Goal: Task Accomplishment & Management: Use online tool/utility

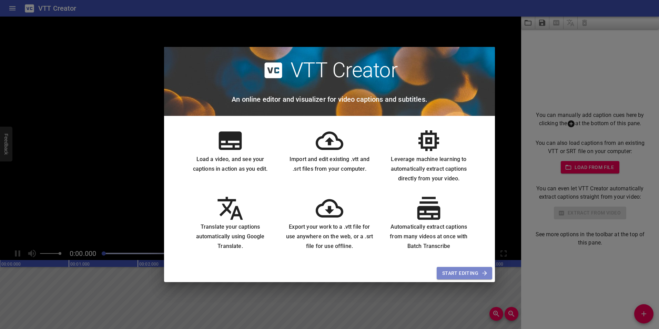
click at [463, 271] on span "Start Editing" at bounding box center [464, 273] width 44 height 9
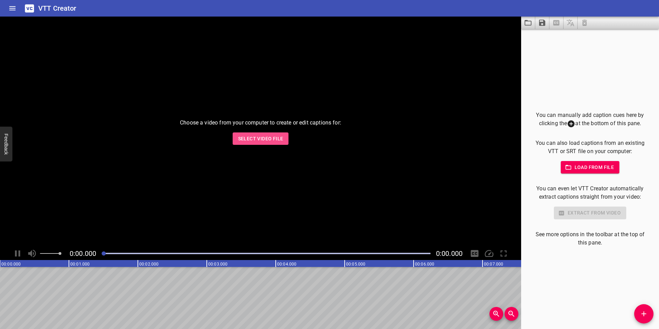
click at [262, 141] on span "Select Video File" at bounding box center [260, 138] width 45 height 9
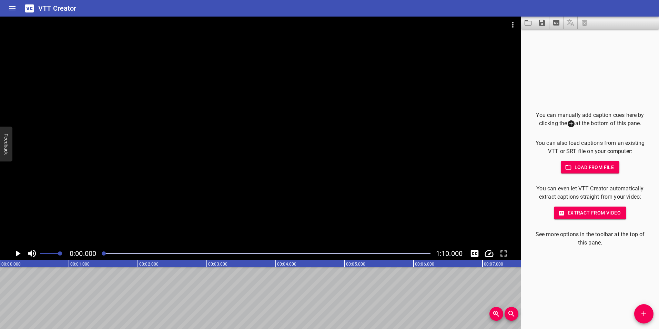
click at [16, 254] on icon "Play/Pause" at bounding box center [18, 253] width 5 height 6
click at [16, 254] on icon "Play/Pause" at bounding box center [17, 253] width 5 height 6
drag, startPoint x: 118, startPoint y: 255, endPoint x: 103, endPoint y: 253, distance: 15.6
click at [103, 253] on div at bounding box center [102, 253] width 4 height 4
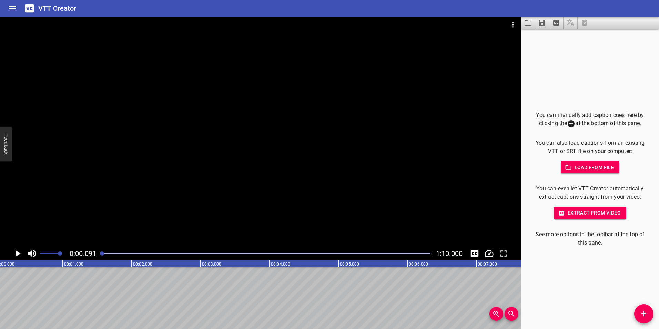
click at [338, 163] on div at bounding box center [260, 132] width 521 height 230
click at [16, 254] on icon "Play/Pause" at bounding box center [17, 253] width 5 height 6
click at [30, 253] on icon "Toggle mute" at bounding box center [32, 254] width 8 height 8
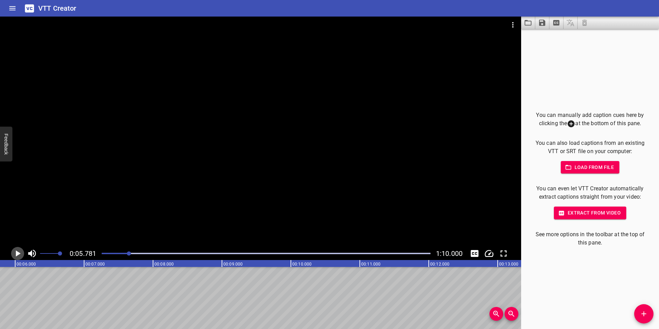
click at [16, 252] on icon "Play/Pause" at bounding box center [18, 253] width 5 height 6
click at [16, 252] on icon "Play/Pause" at bounding box center [17, 253] width 5 height 6
click at [16, 250] on icon "Play/Pause" at bounding box center [17, 253] width 10 height 10
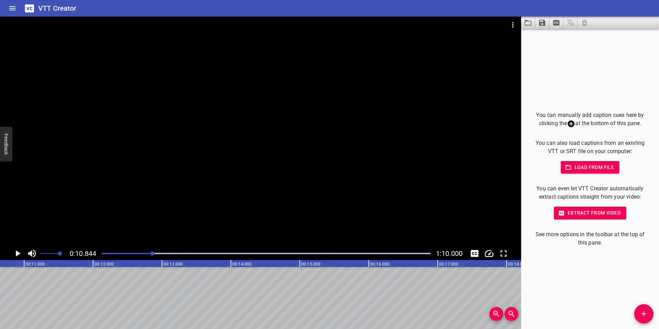
scroll to position [0, 748]
click at [598, 72] on div "You can manually add caption cues here by clicking the at the bottom of this pa…" at bounding box center [590, 179] width 138 height 300
click at [547, 52] on div "You can manually add caption cues here by clicking the at the bottom of this pa…" at bounding box center [590, 179] width 138 height 300
click at [551, 50] on div "You can manually add caption cues here by clicking the at the bottom of this pa…" at bounding box center [590, 179] width 138 height 300
click at [16, 253] on icon "Play/Pause" at bounding box center [17, 253] width 10 height 10
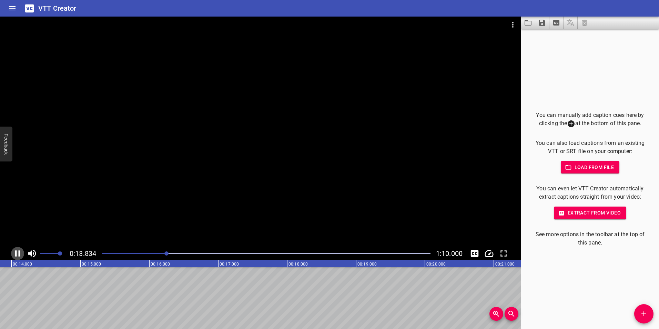
click at [21, 249] on icon "Play/Pause" at bounding box center [17, 253] width 10 height 10
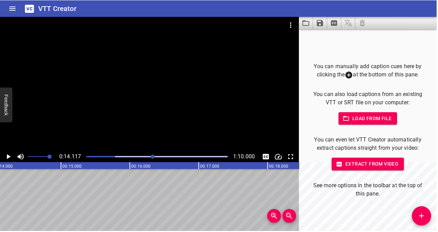
scroll to position [0, 973]
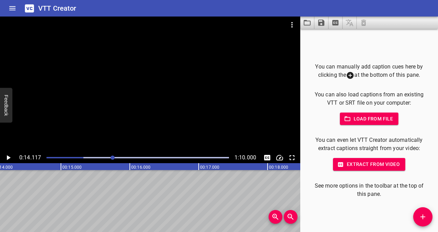
click at [9, 155] on icon "Play/Pause" at bounding box center [8, 158] width 8 height 8
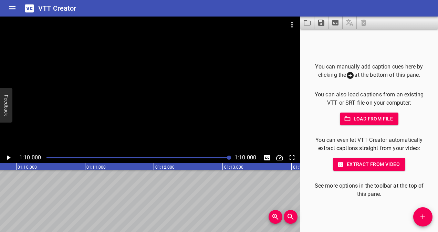
scroll to position [0, 4826]
click at [114, 158] on div "Play progress" at bounding box center [138, 157] width 183 height 1
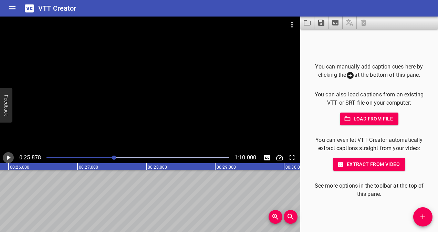
click at [8, 158] on icon "Play/Pause" at bounding box center [9, 157] width 4 height 5
click at [8, 157] on icon "Play/Pause" at bounding box center [8, 158] width 8 height 8
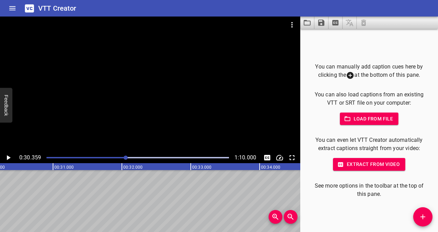
scroll to position [0, 2093]
click at [7, 156] on icon "Play/Pause" at bounding box center [9, 157] width 4 height 5
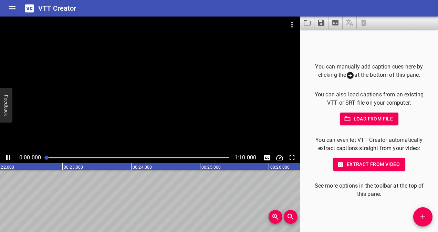
drag, startPoint x: 135, startPoint y: 159, endPoint x: 42, endPoint y: 158, distance: 92.7
click at [42, 158] on div at bounding box center [137, 158] width 191 height 10
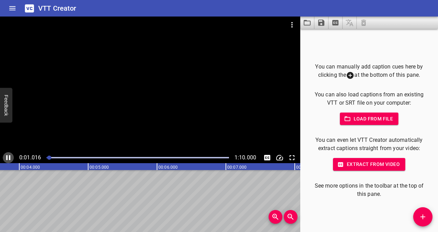
click at [6, 159] on icon "Play/Pause" at bounding box center [8, 158] width 8 height 8
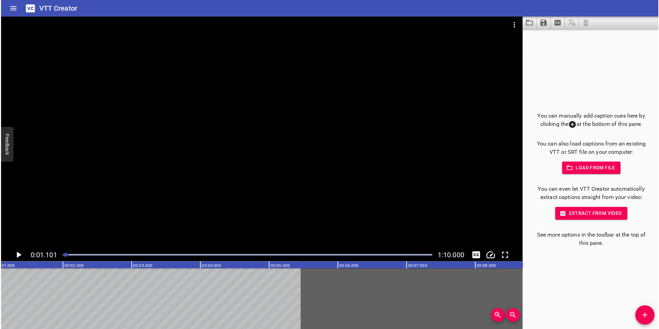
scroll to position [0, 76]
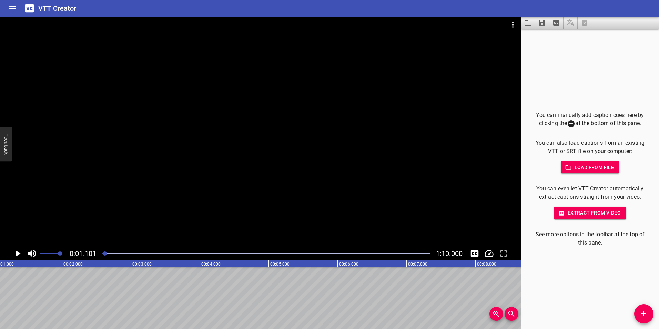
drag, startPoint x: 107, startPoint y: 253, endPoint x: 97, endPoint y: 256, distance: 10.6
click at [97, 256] on div "0:01.101 1:10.000" at bounding box center [260, 253] width 521 height 13
drag, startPoint x: 106, startPoint y: 254, endPoint x: 101, endPoint y: 254, distance: 5.2
click at [101, 254] on div at bounding box center [102, 253] width 4 height 4
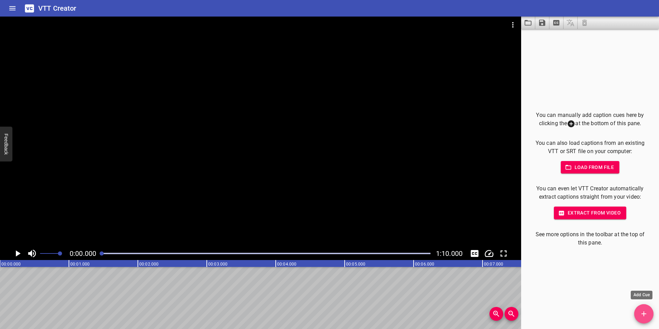
click at [645, 316] on icon "Add Cue" at bounding box center [644, 314] width 8 height 8
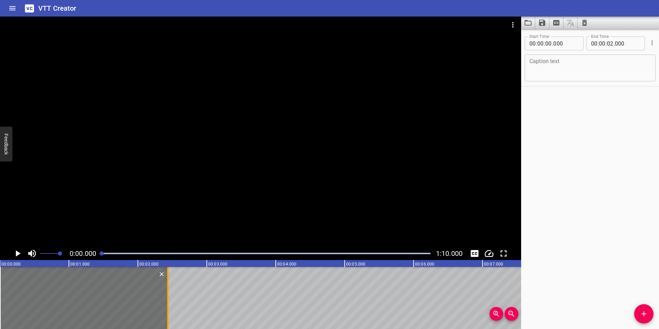
drag, startPoint x: 140, startPoint y: 304, endPoint x: 170, endPoint y: 304, distance: 30.0
click at [170, 304] on div at bounding box center [167, 298] width 7 height 62
type input "435"
click at [15, 254] on icon "Play/Pause" at bounding box center [17, 253] width 10 height 10
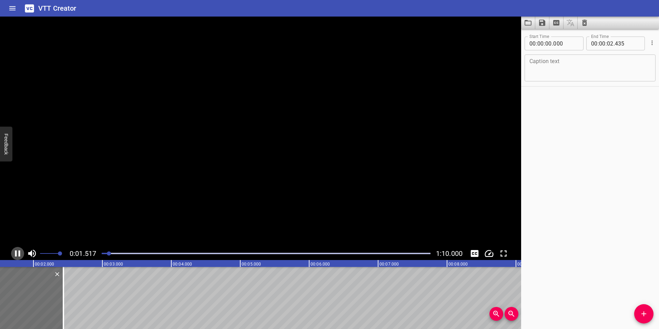
click at [15, 254] on icon "Play/Pause" at bounding box center [17, 253] width 10 height 10
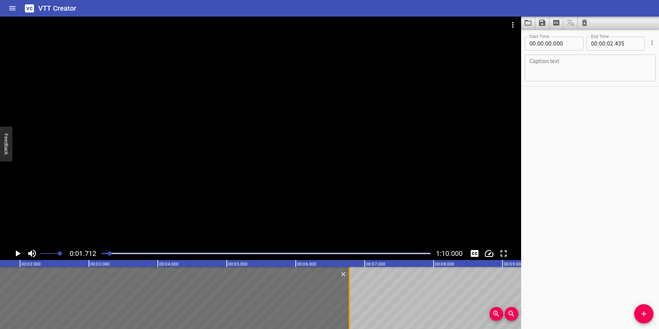
drag, startPoint x: 49, startPoint y: 292, endPoint x: 349, endPoint y: 289, distance: 299.6
click at [349, 289] on div at bounding box center [349, 298] width 1 height 62
type input "06"
type input "780"
drag, startPoint x: 111, startPoint y: 255, endPoint x: 101, endPoint y: 256, distance: 9.7
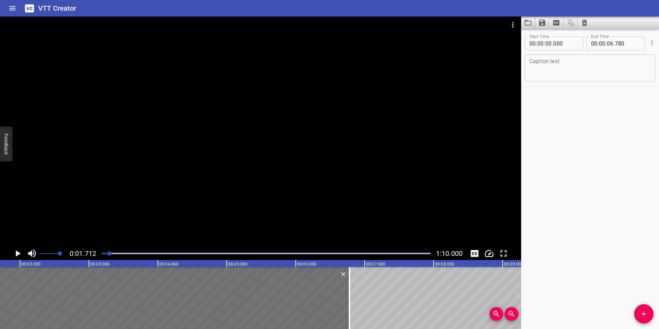
click at [101, 256] on div at bounding box center [266, 254] width 337 height 10
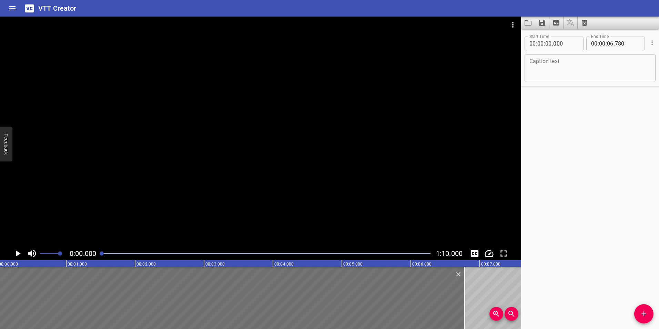
scroll to position [0, 0]
click at [18, 253] on icon "Play/Pause" at bounding box center [18, 253] width 5 height 6
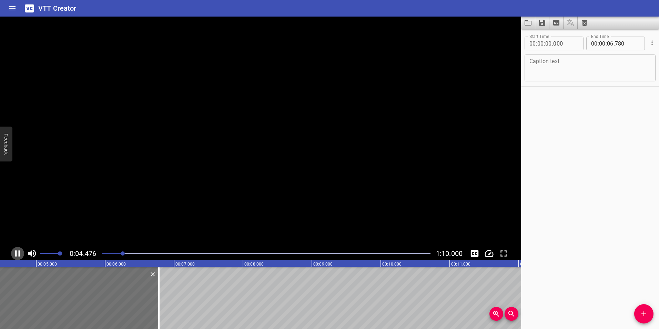
click at [18, 253] on icon "Play/Pause" at bounding box center [17, 253] width 10 height 10
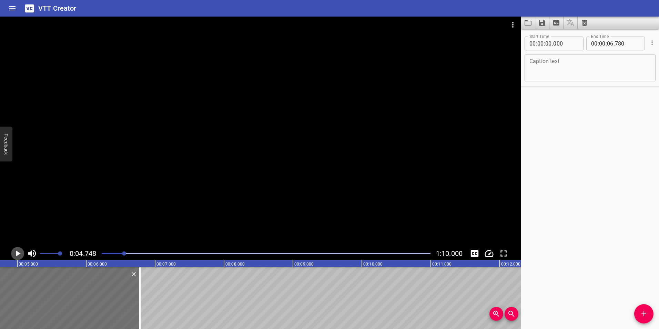
click at [18, 253] on icon "Play/Pause" at bounding box center [18, 253] width 5 height 6
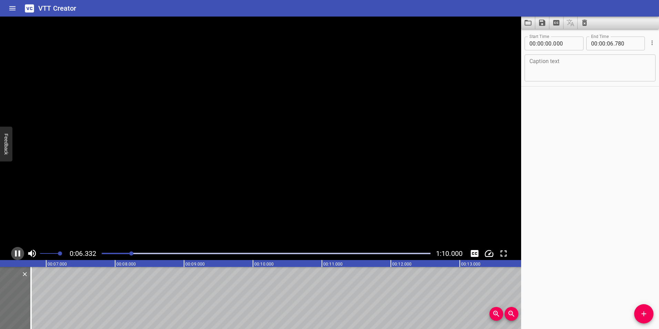
click at [18, 253] on icon "Play/Pause" at bounding box center [17, 253] width 10 height 10
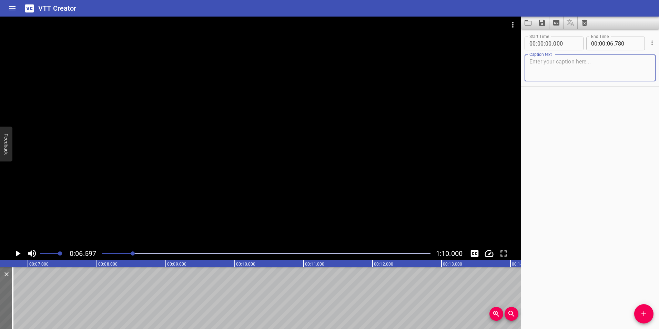
click at [575, 70] on textarea at bounding box center [589, 68] width 121 height 20
type textarea "Det var en gang et land der stillheten hersket"
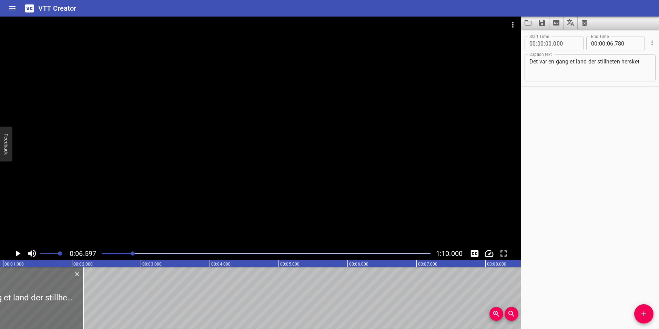
scroll to position [0, 0]
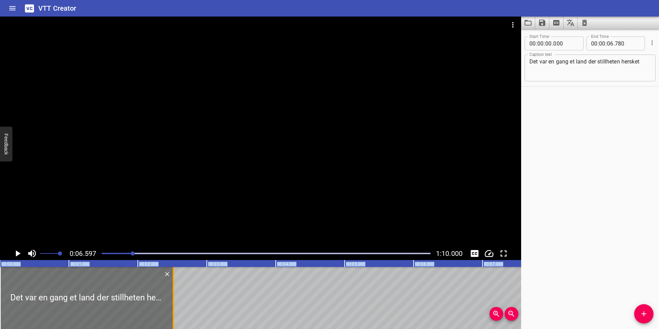
drag, startPoint x: 339, startPoint y: 290, endPoint x: 172, endPoint y: 301, distance: 166.9
click at [172, 301] on div at bounding box center [173, 298] width 7 height 62
type input "02"
type input "515"
click at [646, 64] on div "Det var en gang et land der stillheten hersket Caption text" at bounding box center [590, 67] width 131 height 27
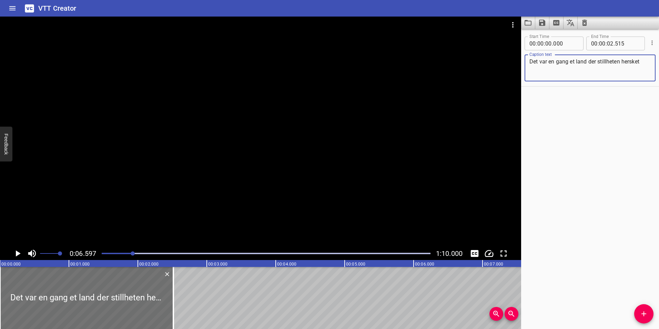
paste textarea "–"
type textarea "Det var en gang et land der stillheten hersket –"
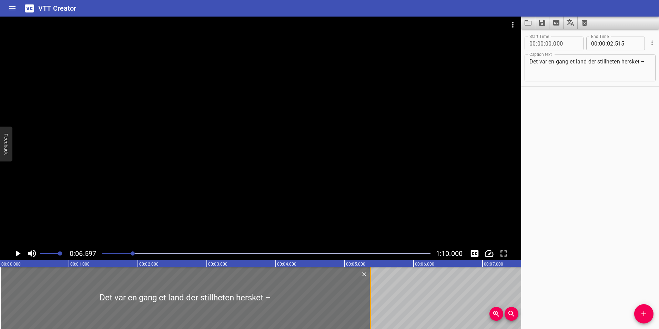
drag, startPoint x: 175, startPoint y: 289, endPoint x: 373, endPoint y: 280, distance: 197.3
click at [373, 280] on div at bounding box center [370, 298] width 7 height 62
type input "05"
type input "375"
click at [641, 315] on icon "Add Cue" at bounding box center [644, 314] width 8 height 8
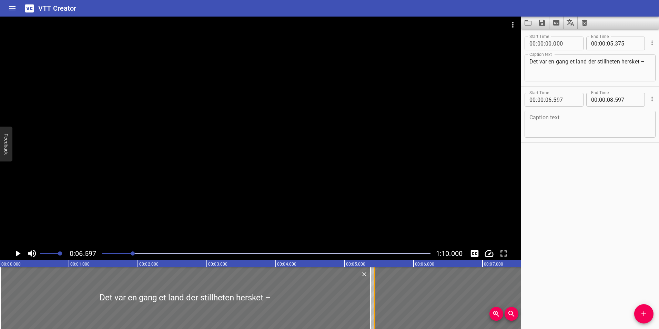
drag, startPoint x: 453, startPoint y: 294, endPoint x: 373, endPoint y: 298, distance: 80.1
click at [373, 298] on div at bounding box center [374, 298] width 7 height 62
type input "05"
type input "437"
click at [570, 111] on div "Caption text" at bounding box center [590, 124] width 131 height 27
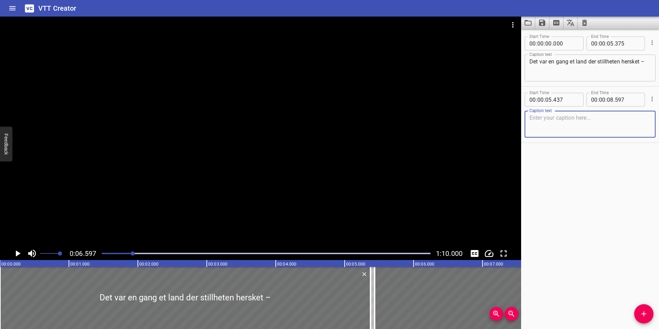
paste textarea "–"
type textarea "– og fjellene stod for dramatikken."
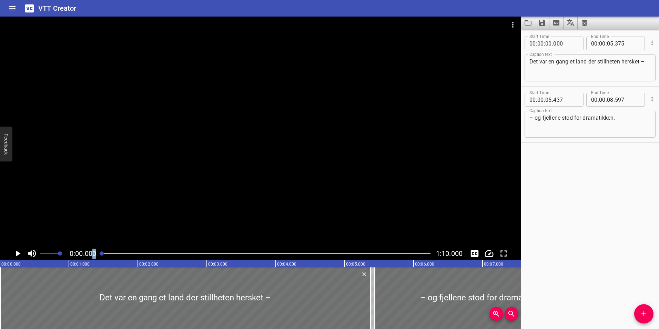
drag, startPoint x: 134, startPoint y: 253, endPoint x: 94, endPoint y: 259, distance: 40.8
click at [94, 259] on div "0:00.000 1:10.000" at bounding box center [260, 253] width 521 height 13
click at [15, 252] on icon "Play/Pause" at bounding box center [17, 253] width 10 height 10
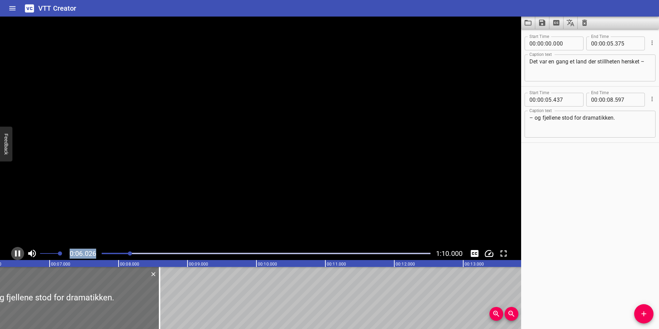
click at [15, 252] on icon "Play/Pause" at bounding box center [17, 253] width 5 height 6
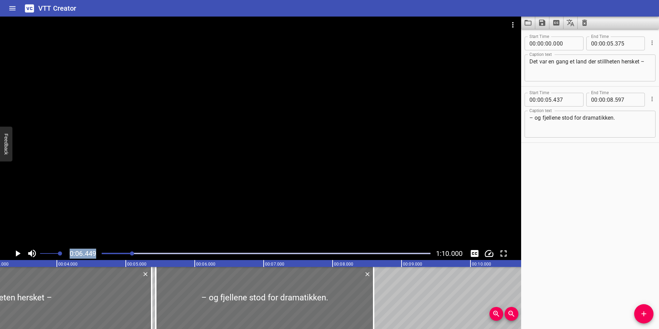
scroll to position [0, 213]
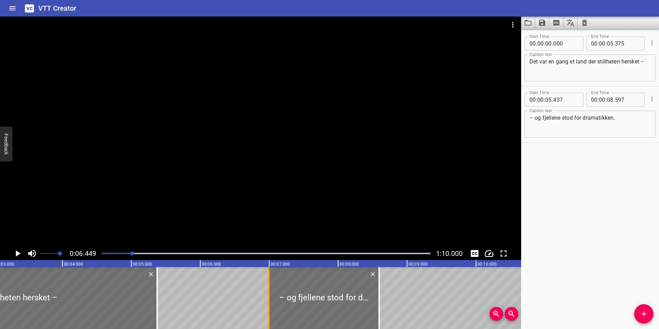
drag, startPoint x: 161, startPoint y: 298, endPoint x: 269, endPoint y: 299, distance: 107.6
click at [269, 299] on div at bounding box center [268, 298] width 1 height 62
type input "06"
type input "997"
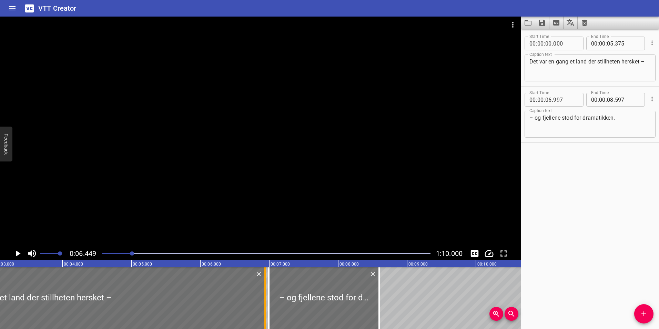
drag, startPoint x: 156, startPoint y: 306, endPoint x: 264, endPoint y: 308, distance: 107.9
click at [264, 308] on div at bounding box center [264, 298] width 1 height 62
type input "06"
type input "940"
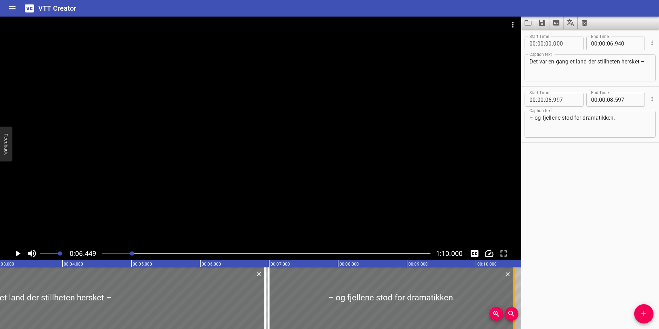
drag, startPoint x: 379, startPoint y: 293, endPoint x: 514, endPoint y: 287, distance: 134.9
click at [514, 287] on div at bounding box center [513, 298] width 1 height 62
type input "10"
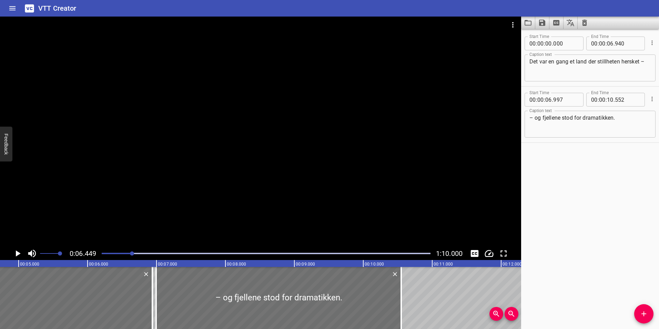
scroll to position [0, 371]
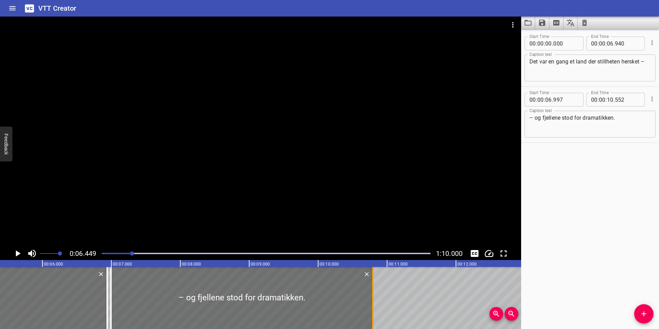
drag, startPoint x: 359, startPoint y: 297, endPoint x: 374, endPoint y: 297, distance: 15.5
click at [374, 297] on div at bounding box center [373, 298] width 7 height 62
type input "797"
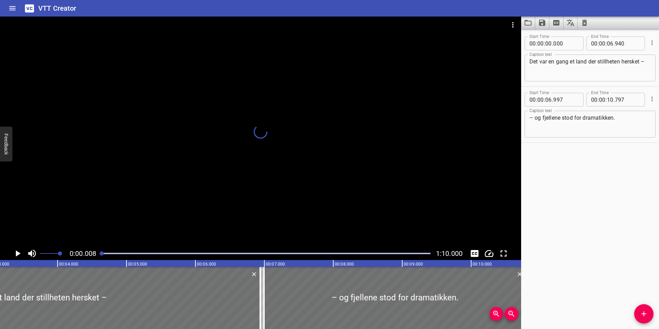
drag, startPoint x: 131, startPoint y: 254, endPoint x: 99, endPoint y: 256, distance: 32.8
click at [99, 256] on div at bounding box center [266, 254] width 337 height 10
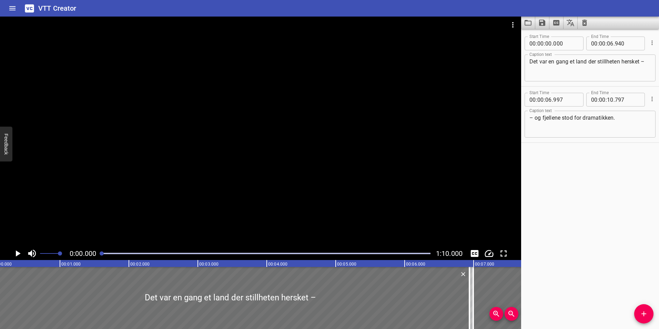
scroll to position [0, 0]
click at [18, 255] on icon "Play/Pause" at bounding box center [17, 253] width 10 height 10
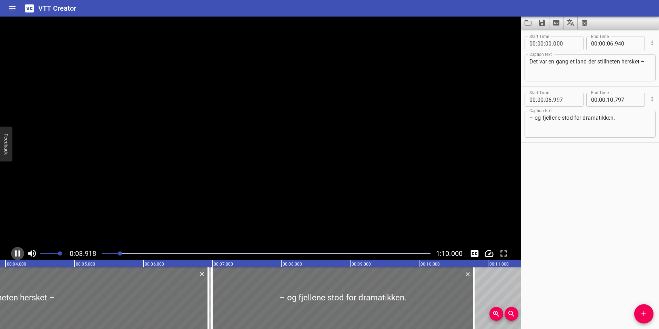
click at [17, 255] on icon "Play/Pause" at bounding box center [17, 253] width 10 height 10
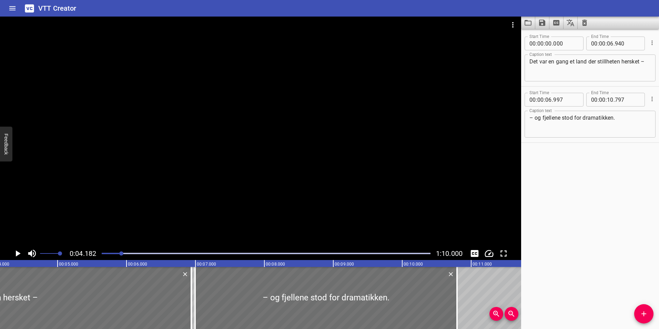
scroll to position [0, 288]
click at [592, 62] on textarea "Det var en gang et land der stillheten hersket –" at bounding box center [589, 68] width 121 height 20
type textarea "Det var en gang et land hvor stillheten hersket –"
click at [15, 254] on icon "Play/Pause" at bounding box center [17, 253] width 10 height 10
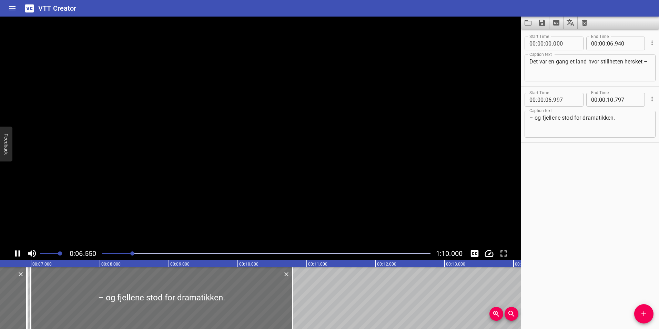
click at [15, 254] on icon "Play/Pause" at bounding box center [17, 253] width 5 height 6
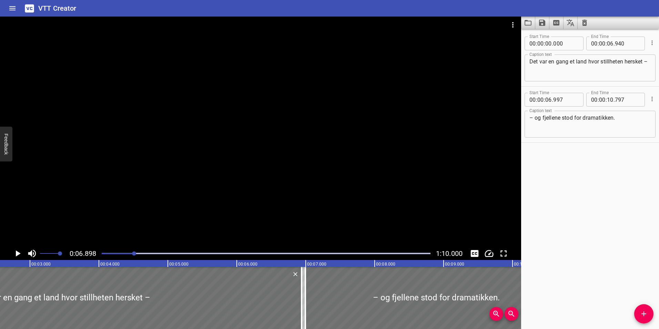
scroll to position [0, 171]
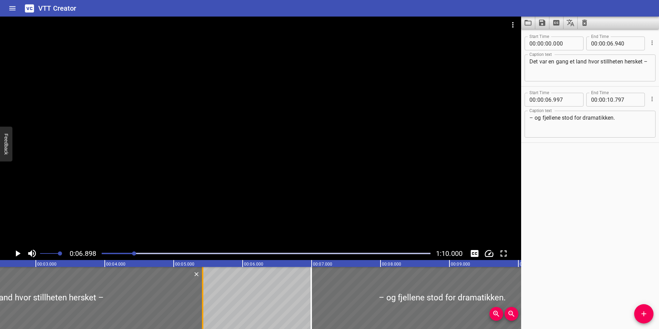
drag, startPoint x: 306, startPoint y: 306, endPoint x: 201, endPoint y: 306, distance: 104.8
click at [201, 306] on div at bounding box center [202, 298] width 7 height 62
type input "05"
type input "420"
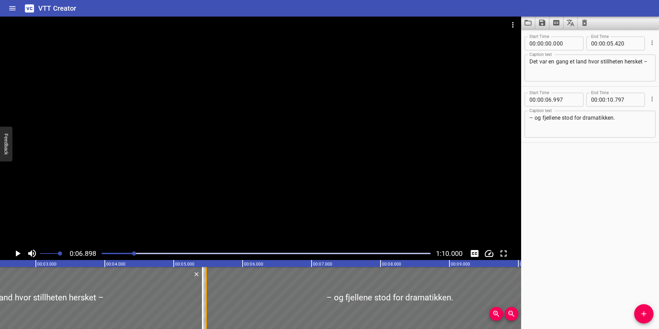
drag, startPoint x: 312, startPoint y: 302, endPoint x: 207, endPoint y: 307, distance: 105.3
click at [207, 307] on div at bounding box center [206, 298] width 7 height 62
type input "05"
type input "472"
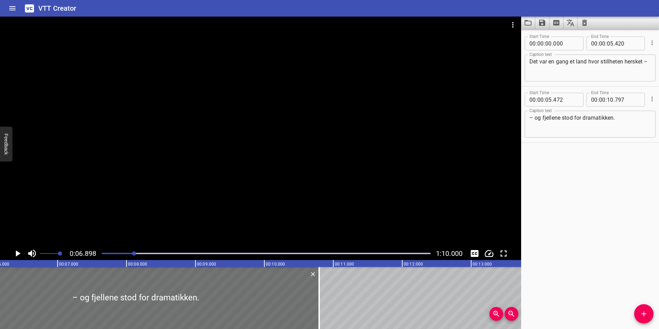
scroll to position [0, 408]
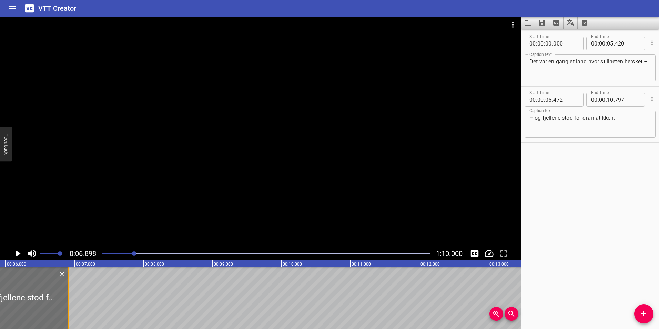
drag, startPoint x: 337, startPoint y: 296, endPoint x: 69, endPoint y: 286, distance: 268.0
click at [69, 286] on div at bounding box center [68, 298] width 7 height 62
type input "06"
type input "912"
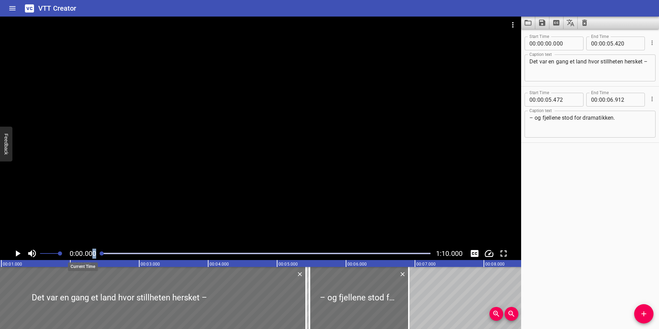
scroll to position [0, 0]
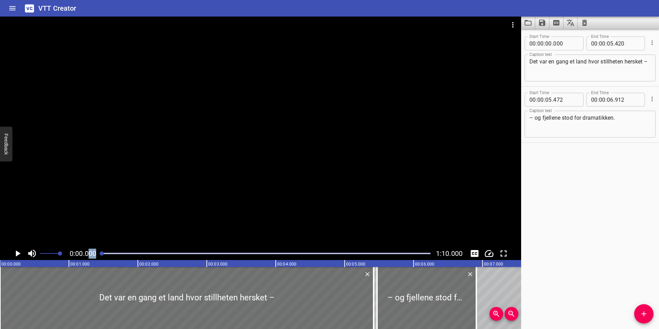
drag, startPoint x: 134, startPoint y: 253, endPoint x: 90, endPoint y: 258, distance: 44.7
click at [90, 258] on div "0:00.000 1:10.000" at bounding box center [260, 253] width 521 height 13
click at [14, 255] on icon "Play/Pause" at bounding box center [17, 253] width 10 height 10
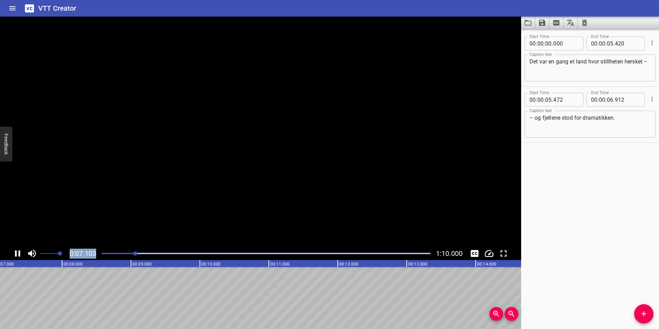
click at [14, 255] on icon "Play/Pause" at bounding box center [17, 253] width 10 height 10
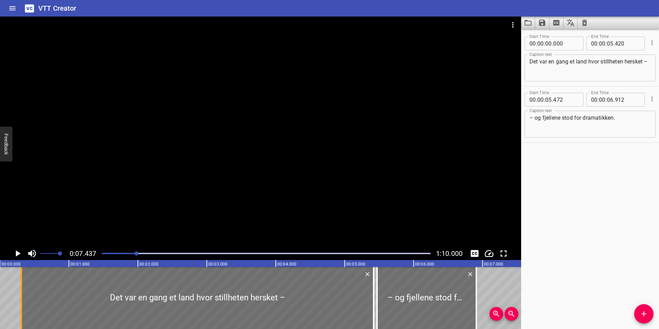
drag, startPoint x: 0, startPoint y: 303, endPoint x: 22, endPoint y: 302, distance: 21.4
click at [22, 302] on div at bounding box center [21, 298] width 1 height 62
type input "310"
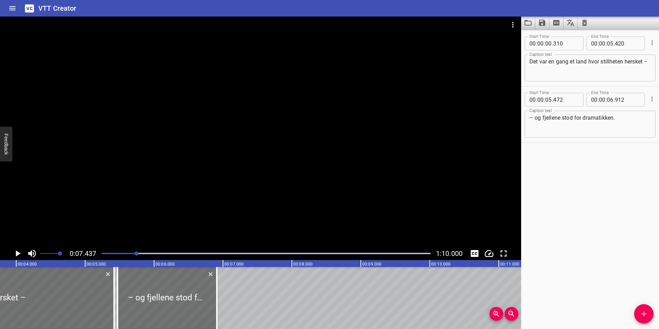
scroll to position [0, 254]
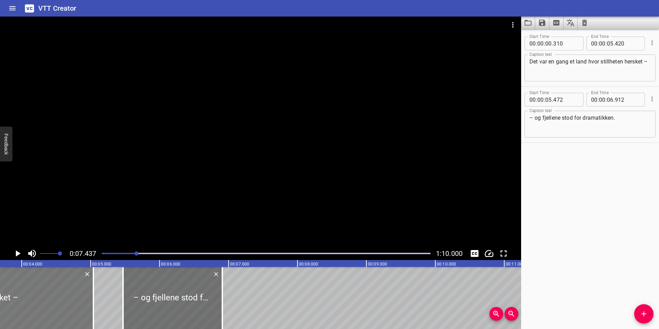
drag, startPoint x: 117, startPoint y: 301, endPoint x: 91, endPoint y: 304, distance: 26.4
click at [91, 304] on div at bounding box center [93, 298] width 7 height 62
type input "040"
drag, startPoint x: 123, startPoint y: 303, endPoint x: 96, endPoint y: 302, distance: 26.6
click at [96, 302] on div at bounding box center [96, 298] width 1 height 62
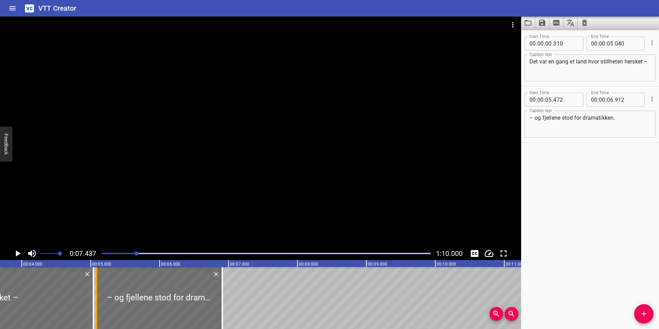
type input "087"
click at [119, 255] on div at bounding box center [266, 254] width 337 height 10
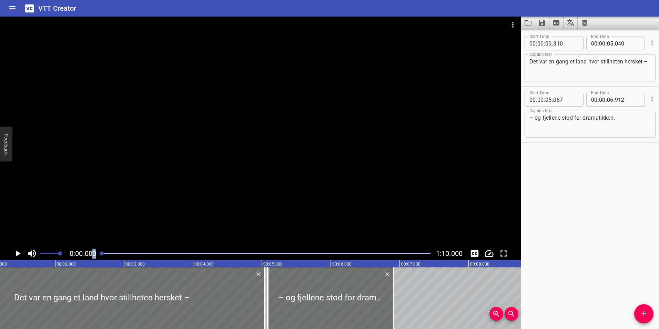
drag, startPoint x: 120, startPoint y: 253, endPoint x: 94, endPoint y: 253, distance: 26.6
click at [94, 253] on div "0:00.000 1:10.000" at bounding box center [260, 253] width 521 height 13
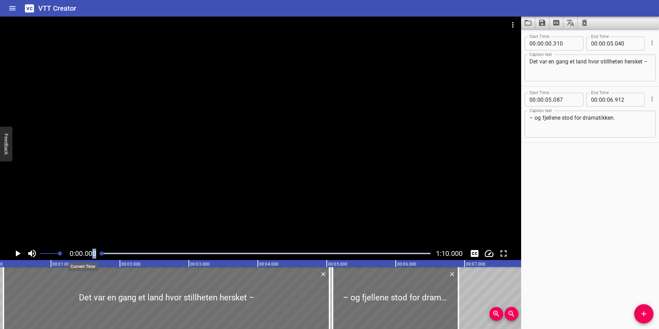
scroll to position [0, 0]
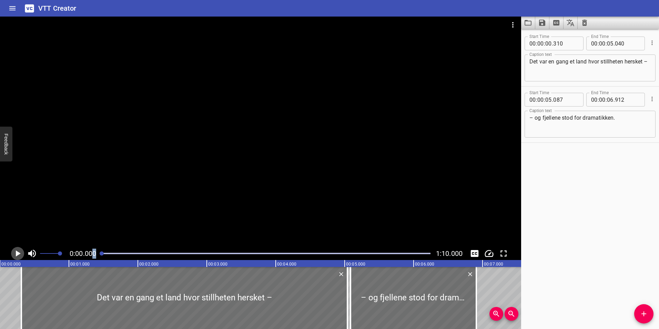
click at [16, 251] on icon "Play/Pause" at bounding box center [18, 253] width 5 height 6
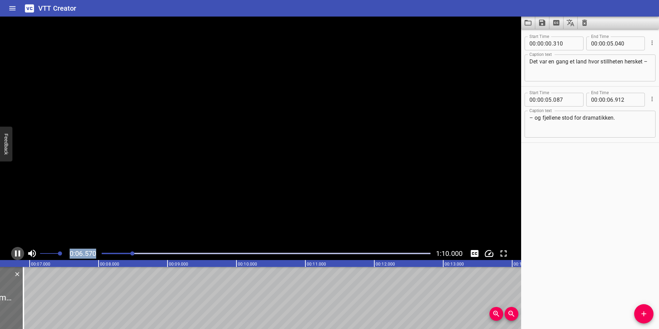
click at [16, 252] on icon "Play/Pause" at bounding box center [17, 253] width 5 height 6
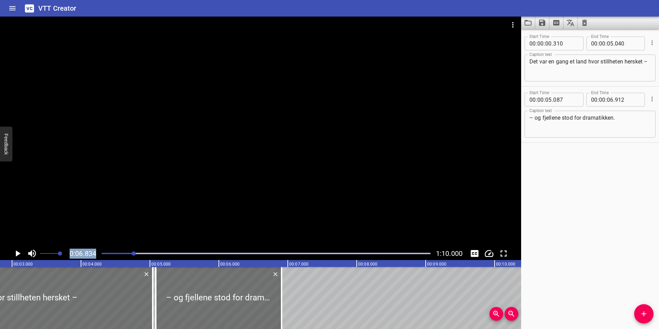
scroll to position [0, 161]
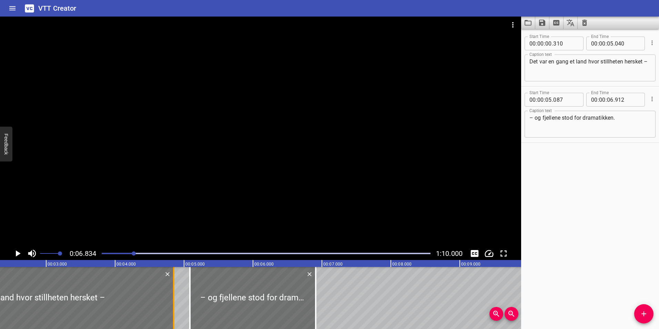
drag, startPoint x: 185, startPoint y: 305, endPoint x: 172, endPoint y: 306, distance: 13.1
click at [172, 306] on div at bounding box center [173, 298] width 7 height 62
type input "04"
type input "850"
drag, startPoint x: 189, startPoint y: 305, endPoint x: 177, endPoint y: 303, distance: 12.5
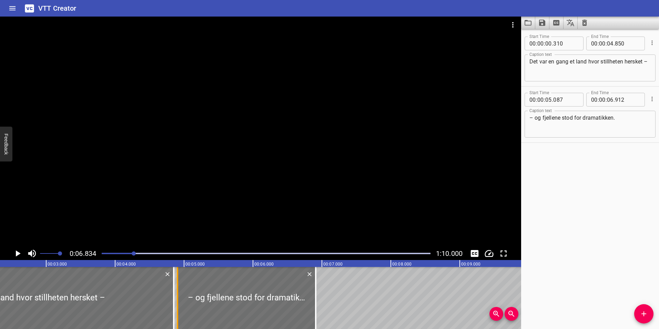
click at [177, 303] on div at bounding box center [177, 298] width 1 height 62
type input "04"
type input "907"
click at [120, 255] on div at bounding box center [266, 254] width 337 height 10
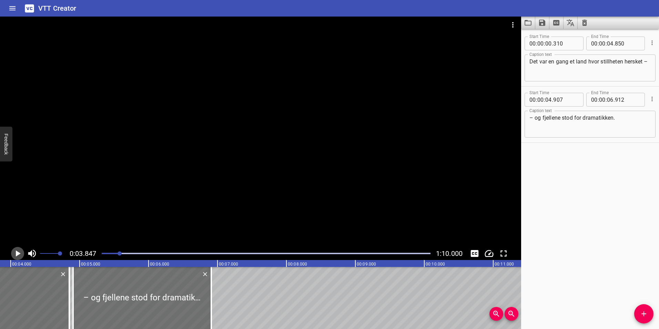
click at [23, 253] on button "Play/Pause" at bounding box center [17, 253] width 13 height 13
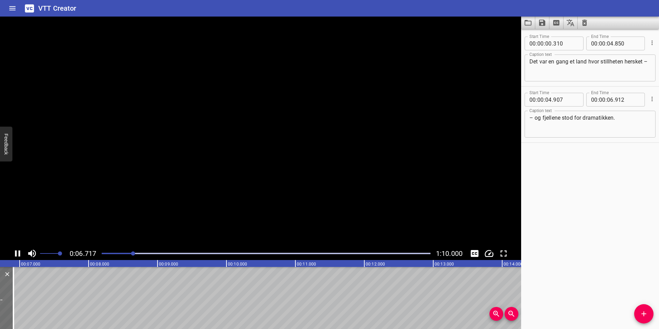
click at [22, 254] on icon "Play/Pause" at bounding box center [17, 253] width 10 height 10
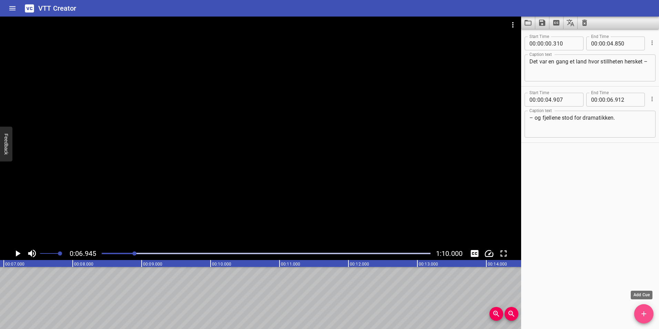
click at [644, 315] on icon "Add Cue" at bounding box center [643, 313] width 5 height 5
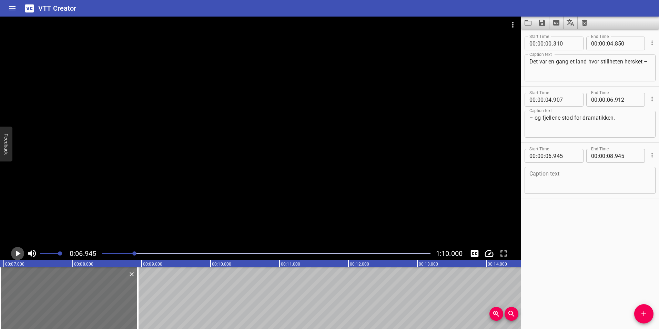
click at [16, 251] on icon "Play/Pause" at bounding box center [18, 253] width 5 height 6
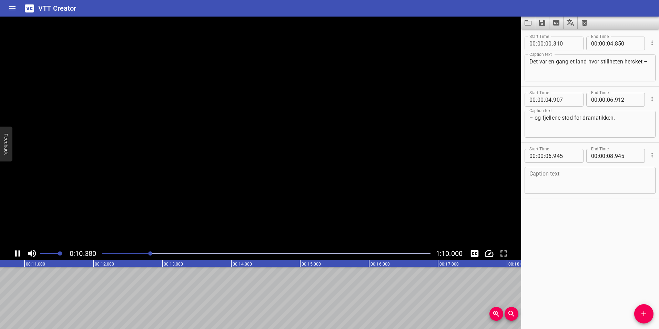
click at [16, 251] on icon "Play/Pause" at bounding box center [17, 253] width 5 height 6
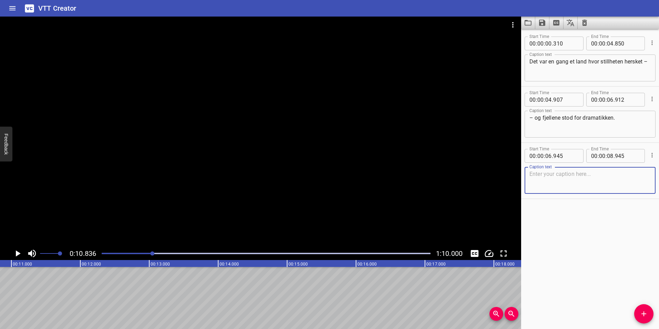
click at [547, 179] on textarea at bounding box center [589, 181] width 121 height 20
paste textarea "–"
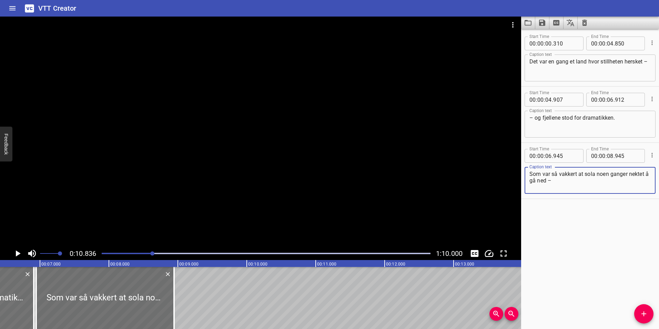
scroll to position [0, 392]
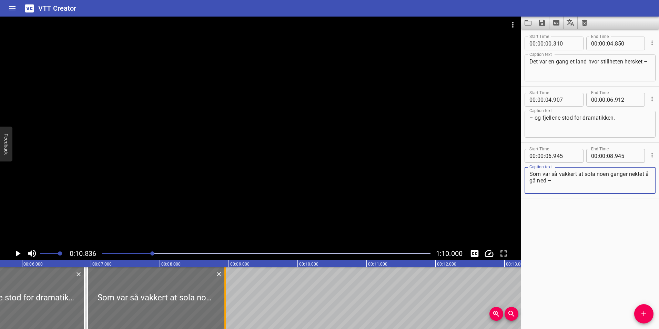
type textarea "Som var så vakkert at sola noen ganger nektet å gå ned –"
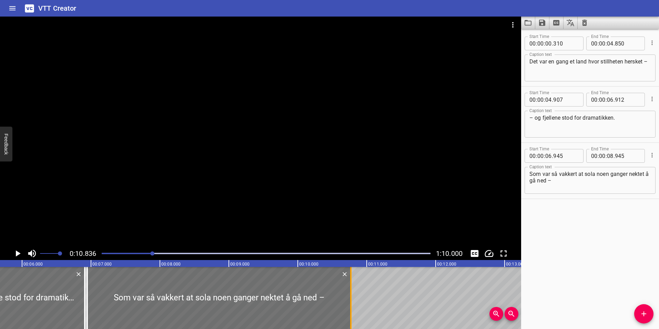
drag, startPoint x: 224, startPoint y: 301, endPoint x: 350, endPoint y: 296, distance: 125.9
click at [350, 296] on div at bounding box center [350, 298] width 7 height 62
type input "10"
type input "770"
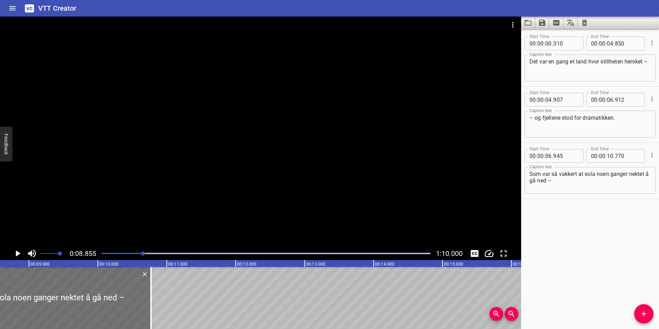
scroll to position [0, 610]
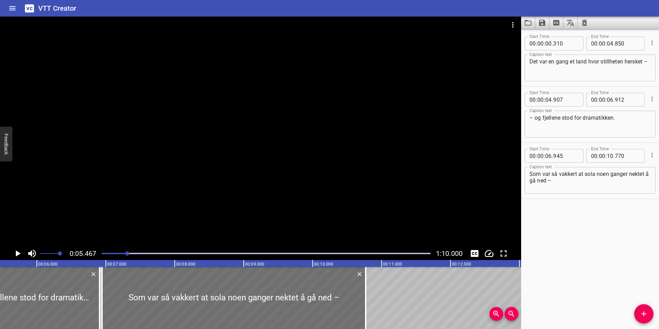
click at [18, 253] on icon "Play/Pause" at bounding box center [18, 253] width 5 height 6
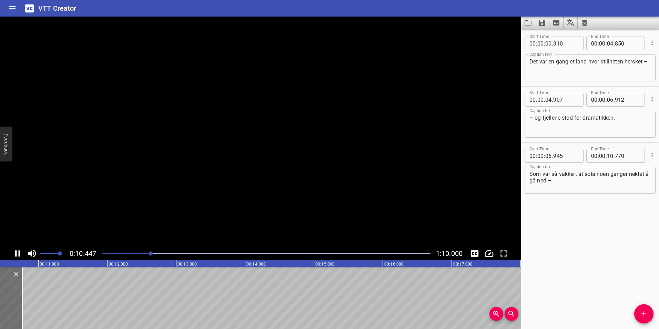
click at [18, 253] on icon "Play/Pause" at bounding box center [17, 253] width 10 height 10
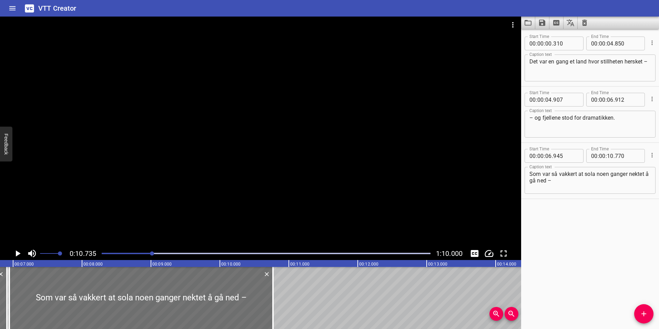
scroll to position [0, 396]
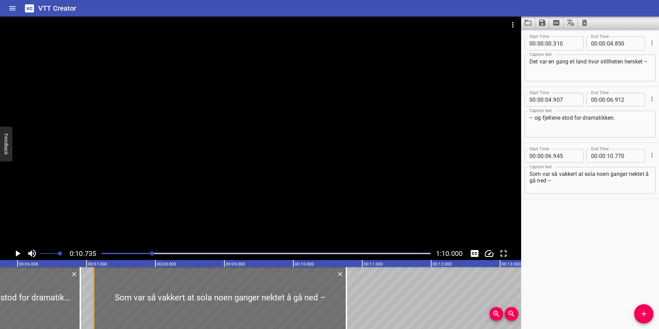
drag, startPoint x: 82, startPoint y: 303, endPoint x: 93, endPoint y: 302, distance: 11.1
click at [93, 302] on div at bounding box center [93, 298] width 1 height 62
type input "07"
type input "105"
click at [144, 254] on div at bounding box center [266, 254] width 337 height 10
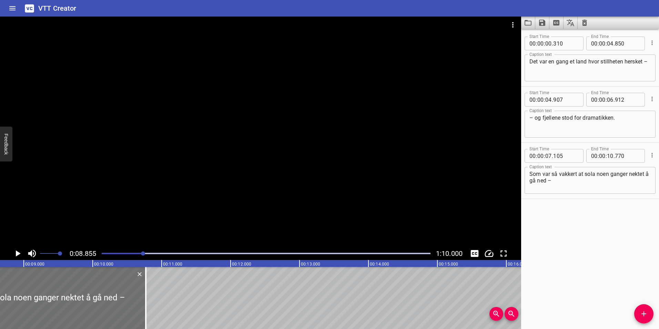
scroll to position [0, 610]
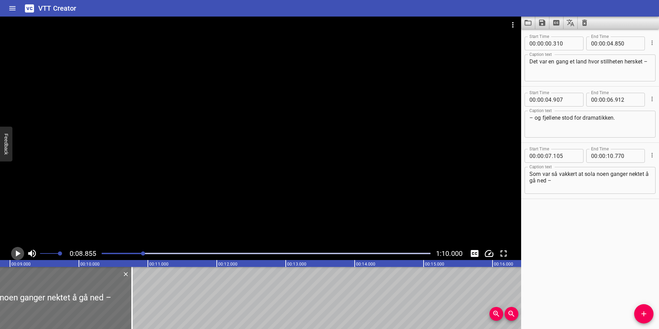
click at [16, 254] on icon "Play/Pause" at bounding box center [18, 253] width 5 height 6
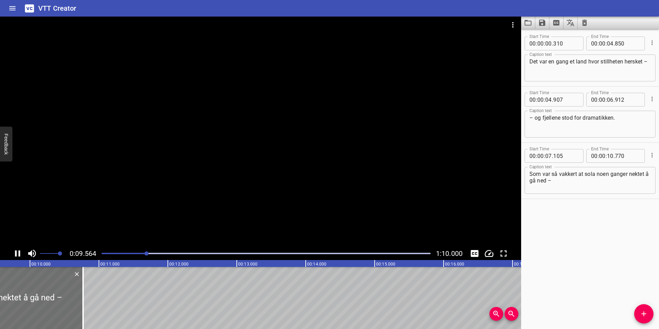
click at [127, 251] on div at bounding box center [266, 254] width 337 height 10
click at [20, 252] on icon "Play/Pause" at bounding box center [17, 253] width 10 height 10
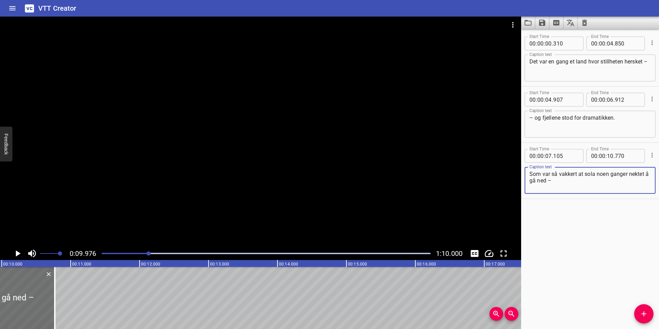
drag, startPoint x: 629, startPoint y: 174, endPoint x: 551, endPoint y: 184, distance: 78.5
click at [551, 184] on textarea "Som var så vakkert at sola noen ganger nektet å gå ned –" at bounding box center [589, 181] width 121 height 20
drag, startPoint x: 585, startPoint y: 172, endPoint x: 645, endPoint y: 170, distance: 60.4
click at [645, 170] on div "Som var så vakkert at sola noen ganger – Caption text" at bounding box center [590, 180] width 131 height 27
paste textarea
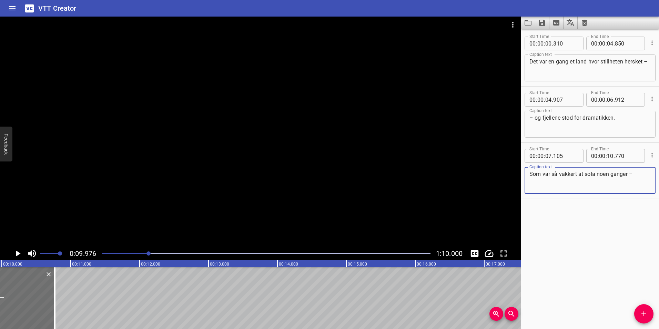
click at [622, 174] on textarea "Som var så vakkert at sola noen ganger –" at bounding box center [589, 181] width 121 height 20
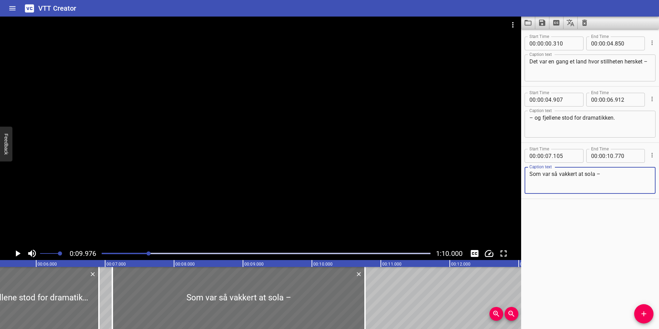
scroll to position [0, 366]
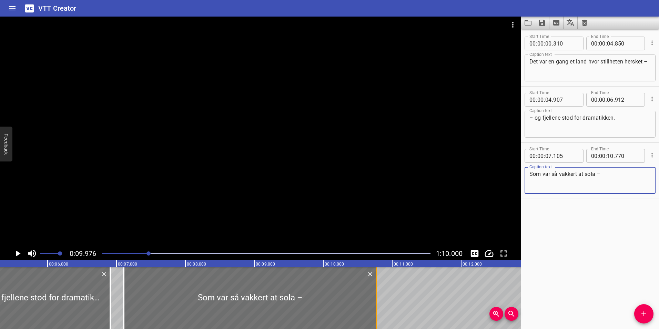
type textarea "Som var så vakkert at sola –"
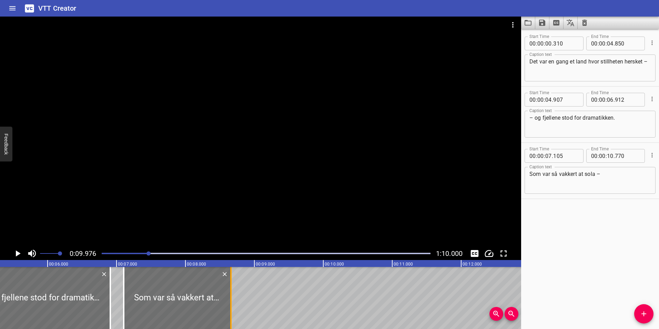
drag, startPoint x: 375, startPoint y: 300, endPoint x: 229, endPoint y: 301, distance: 145.5
click at [229, 301] on div at bounding box center [231, 298] width 7 height 62
type input "08"
type input "660"
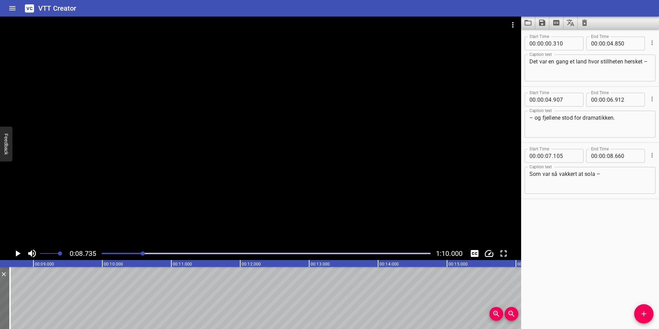
scroll to position [0, 602]
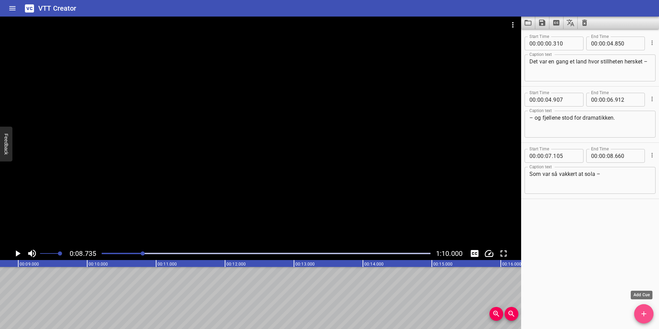
click at [642, 313] on icon "Add Cue" at bounding box center [643, 313] width 5 height 5
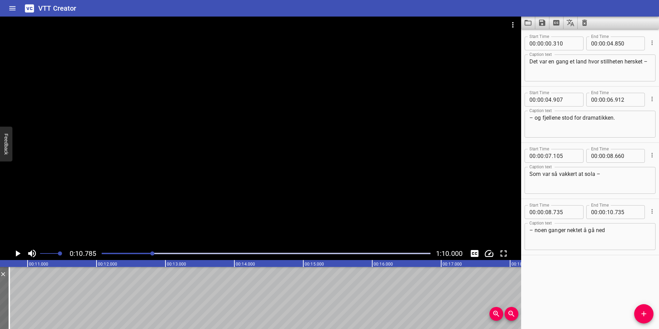
scroll to position [0, 744]
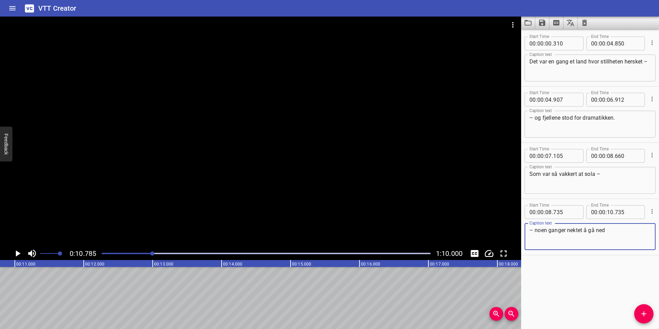
click at [619, 229] on textarea "– noen ganger nektet å gå ned" at bounding box center [589, 237] width 121 height 20
paste textarea "–"
type textarea "– noen ganger nektet å gå ned –"
click at [642, 311] on icon "Add Cue" at bounding box center [644, 314] width 8 height 8
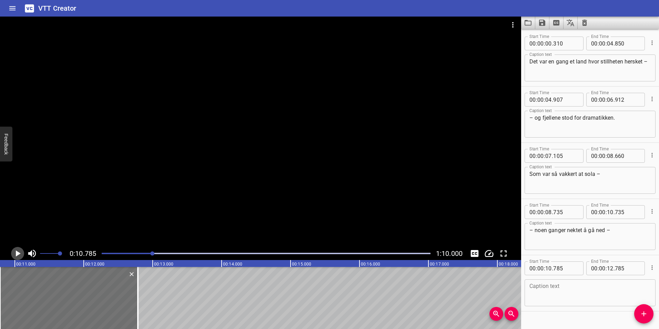
click at [19, 252] on icon "Play/Pause" at bounding box center [17, 253] width 10 height 10
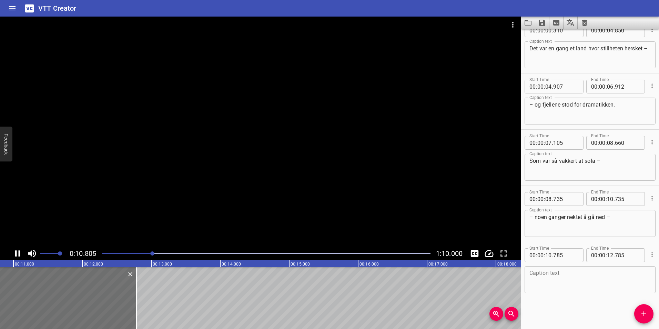
scroll to position [13, 0]
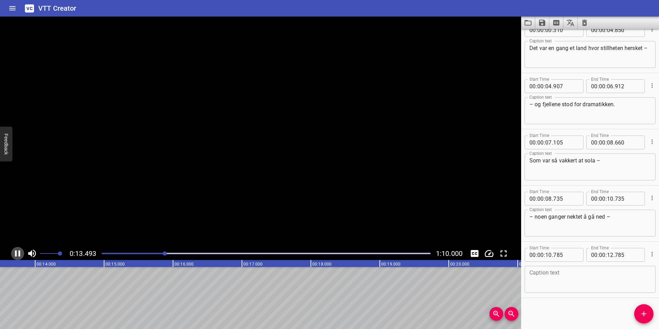
click at [19, 252] on icon "Play/Pause" at bounding box center [17, 253] width 5 height 6
click at [565, 281] on textarea at bounding box center [589, 280] width 121 height 20
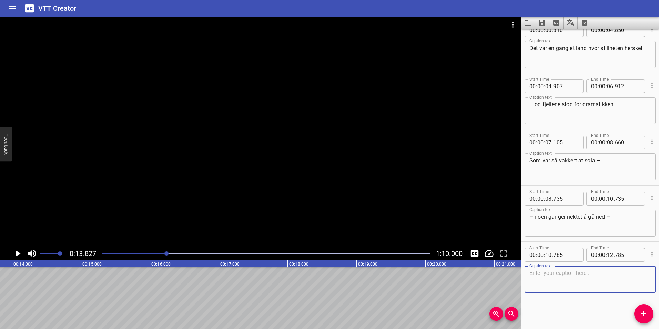
paste textarea "–"
type textarea "– mens den andre ganger nektet å komme fram."
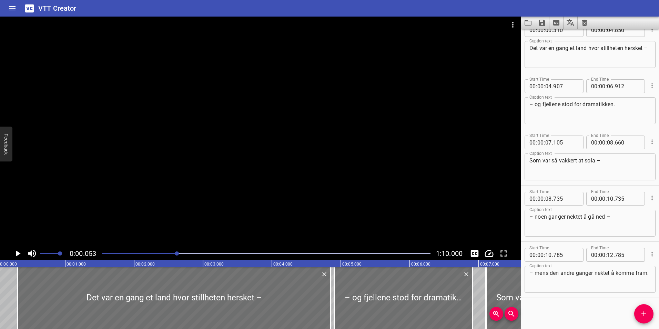
drag, startPoint x: 168, startPoint y: 253, endPoint x: 178, endPoint y: 252, distance: 10.1
click at [178, 252] on div at bounding box center [177, 253] width 4 height 4
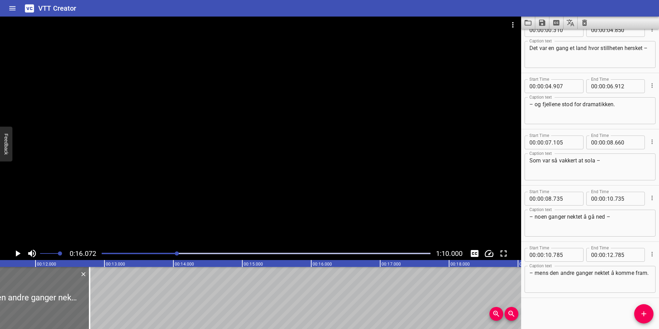
scroll to position [0, 775]
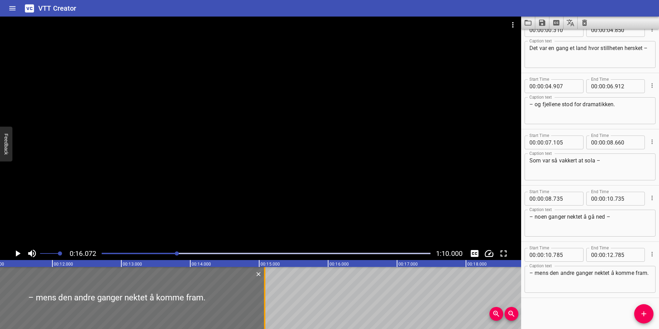
drag, startPoint x: 107, startPoint y: 301, endPoint x: 266, endPoint y: 301, distance: 158.6
click at [266, 301] on div at bounding box center [264, 298] width 7 height 62
type input "15"
type input "085"
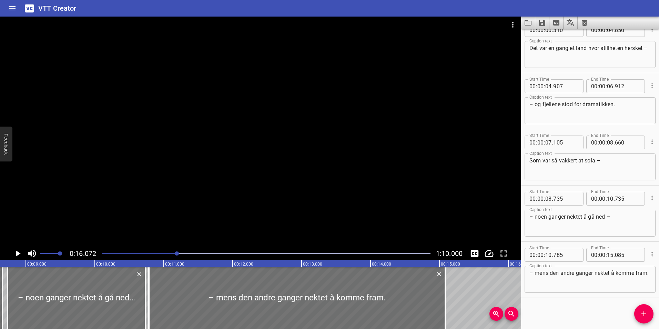
scroll to position [0, 572]
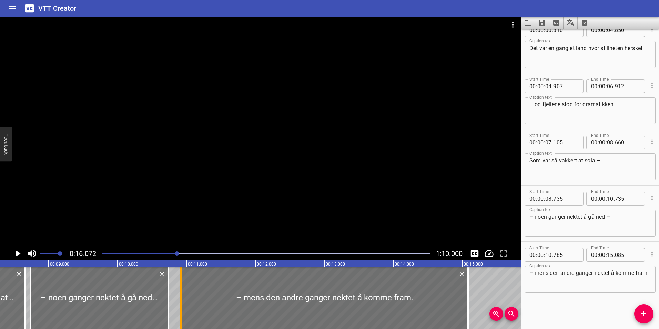
drag, startPoint x: 172, startPoint y: 295, endPoint x: 182, endPoint y: 294, distance: 9.3
click at [182, 294] on div at bounding box center [181, 298] width 7 height 62
type input "920"
drag, startPoint x: 168, startPoint y: 294, endPoint x: 175, endPoint y: 294, distance: 7.2
click at [175, 294] on div at bounding box center [175, 298] width 1 height 62
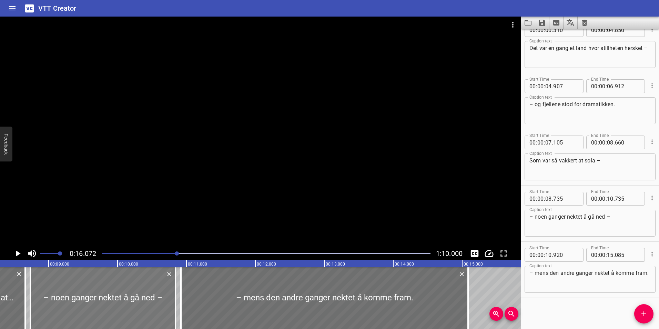
type input "840"
click at [127, 254] on div "Play progress" at bounding box center [13, 253] width 329 height 1
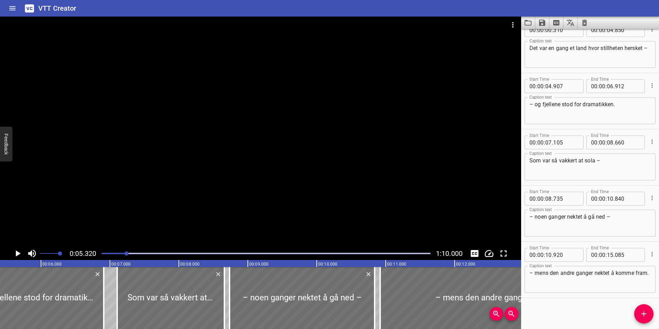
scroll to position [0, 367]
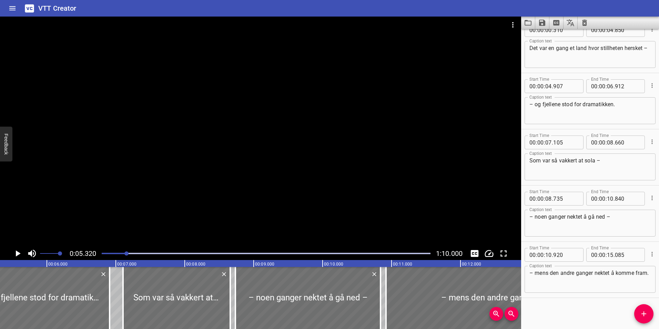
click at [16, 254] on icon "Play/Pause" at bounding box center [18, 253] width 5 height 6
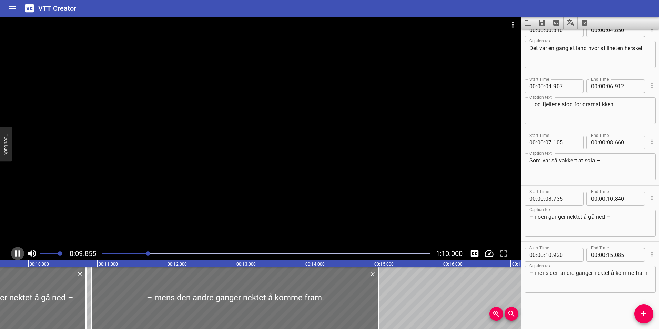
click at [16, 249] on icon "Play/Pause" at bounding box center [17, 253] width 10 height 10
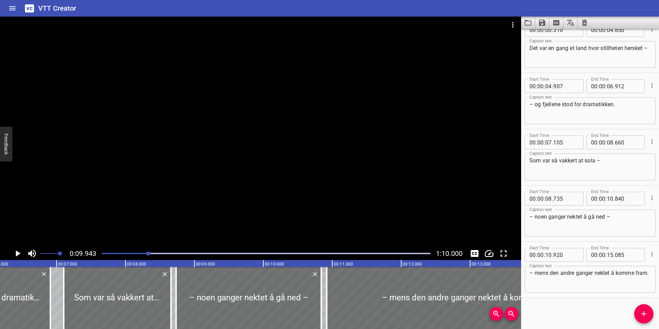
scroll to position [0, 421]
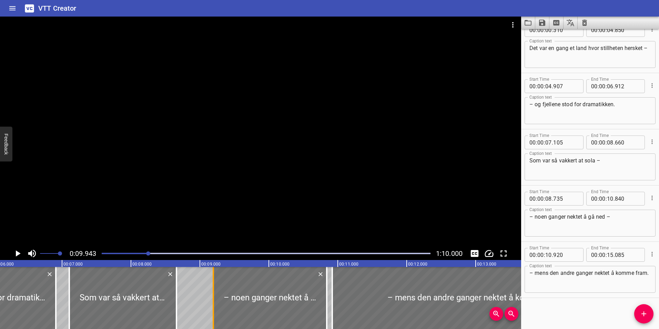
drag, startPoint x: 183, startPoint y: 299, endPoint x: 215, endPoint y: 301, distance: 31.8
click at [215, 301] on div at bounding box center [213, 298] width 7 height 62
type input "09"
type input "195"
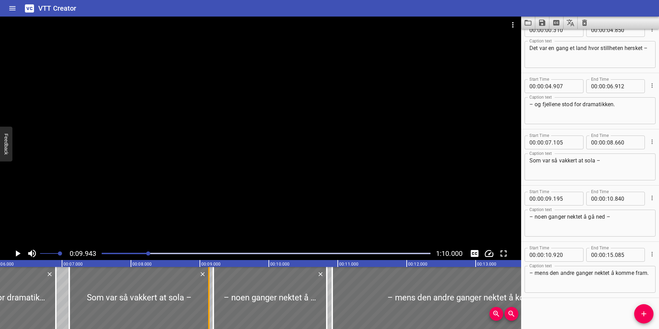
drag, startPoint x: 176, startPoint y: 308, endPoint x: 209, endPoint y: 311, distance: 32.5
click at [209, 311] on div at bounding box center [208, 298] width 1 height 62
type input "09"
type input "130"
drag, startPoint x: 214, startPoint y: 310, endPoint x: 228, endPoint y: 313, distance: 13.8
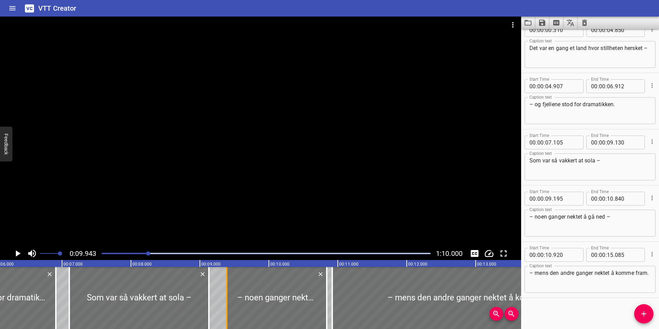
click at [228, 313] on div at bounding box center [226, 298] width 7 height 62
type input "390"
drag, startPoint x: 207, startPoint y: 312, endPoint x: 221, endPoint y: 314, distance: 14.2
click at [221, 314] on div at bounding box center [223, 298] width 7 height 62
type input "335"
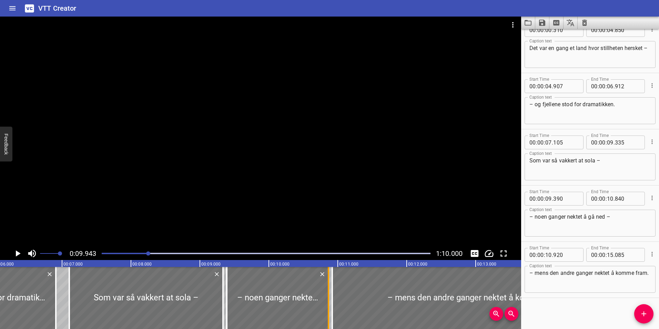
click at [327, 310] on div at bounding box center [328, 298] width 7 height 62
type input "865"
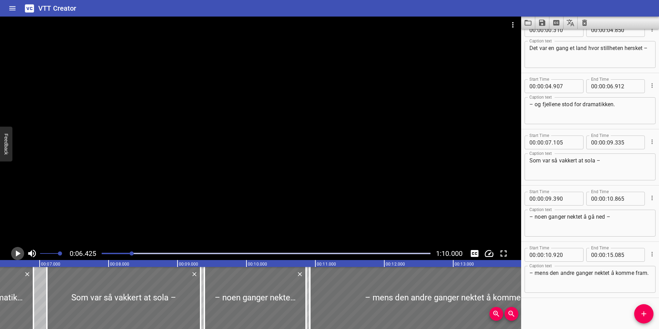
click at [22, 252] on icon "Play/Pause" at bounding box center [17, 253] width 10 height 10
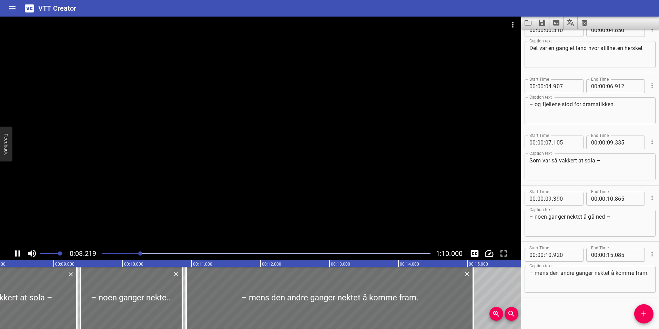
click at [19, 251] on icon "Play/Pause" at bounding box center [17, 253] width 5 height 6
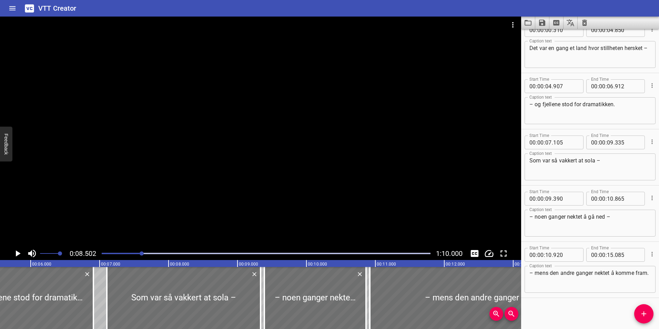
scroll to position [0, 377]
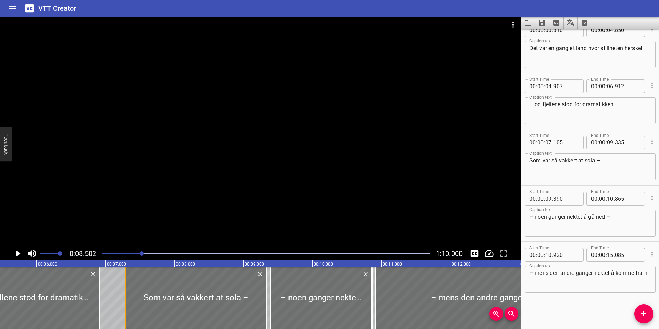
drag, startPoint x: 113, startPoint y: 312, endPoint x: 125, endPoint y: 314, distance: 12.9
click at [125, 314] on div at bounding box center [125, 298] width 1 height 62
type input "290"
drag, startPoint x: 99, startPoint y: 314, endPoint x: 107, endPoint y: 316, distance: 7.4
click at [107, 316] on div at bounding box center [106, 298] width 1 height 62
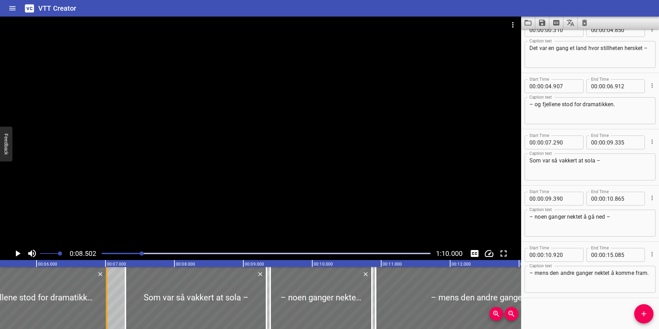
type input "07"
type input "017"
click at [124, 255] on div at bounding box center [266, 254] width 337 height 10
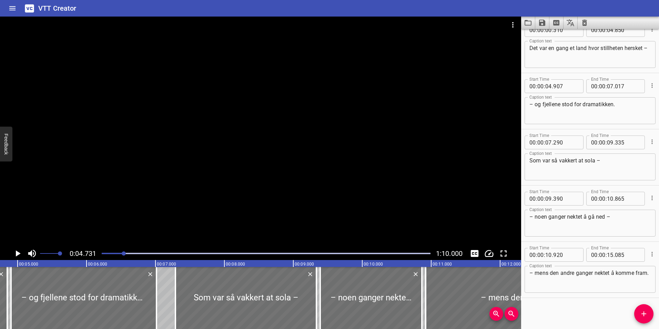
scroll to position [0, 326]
click at [19, 253] on icon "Play/Pause" at bounding box center [18, 253] width 5 height 6
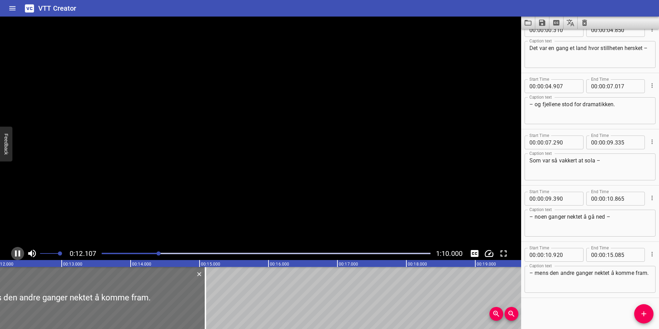
click at [19, 253] on icon "Play/Pause" at bounding box center [17, 253] width 5 height 6
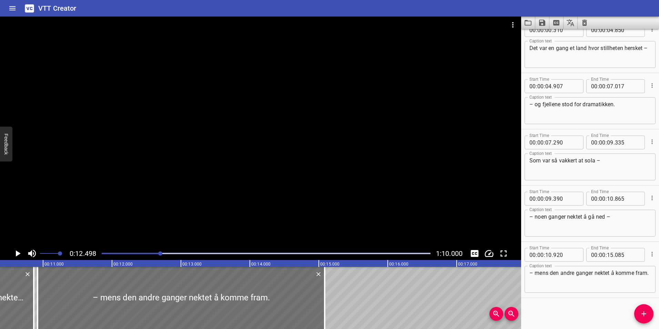
scroll to position [0, 681]
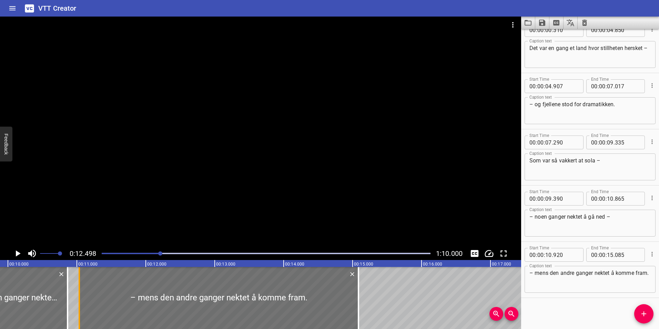
drag, startPoint x: 72, startPoint y: 306, endPoint x: 80, endPoint y: 308, distance: 8.0
click at [80, 308] on div at bounding box center [79, 298] width 7 height 62
type input "11"
type input "035"
click at [62, 309] on div at bounding box center [65, 298] width 7 height 62
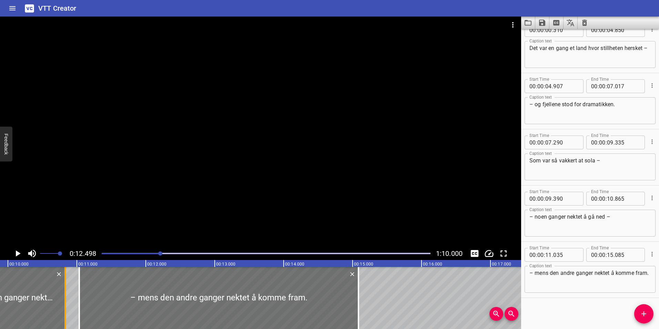
type input "830"
click at [148, 256] on div at bounding box center [266, 254] width 337 height 10
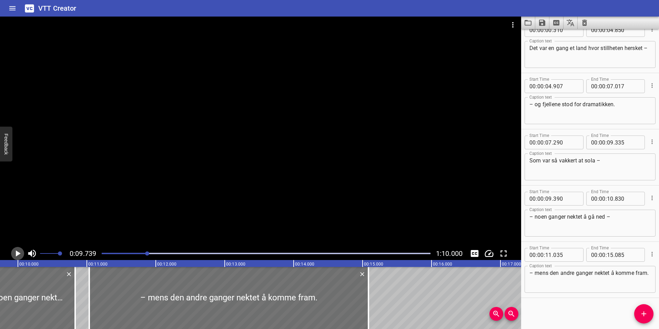
click at [19, 254] on icon "Play/Pause" at bounding box center [18, 253] width 5 height 6
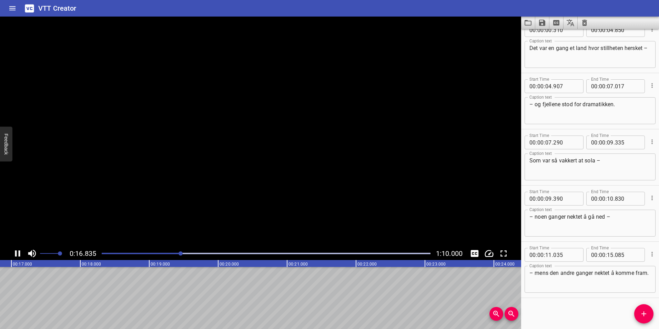
click at [19, 255] on icon "Play/Pause" at bounding box center [17, 253] width 5 height 6
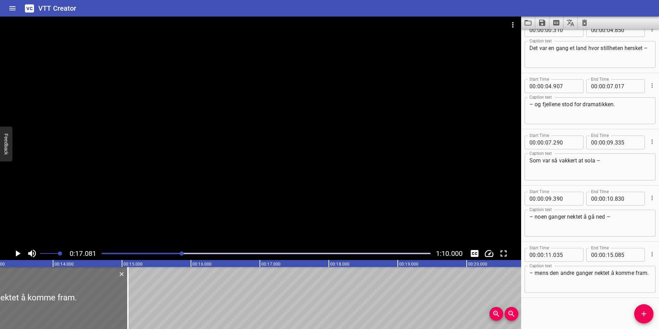
scroll to position [0, 923]
click at [21, 254] on icon "Play/Pause" at bounding box center [17, 253] width 10 height 10
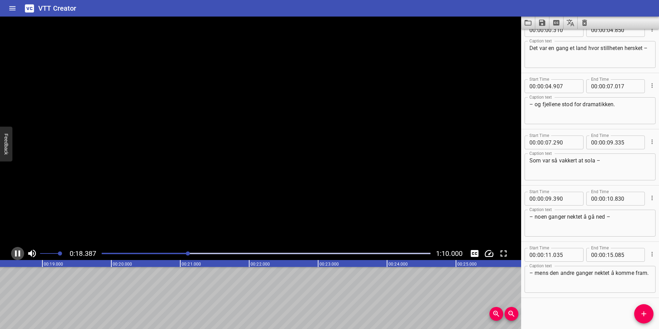
click at [21, 254] on icon "Play/Pause" at bounding box center [17, 253] width 10 height 10
click at [92, 324] on div "00:00.000 00:01.000 00:02.000 00:03.000 00:04.000 00:05.000 00:06.000 00:07.000…" at bounding box center [260, 294] width 521 height 69
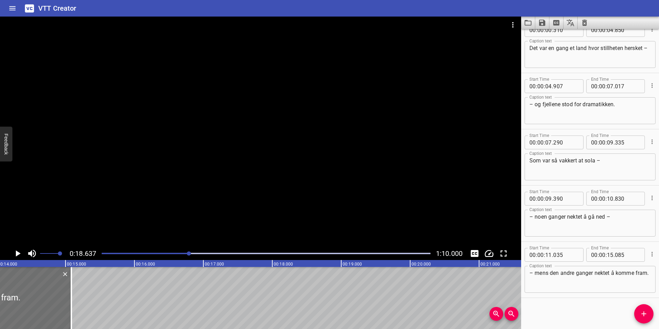
scroll to position [0, 929]
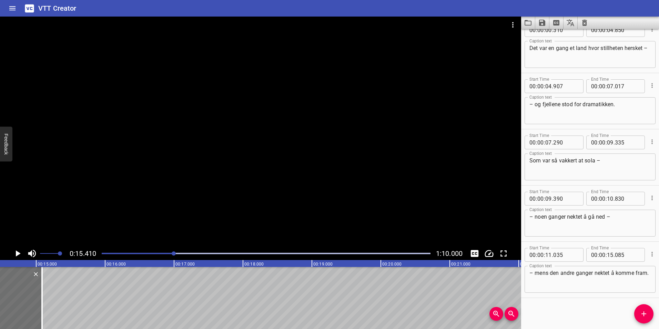
scroll to position [0, 1062]
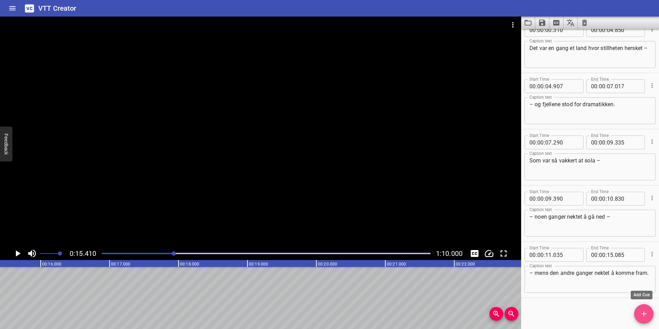
click at [644, 316] on icon "Add Cue" at bounding box center [643, 313] width 5 height 5
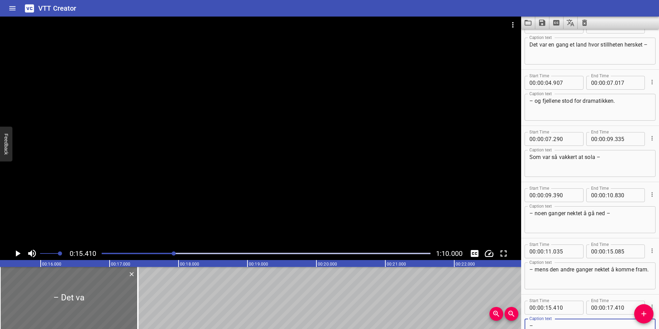
type textarea "–"
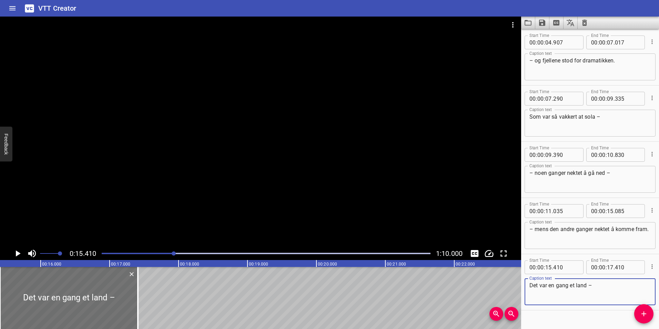
scroll to position [70, 0]
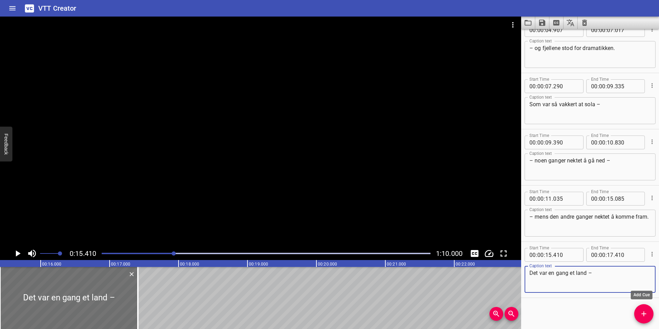
type textarea "Det var en gang et land –"
click at [645, 313] on icon "Add Cue" at bounding box center [644, 314] width 8 height 8
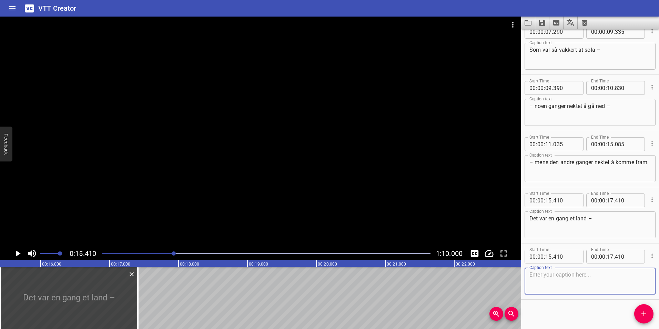
scroll to position [126, 0]
click at [551, 254] on input "number" at bounding box center [548, 255] width 7 height 14
type input "17"
type input "410"
click at [608, 255] on input "number" at bounding box center [610, 255] width 7 height 14
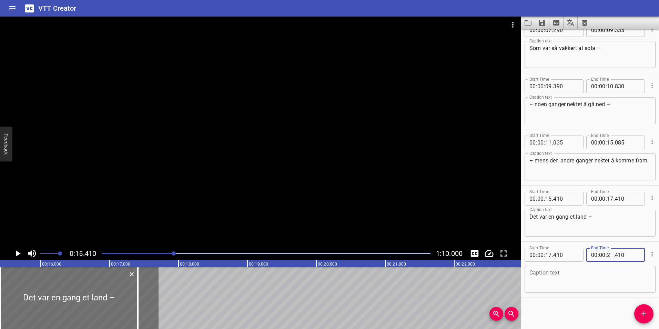
type input "20"
type input "410"
click at [573, 277] on textarea at bounding box center [589, 280] width 121 height 20
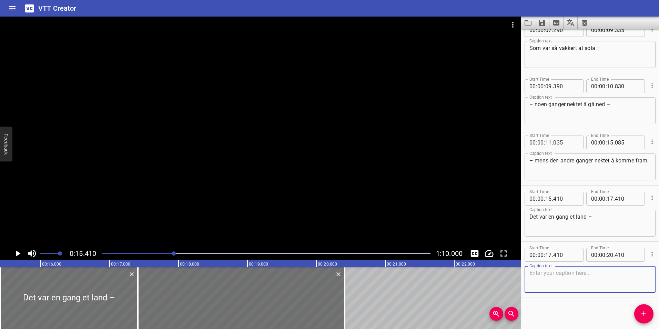
paste textarea "–"
type textarea "– hvor man kunne være sammen med"
click at [152, 253] on div "Play progress" at bounding box center [10, 253] width 329 height 1
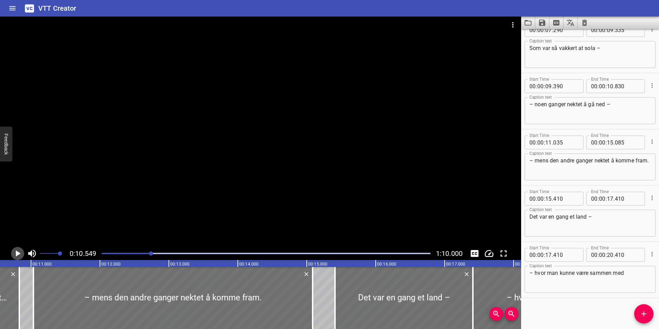
click at [17, 254] on icon "Play/Pause" at bounding box center [18, 253] width 5 height 6
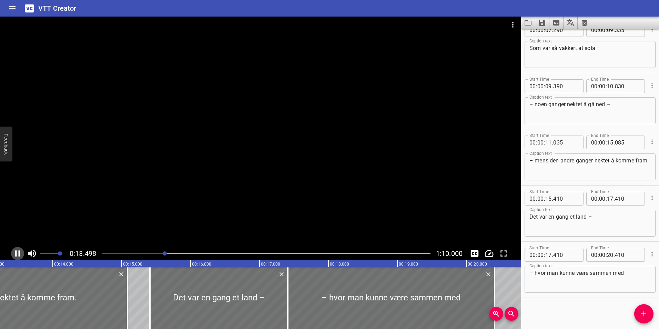
click at [19, 252] on icon "Play/Pause" at bounding box center [17, 253] width 5 height 6
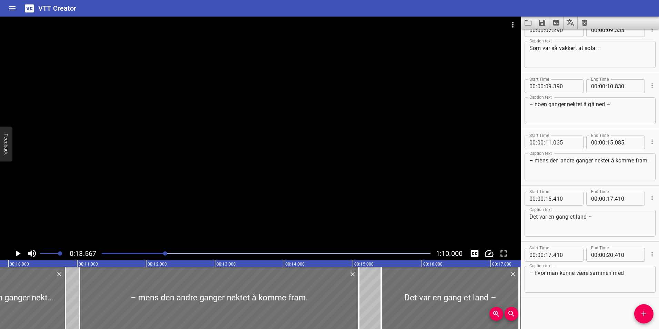
scroll to position [0, 670]
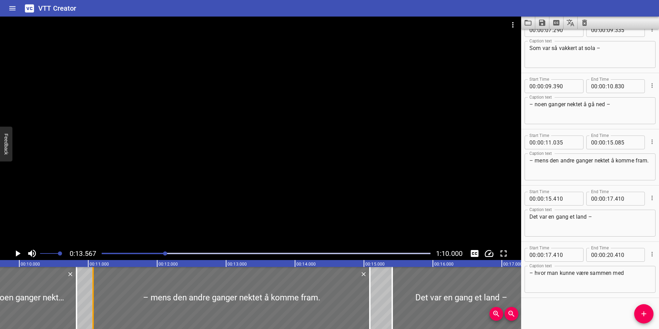
click at [93, 310] on div at bounding box center [92, 298] width 1 height 62
click at [153, 253] on div "Play progress" at bounding box center [1, 253] width 329 height 1
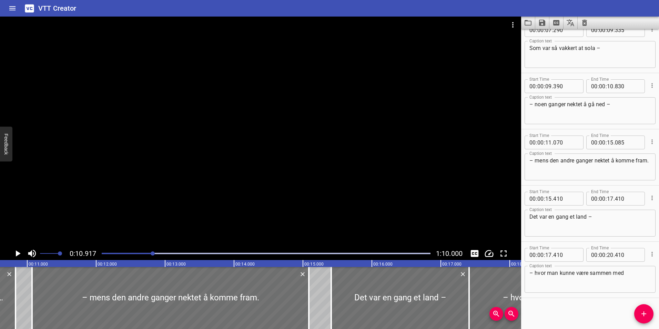
scroll to position [0, 752]
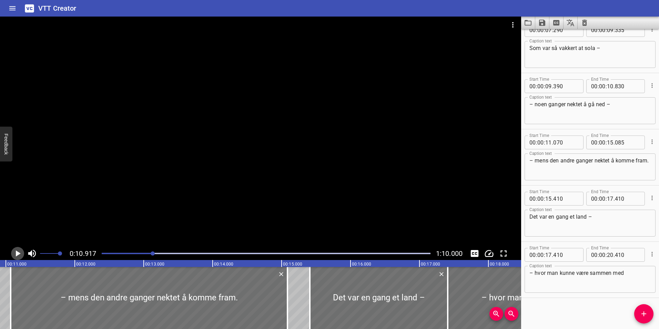
click at [19, 252] on icon "Play/Pause" at bounding box center [17, 253] width 10 height 10
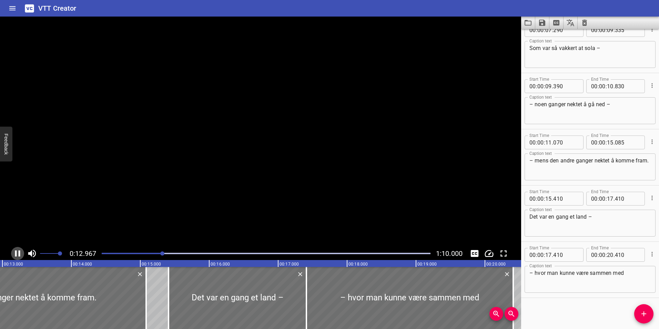
click at [19, 252] on icon "Play/Pause" at bounding box center [17, 253] width 5 height 6
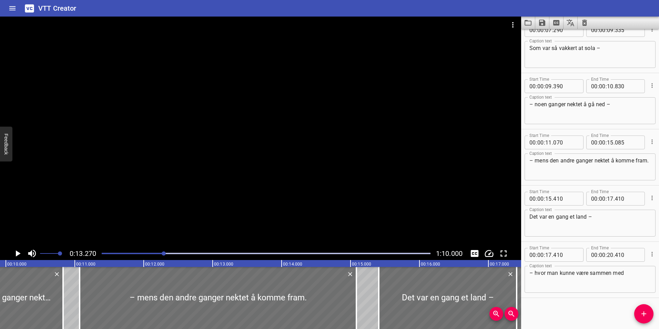
scroll to position [0, 678]
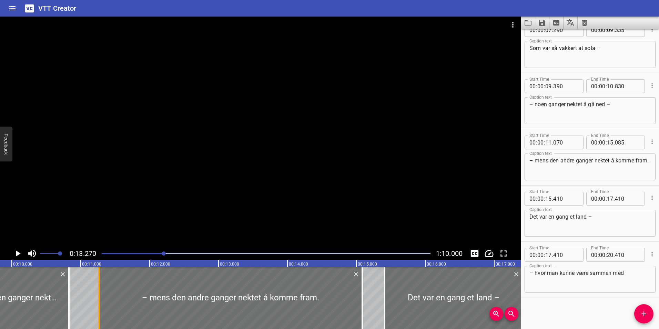
drag, startPoint x: 84, startPoint y: 311, endPoint x: 98, endPoint y: 310, distance: 13.5
click at [98, 310] on div at bounding box center [98, 298] width 7 height 62
click at [100, 310] on div at bounding box center [99, 298] width 1 height 62
type input "280"
drag, startPoint x: 69, startPoint y: 309, endPoint x: 77, endPoint y: 309, distance: 7.6
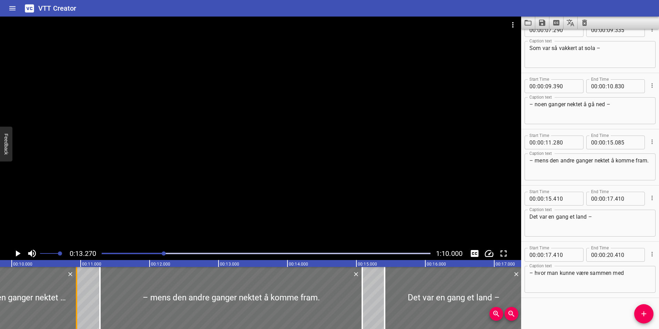
click at [77, 309] on div at bounding box center [76, 298] width 1 height 62
type input "940"
click at [153, 253] on div "Play progress" at bounding box center [-1, 253] width 329 height 1
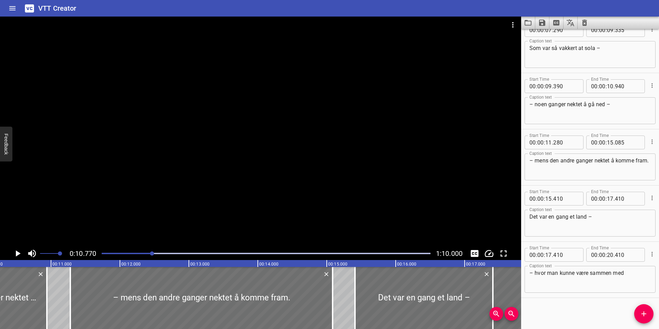
scroll to position [0, 742]
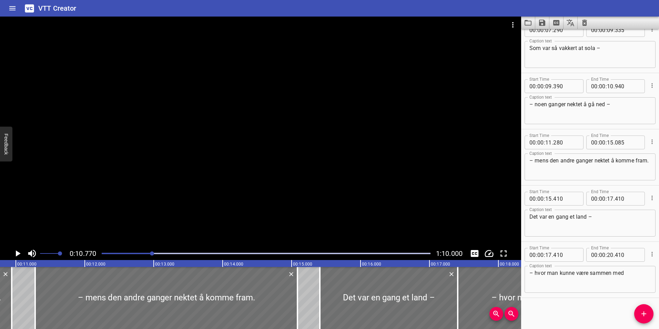
click at [18, 251] on icon "Play/Pause" at bounding box center [17, 253] width 10 height 10
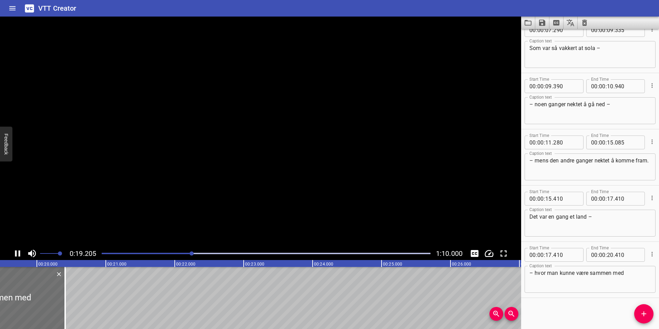
click at [18, 252] on icon "Play/Pause" at bounding box center [17, 253] width 10 height 10
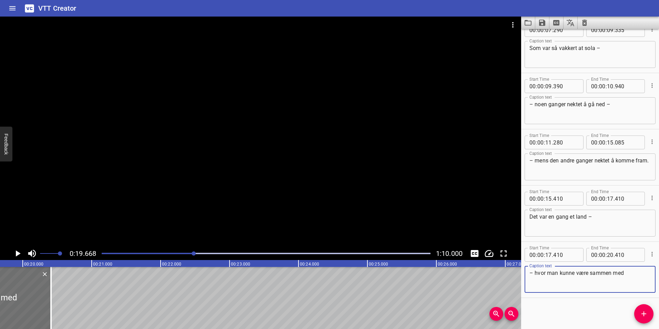
click at [632, 276] on textarea "– hvor man kunne være sammen med" at bounding box center [589, 280] width 121 height 20
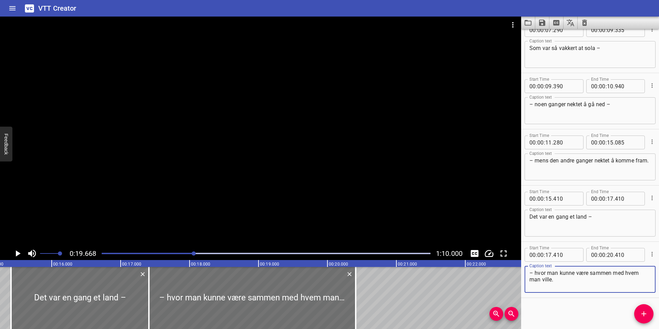
scroll to position [0, 1040]
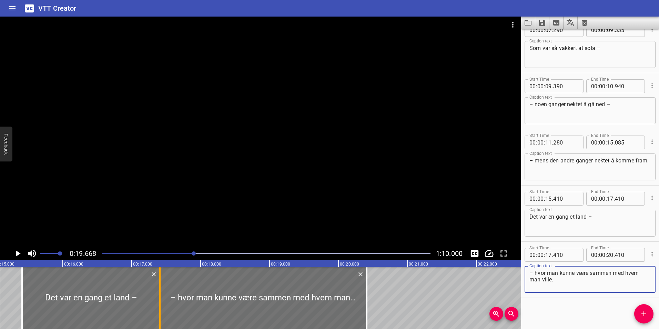
type textarea "– hvor man kunne være sammen med hvem man ville."
click at [164, 294] on div at bounding box center [163, 298] width 1 height 62
type input "460"
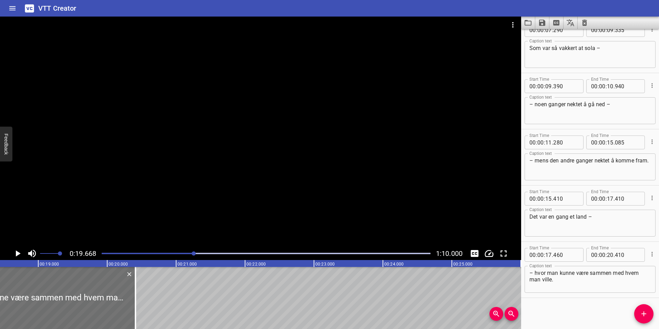
scroll to position [0, 1294]
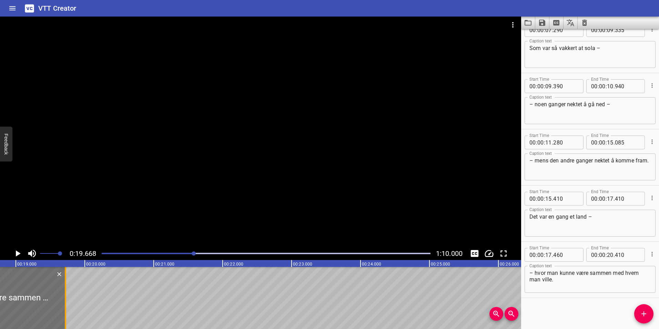
drag, startPoint x: 114, startPoint y: 304, endPoint x: 67, endPoint y: 306, distance: 47.6
click at [67, 306] on div at bounding box center [65, 298] width 7 height 62
type input "19"
type input "720"
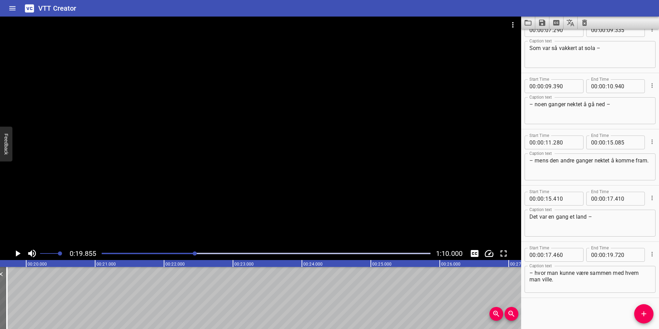
scroll to position [0, 1369]
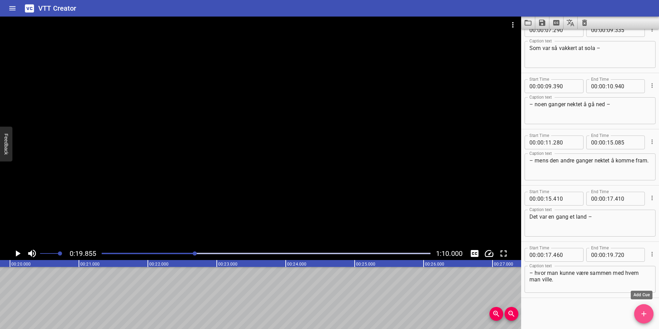
click at [642, 316] on icon "Add Cue" at bounding box center [644, 314] width 8 height 8
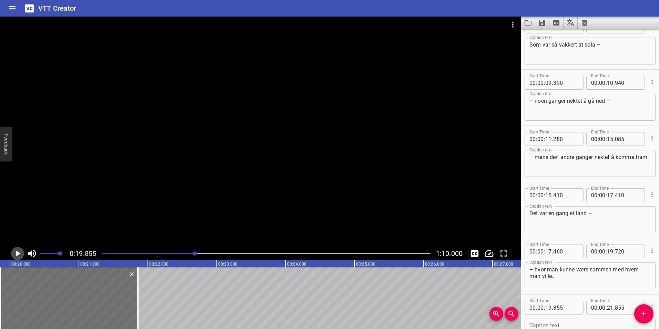
click at [18, 254] on icon "Play/Pause" at bounding box center [18, 253] width 5 height 6
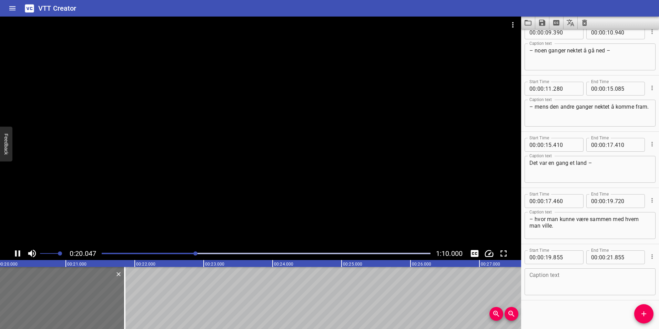
scroll to position [182, 0]
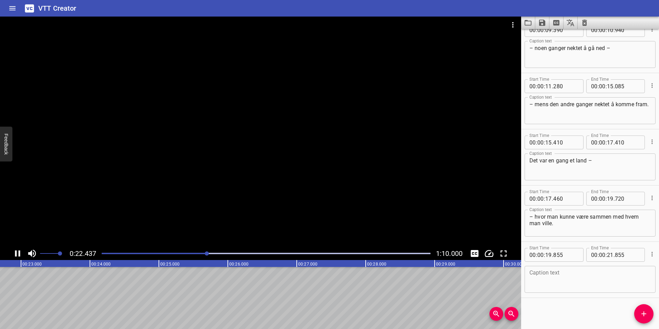
click at [17, 254] on icon "Play/Pause" at bounding box center [17, 253] width 10 height 10
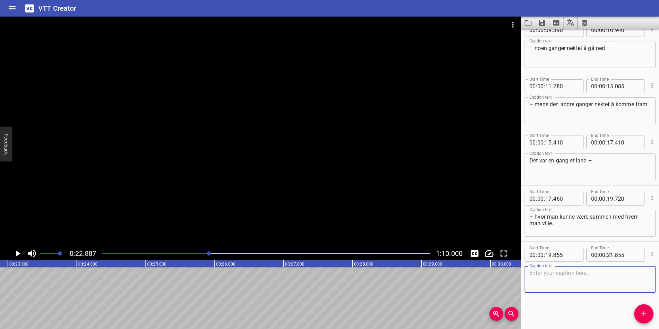
click at [585, 282] on textarea at bounding box center [589, 280] width 121 height 20
type textarea "Tro på hva man ville."
click at [609, 256] on input "number" at bounding box center [610, 255] width 7 height 14
type input "22"
type input "855"
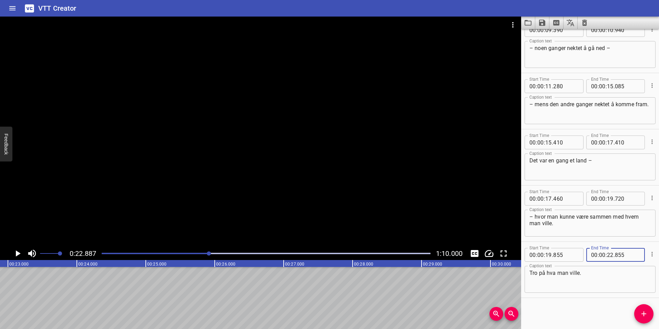
click at [598, 310] on div "Start Time 00 : 00 : 00 . 310 Start Time End Time 00 : 00 : 04 . 850 End Time C…" at bounding box center [590, 179] width 138 height 300
click at [648, 317] on span "Add Cue" at bounding box center [643, 314] width 19 height 8
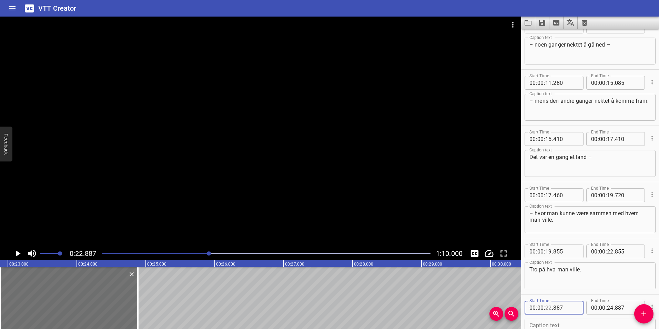
click at [552, 306] on div "00 : 00 : . 887" at bounding box center [554, 308] width 59 height 14
type input "23"
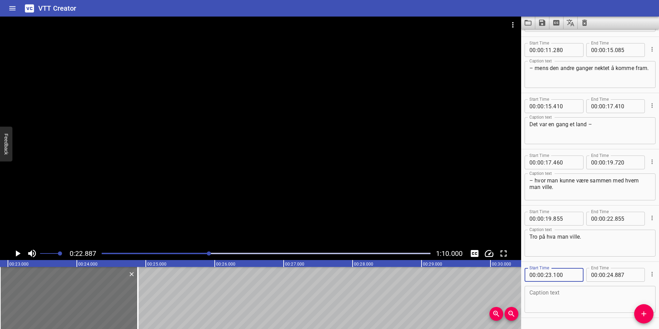
scroll to position [220, 0]
type input "100"
click at [18, 255] on icon "Play/Pause" at bounding box center [18, 253] width 5 height 6
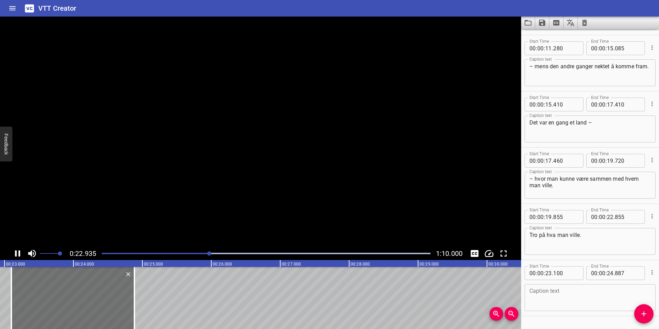
scroll to position [238, 0]
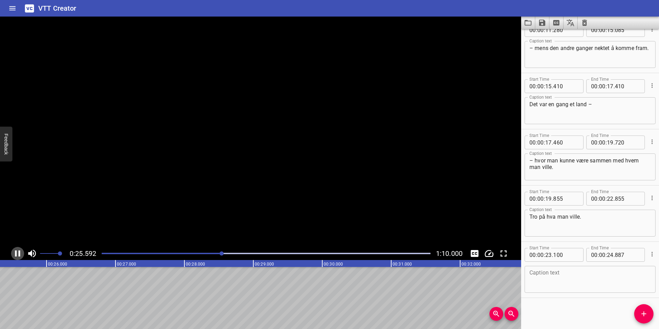
click at [19, 255] on icon "Play/Pause" at bounding box center [17, 253] width 10 height 10
click at [567, 167] on textarea "– hvor man kunne være sammen med hvem man ville." at bounding box center [589, 167] width 121 height 20
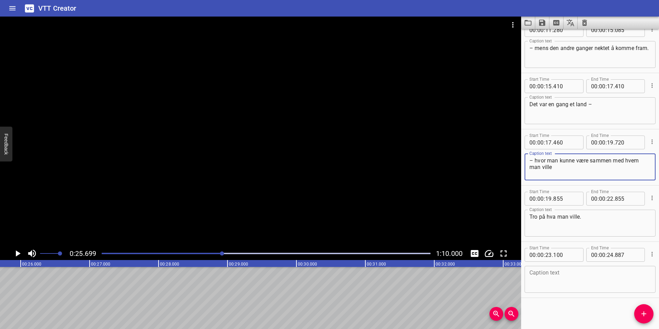
click at [566, 168] on textarea "– hvor man kunne være sammen med hvem man ville" at bounding box center [589, 167] width 121 height 20
drag, startPoint x: 532, startPoint y: 159, endPoint x: 525, endPoint y: 159, distance: 6.5
click at [525, 159] on div "– hvor man kunne være sammen med hvem man ville Caption text" at bounding box center [590, 166] width 131 height 27
click at [575, 168] on textarea "– hvor man kunne være sammen med hvem man ville" at bounding box center [589, 167] width 121 height 20
paste textarea "–"
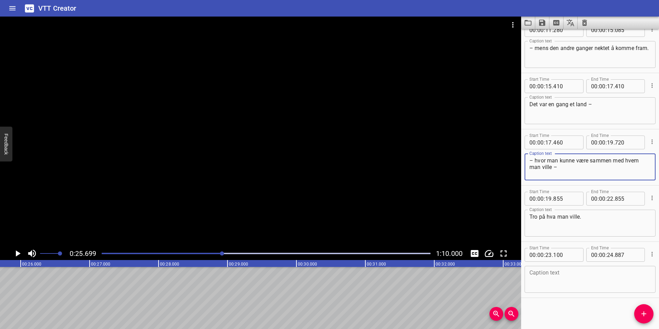
type textarea "– hvor man kunne være sammen med hvem man ville –"
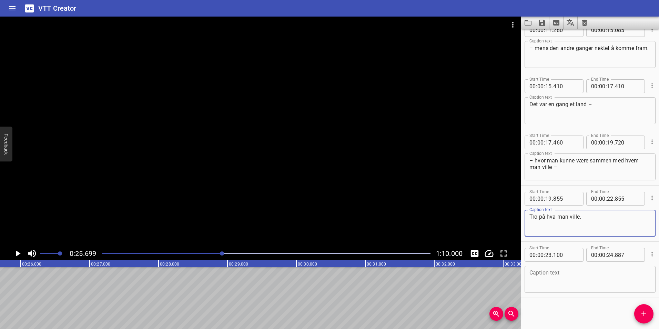
click at [533, 216] on textarea "Tro på hva man ville." at bounding box center [589, 223] width 121 height 20
paste textarea "–"
click at [588, 220] on textarea "– tro på hva man ville." at bounding box center [589, 223] width 121 height 20
paste textarea "–"
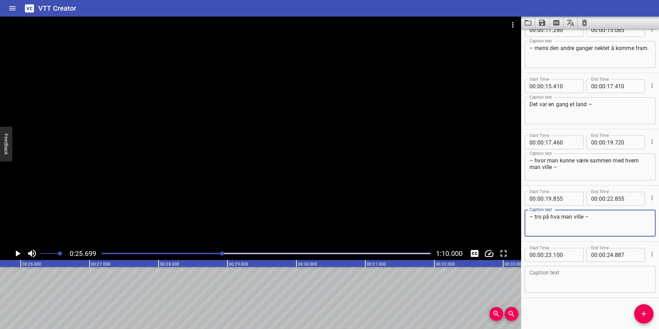
type textarea "– tro på hva man ville –"
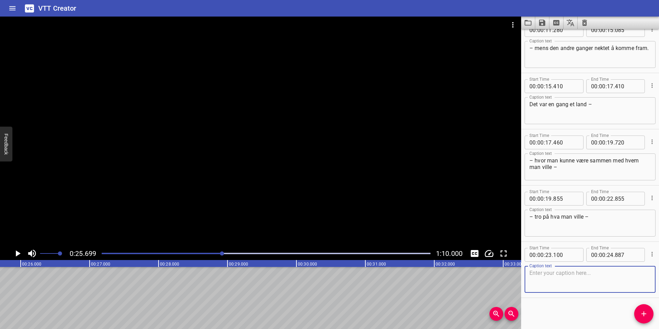
click at [581, 276] on textarea at bounding box center [589, 280] width 121 height 20
paste textarea "–"
type textarea "– og si hva man ville."
click at [607, 254] on input "number" at bounding box center [610, 255] width 7 height 14
type input "25"
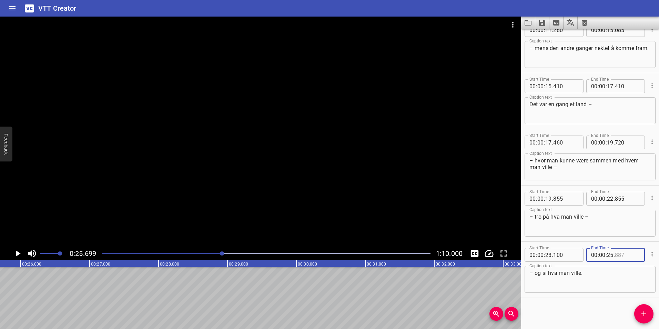
type input "887"
click at [601, 283] on textarea "– og si hva man ville." at bounding box center [589, 280] width 121 height 20
click at [637, 314] on span "Add Cue" at bounding box center [643, 314] width 19 height 8
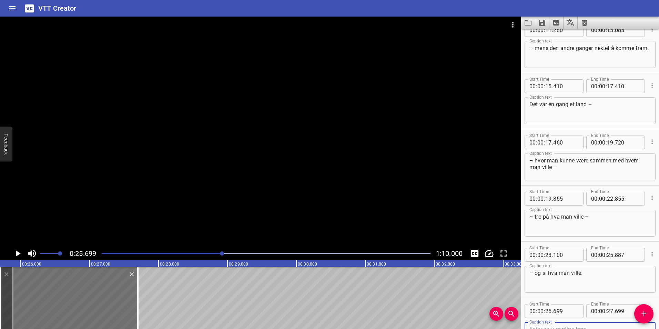
scroll to position [242, 0]
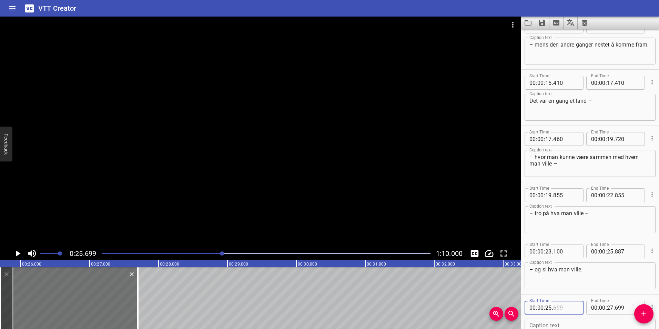
click at [562, 309] on input "number" at bounding box center [565, 308] width 25 height 14
type input "699"
click at [549, 306] on input "number" at bounding box center [548, 308] width 7 height 14
type input "26"
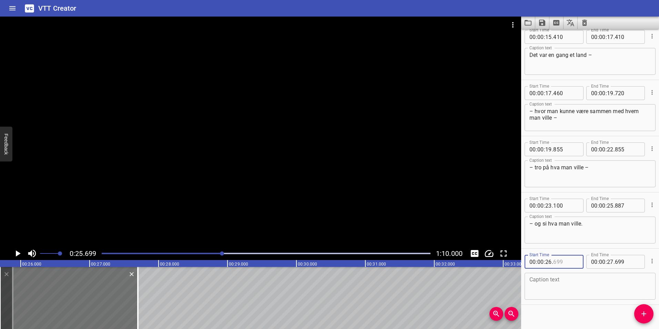
scroll to position [294, 0]
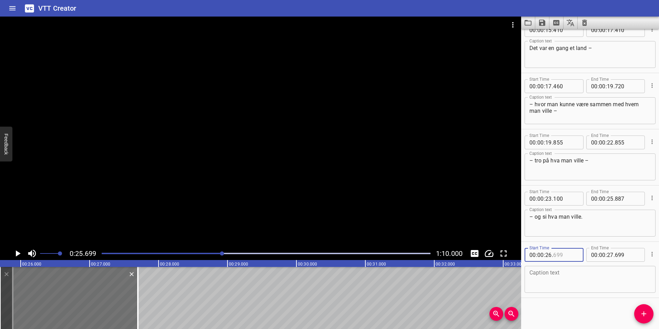
type input "699"
click at [608, 256] on input "number" at bounding box center [610, 255] width 7 height 14
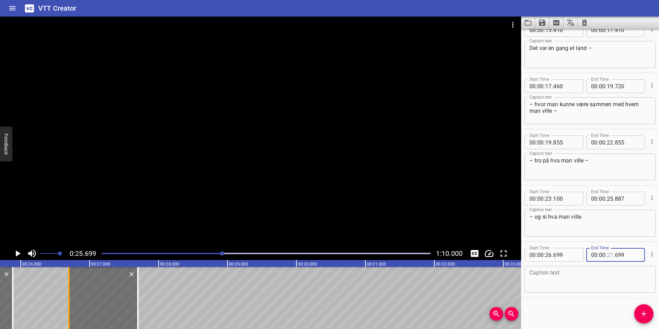
type input "27"
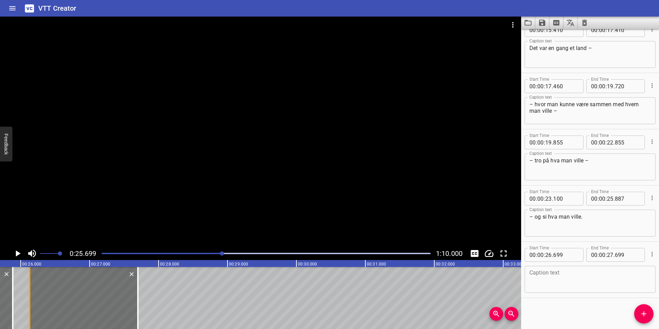
drag, startPoint x: 69, startPoint y: 293, endPoint x: 29, endPoint y: 293, distance: 39.3
click at [29, 293] on div at bounding box center [29, 298] width 1 height 62
type input "129"
click at [162, 251] on div at bounding box center [266, 254] width 337 height 10
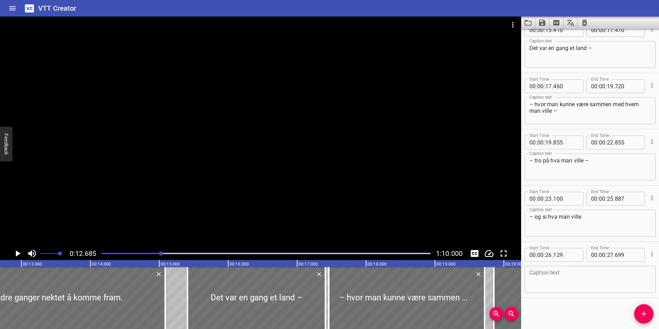
scroll to position [0, 875]
click at [19, 250] on icon "Play/Pause" at bounding box center [17, 253] width 10 height 10
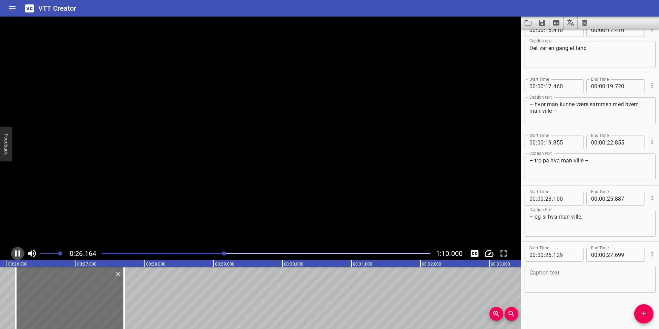
scroll to position [0, 1815]
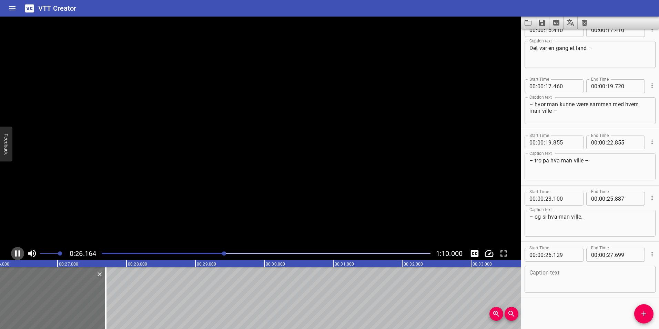
click at [14, 253] on icon "Play/Pause" at bounding box center [17, 253] width 10 height 10
click at [20, 251] on icon "Play/Pause" at bounding box center [17, 253] width 10 height 10
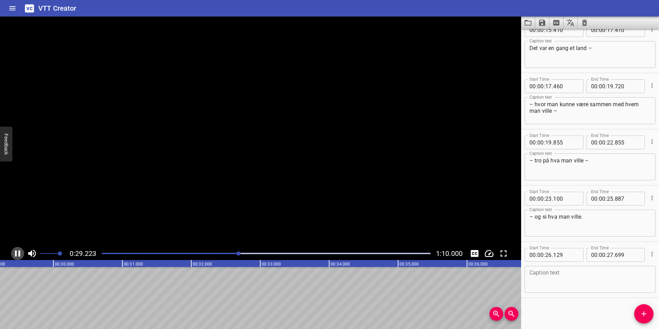
click at [20, 251] on icon "Play/Pause" at bounding box center [17, 253] width 5 height 6
click at [592, 289] on textarea at bounding box center [589, 280] width 121 height 20
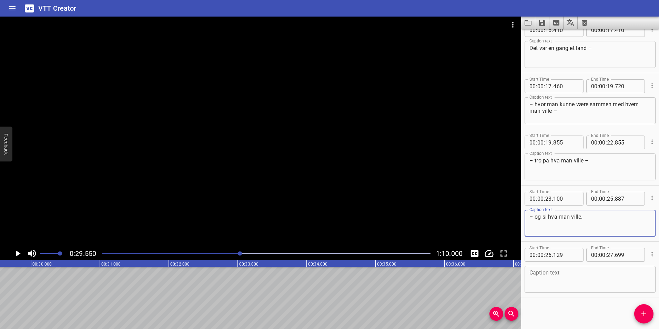
click at [599, 220] on textarea "– og si hva man ville." at bounding box center [589, 223] width 121 height 20
click at [559, 283] on textarea at bounding box center [589, 280] width 121 height 20
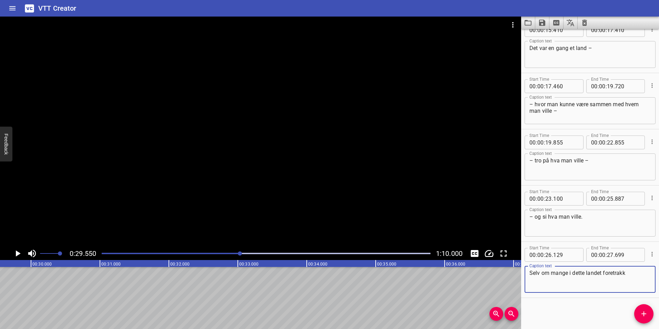
drag, startPoint x: 642, startPoint y: 274, endPoint x: 643, endPoint y: 270, distance: 4.3
click at [642, 273] on textarea "Selv om mange i dette landet foretrakk" at bounding box center [589, 280] width 121 height 20
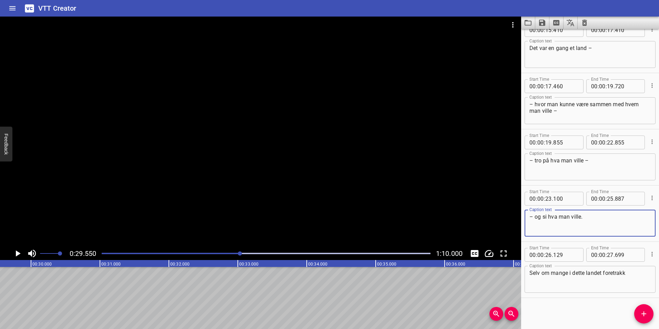
drag, startPoint x: 533, startPoint y: 217, endPoint x: 527, endPoint y: 216, distance: 5.7
click at [527, 216] on div "– og si hva man ville. Caption text" at bounding box center [590, 223] width 131 height 27
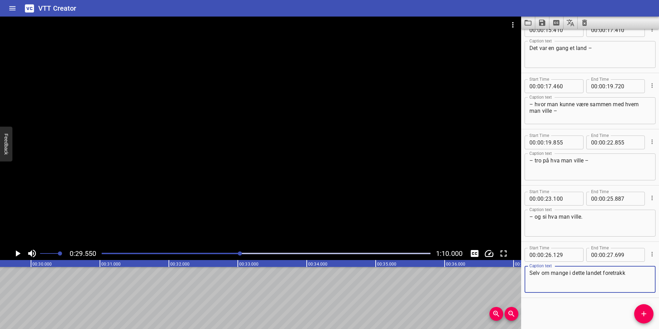
click at [638, 272] on textarea "Selv om mange i dette landet foretrakk" at bounding box center [589, 280] width 121 height 20
paste textarea "–"
type textarea "Selv om mange i dette landet foretrakk –"
click at [643, 314] on icon "Add Cue" at bounding box center [643, 313] width 5 height 5
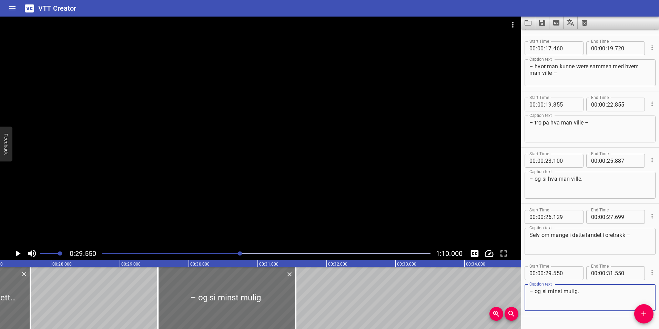
scroll to position [0, 1840]
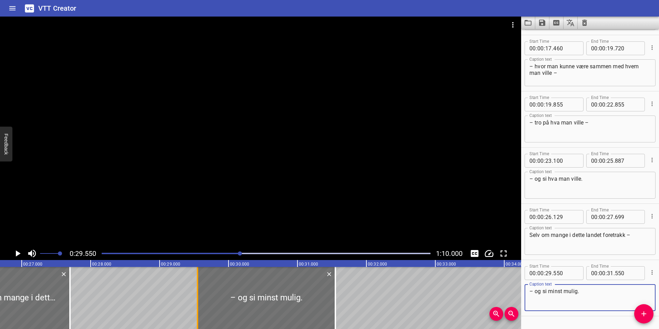
type textarea "– og si minst mulig."
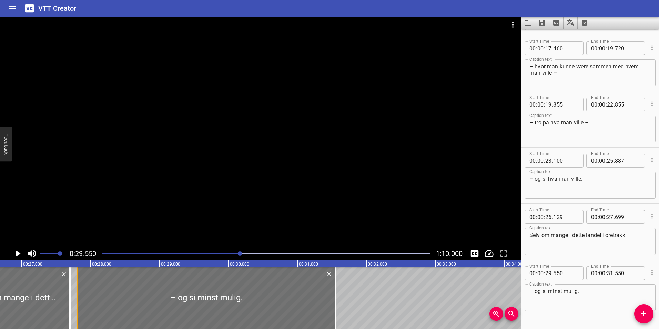
drag, startPoint x: 198, startPoint y: 303, endPoint x: 78, endPoint y: 299, distance: 120.0
click at [78, 299] on div at bounding box center [77, 298] width 1 height 62
type input "27"
type input "810"
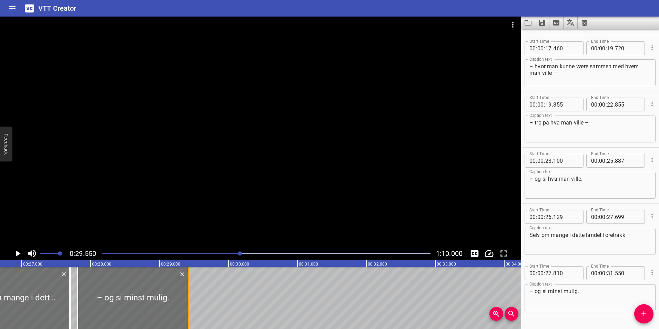
drag, startPoint x: 336, startPoint y: 292, endPoint x: 189, endPoint y: 295, distance: 146.9
click at [189, 295] on div at bounding box center [188, 298] width 7 height 62
type input "29"
type input "420"
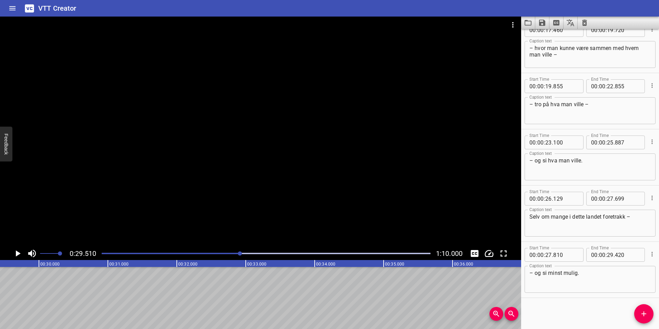
scroll to position [0, 2034]
click at [647, 317] on icon "Add Cue" at bounding box center [644, 314] width 8 height 8
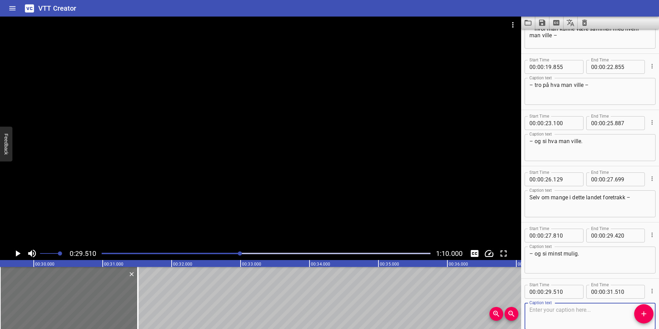
scroll to position [407, 0]
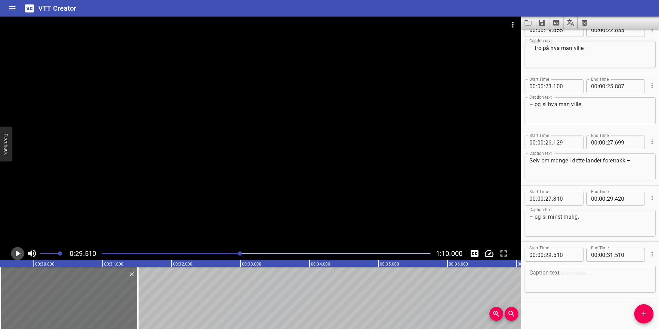
click at [15, 256] on icon "Play/Pause" at bounding box center [17, 253] width 10 height 10
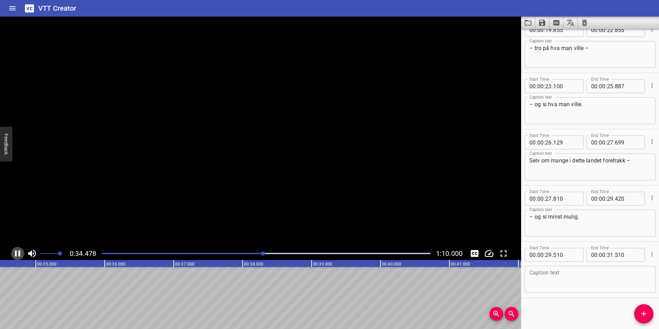
click at [15, 256] on icon "Play/Pause" at bounding box center [17, 253] width 10 height 10
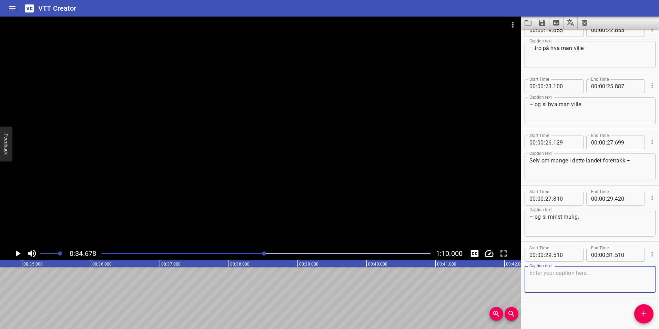
click at [600, 287] on textarea at bounding box center [589, 280] width 121 height 20
paste textarea "–"
type textarea "Det var en gang et land –"
click at [641, 314] on icon "Add Cue" at bounding box center [644, 314] width 8 height 8
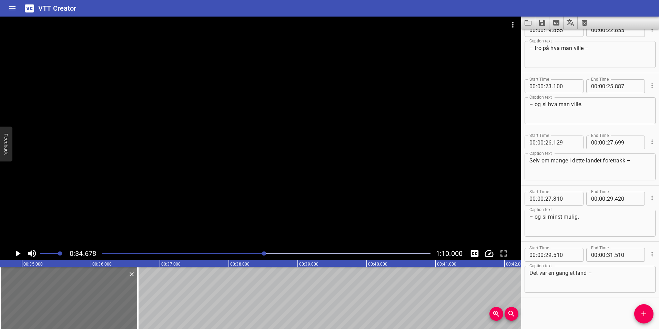
scroll to position [410, 0]
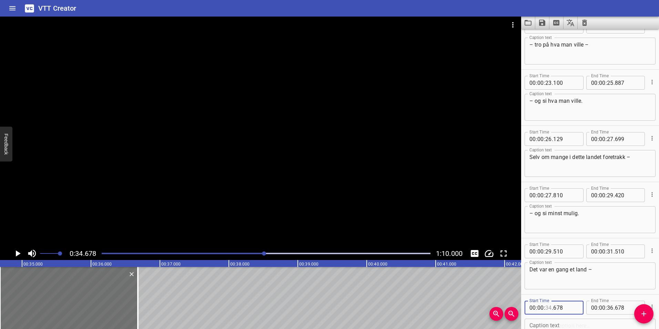
click at [548, 307] on input "number" at bounding box center [548, 308] width 7 height 14
type input "31"
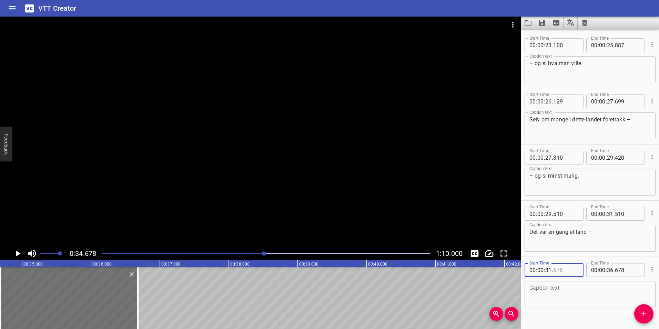
scroll to position [463, 0]
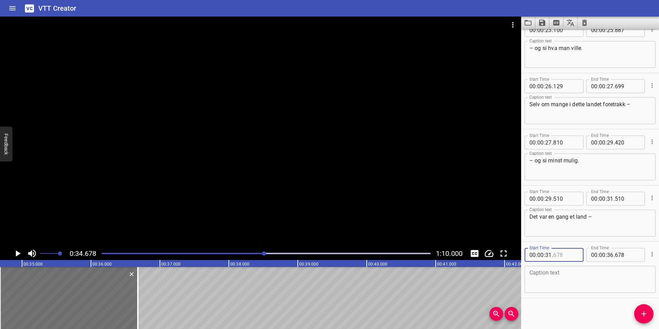
type input "678"
click at [608, 254] on input "number" at bounding box center [610, 255] width 7 height 14
type input "34"
type input "678"
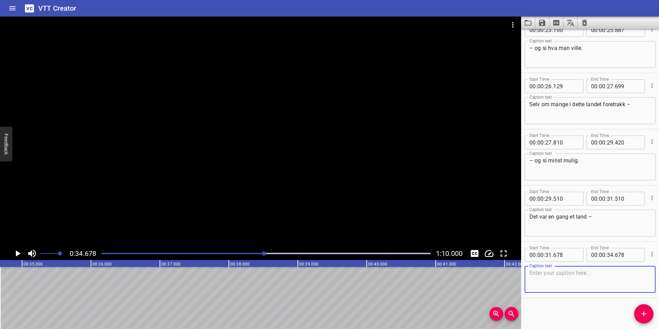
click at [579, 279] on textarea at bounding box center [589, 280] width 121 height 20
paste textarea "–"
drag, startPoint x: 565, startPoint y: 273, endPoint x: 569, endPoint y: 279, distance: 7.1
click at [569, 279] on textarea "– hvor millitærparaden ble byttet ut med barnetog." at bounding box center [589, 280] width 121 height 20
click at [559, 280] on textarea "– hvor militærparaden ble byttet ut med barnetog." at bounding box center [589, 280] width 121 height 20
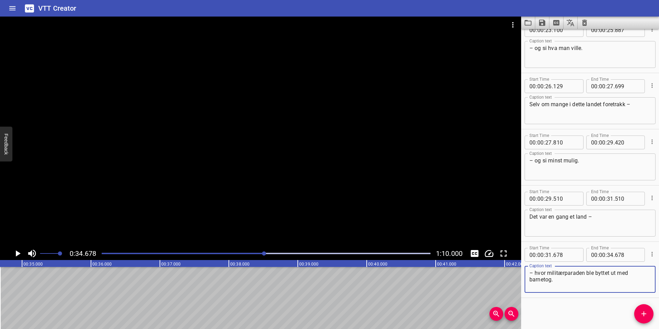
click at [562, 273] on textarea "– hvor militærparaden ble byttet ut med barnetog." at bounding box center [589, 280] width 121 height 20
drag, startPoint x: 581, startPoint y: 291, endPoint x: 575, endPoint y: 288, distance: 6.5
click at [580, 291] on div "– hvor militærparaden ble byttet ut med barnetog. Caption text" at bounding box center [590, 279] width 131 height 27
click at [576, 285] on textarea "– hvor militærparaden ble byttet ut med barnetog." at bounding box center [589, 280] width 121 height 20
click at [645, 315] on icon "Add Cue" at bounding box center [644, 314] width 8 height 8
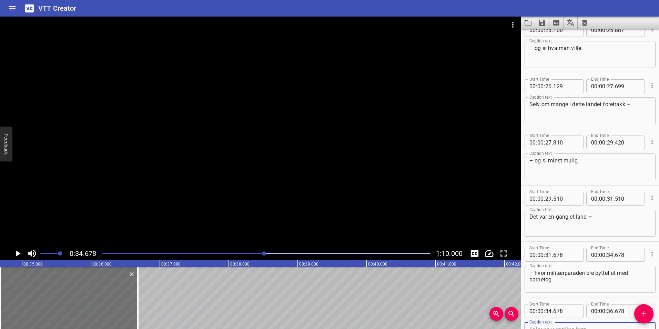
scroll to position [466, 0]
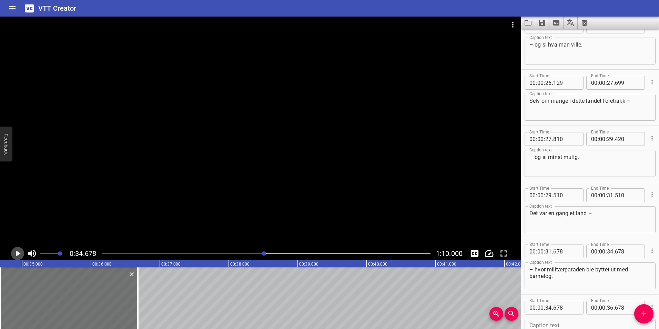
click at [20, 252] on icon "Play/Pause" at bounding box center [17, 253] width 10 height 10
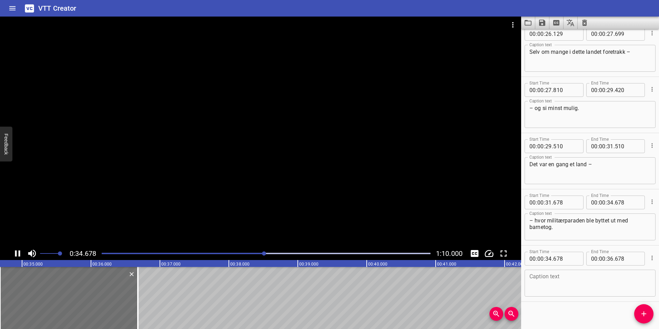
scroll to position [519, 0]
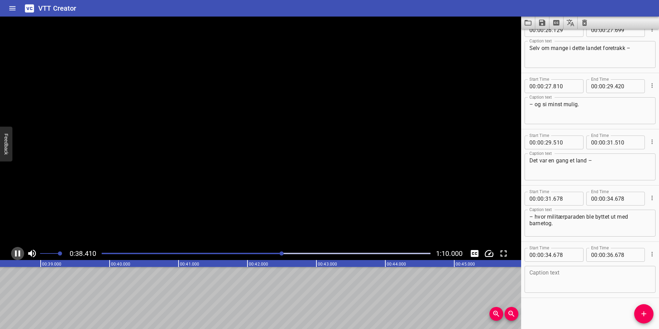
click at [20, 252] on icon "Play/Pause" at bounding box center [17, 253] width 5 height 6
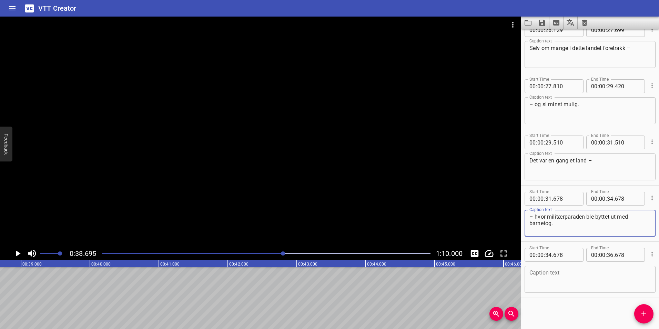
click at [563, 226] on textarea "– hvor militærparaden ble byttet ut med barnetog." at bounding box center [589, 223] width 121 height 20
paste textarea "militærparaden"
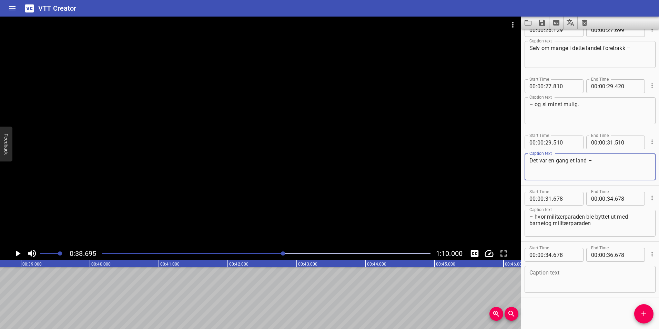
drag, startPoint x: 597, startPoint y: 164, endPoint x: 590, endPoint y: 163, distance: 7.0
click at [590, 163] on textarea "Det var en gang et land –" at bounding box center [589, 167] width 121 height 20
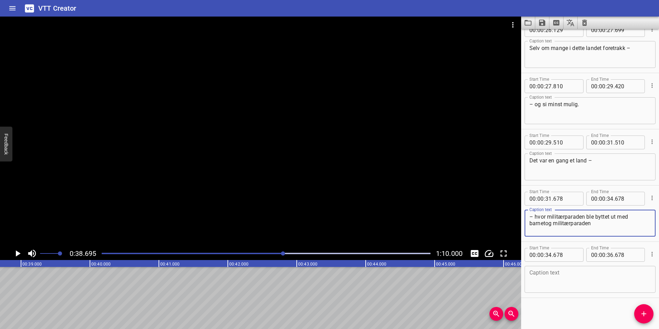
click at [589, 223] on textarea "– hvor militærparaden ble byttet ut med barnetog militærparaden" at bounding box center [589, 223] width 121 height 20
paste textarea "–"
type textarea "– hvor militærparaden ble byttet ut med barnetog –"
click at [558, 278] on textarea at bounding box center [589, 280] width 121 height 20
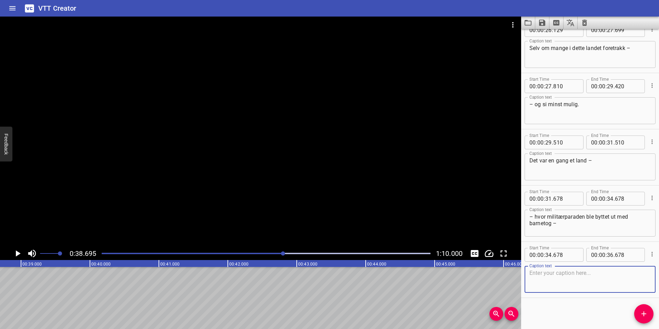
paste textarea "–"
type textarea "– og som stadig vekk ble kåret til verdens mest likestilte land."
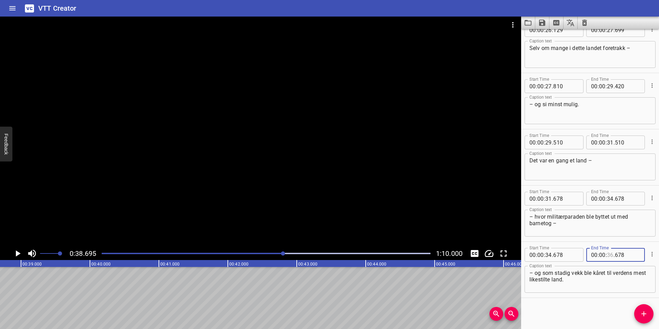
click at [607, 255] on input "number" at bounding box center [610, 255] width 7 height 14
click at [609, 255] on input "number" at bounding box center [610, 255] width 7 height 14
type input "36"
type input "678"
click at [604, 277] on textarea "– og som stadig vekk ble kåret til verdens mest likestilte land." at bounding box center [589, 280] width 121 height 20
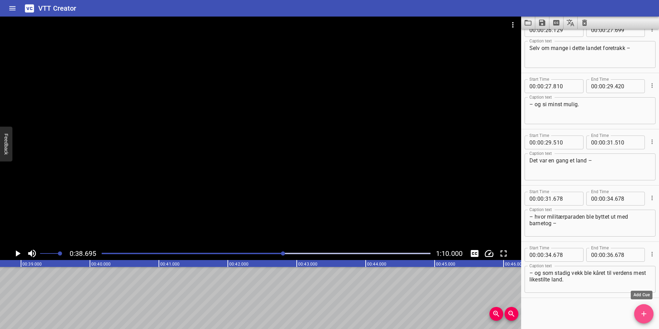
click at [646, 315] on icon "Add Cue" at bounding box center [644, 314] width 8 height 8
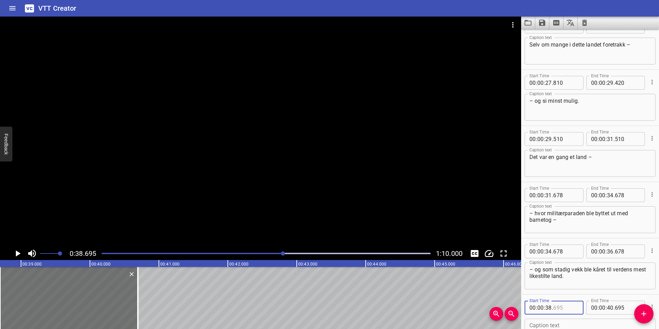
click at [557, 308] on input "number" at bounding box center [565, 308] width 25 height 14
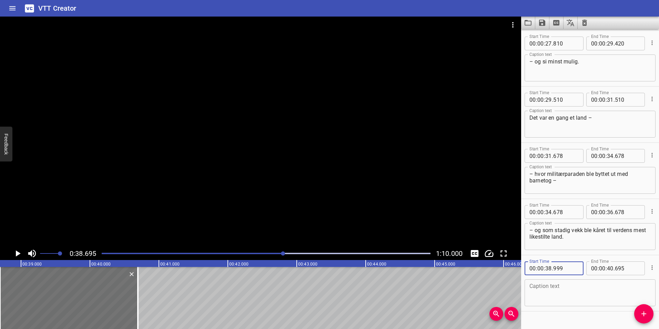
scroll to position [575, 0]
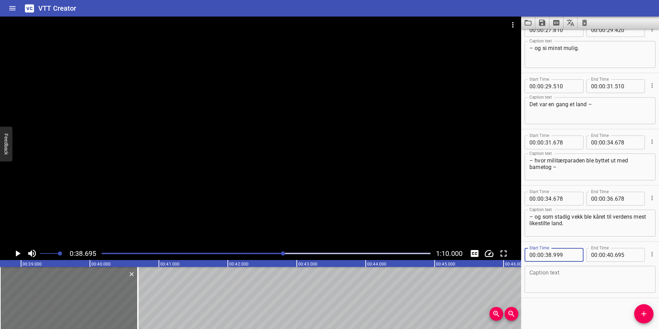
type input "999"
click at [557, 279] on textarea at bounding box center [589, 280] width 121 height 20
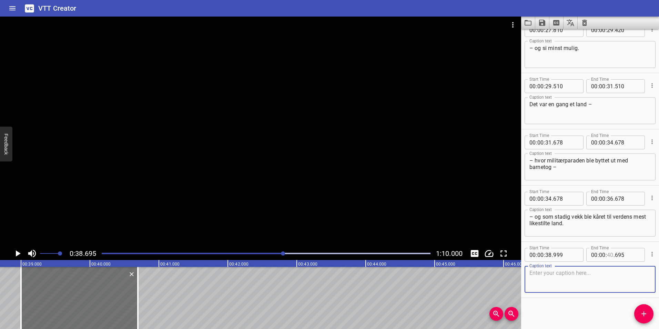
click at [609, 255] on input "number" at bounding box center [610, 255] width 7 height 14
type input "41"
type input "695"
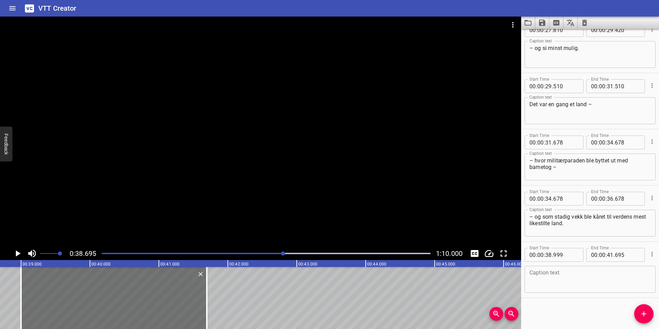
click at [584, 290] on div "Caption text" at bounding box center [590, 279] width 131 height 27
drag, startPoint x: 208, startPoint y: 304, endPoint x: 230, endPoint y: 303, distance: 21.8
click at [230, 303] on div at bounding box center [227, 298] width 7 height 62
type input "42"
type input "010"
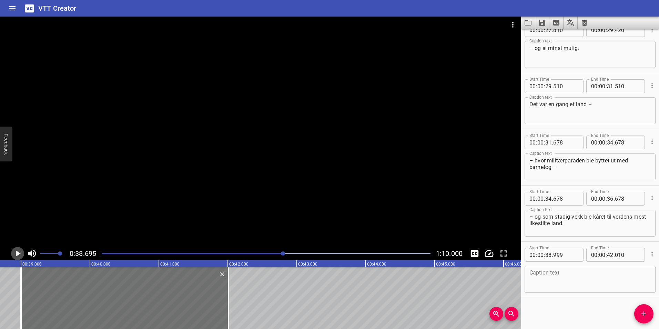
click at [18, 253] on icon "Play/Pause" at bounding box center [18, 253] width 5 height 6
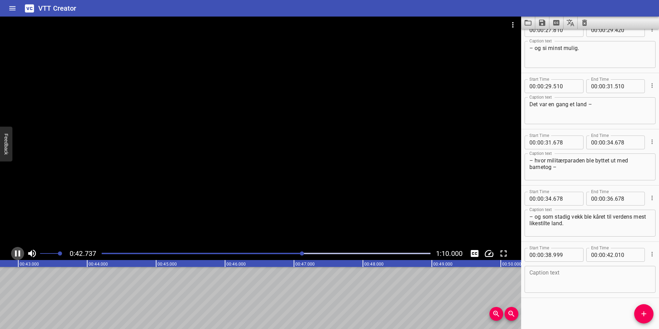
click at [19, 254] on icon "Play/Pause" at bounding box center [17, 253] width 5 height 6
click at [579, 280] on textarea at bounding box center [589, 280] width 121 height 20
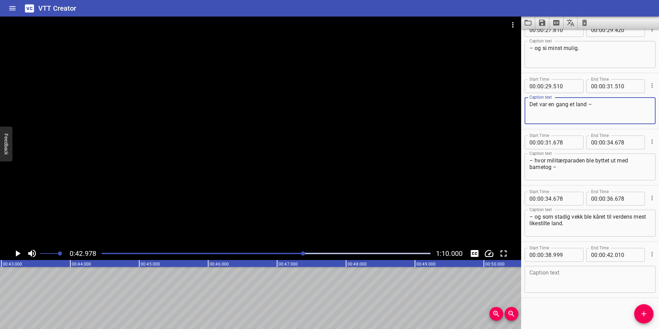
drag, startPoint x: 610, startPoint y: 108, endPoint x: 519, endPoint y: 105, distance: 90.4
click at [519, 105] on main "0:42.978 1:10.000 00:00.000 00:01.000 00:02.000 00:03.000 00:04.000 00:05.000 0…" at bounding box center [329, 173] width 659 height 312
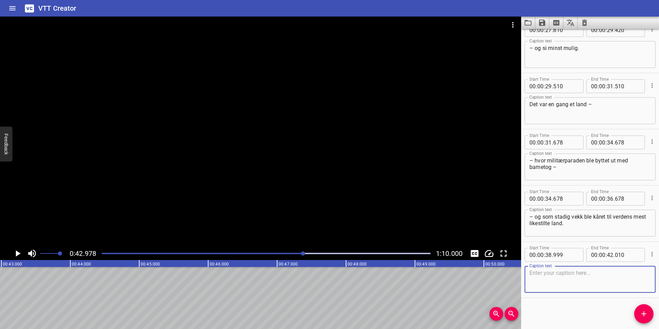
click at [576, 282] on textarea at bounding box center [589, 280] width 121 height 20
paste textarea "Det var en gang et land –"
type textarea "Det var en gang et land –"
click at [648, 311] on icon "Add Cue" at bounding box center [644, 314] width 8 height 8
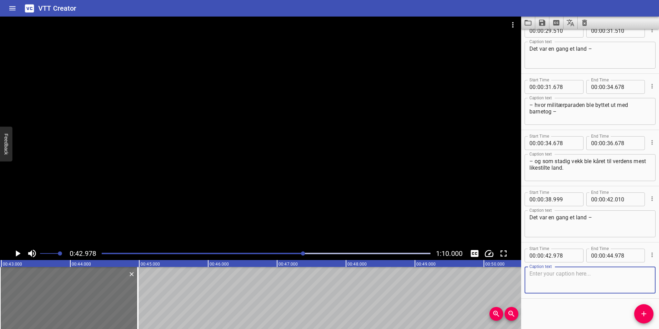
scroll to position [631, 0]
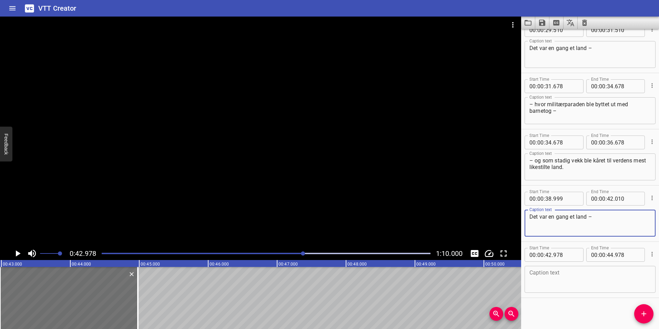
click at [592, 218] on textarea "Det var en gang et land –" at bounding box center [589, 223] width 121 height 20
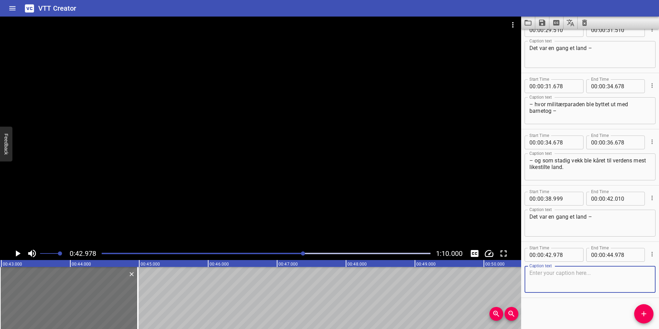
click at [560, 275] on textarea at bounding box center [589, 280] width 121 height 20
paste textarea "–"
type textarea "– som også"
click at [610, 253] on input "number" at bounding box center [610, 255] width 7 height 14
type input "44"
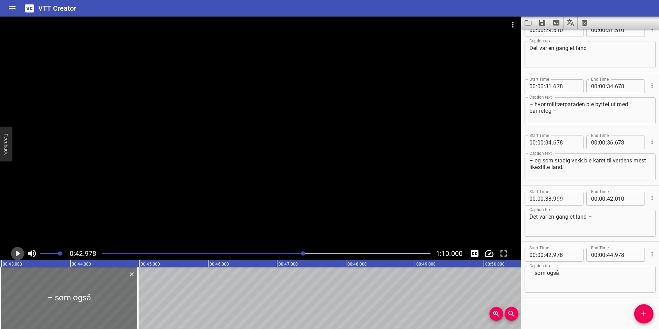
click at [14, 253] on icon "Play/Pause" at bounding box center [17, 253] width 10 height 10
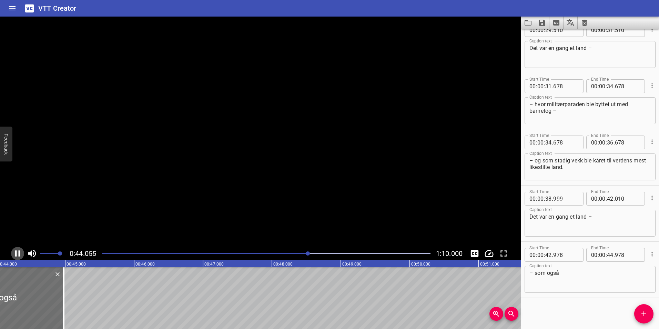
click at [14, 253] on icon "Play/Pause" at bounding box center [17, 253] width 10 height 10
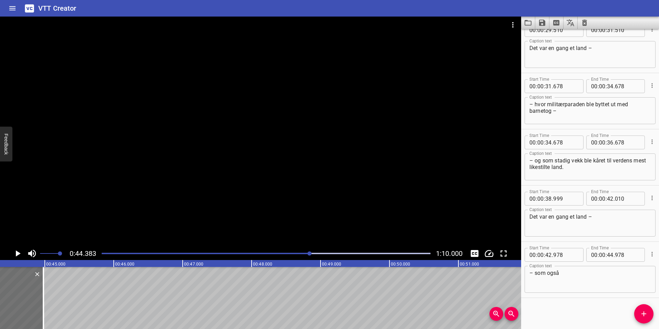
scroll to position [0, 3060]
click at [600, 279] on textarea "– som også" at bounding box center [589, 280] width 121 height 20
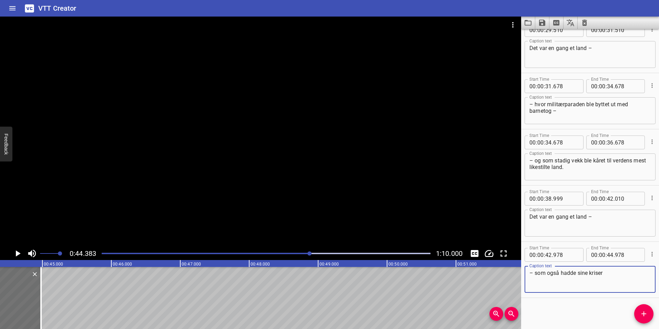
paste textarea "–"
type textarea "– som også hadde sine kriser –"
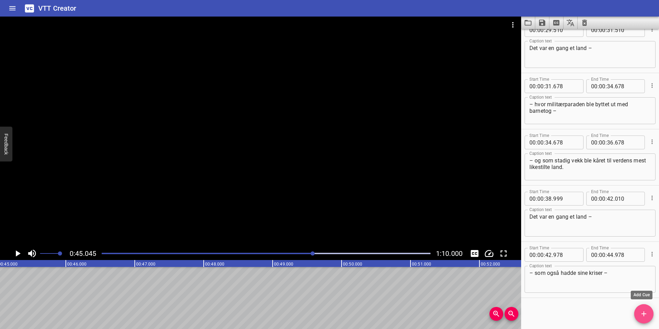
click at [641, 318] on button "Add Cue" at bounding box center [643, 313] width 19 height 19
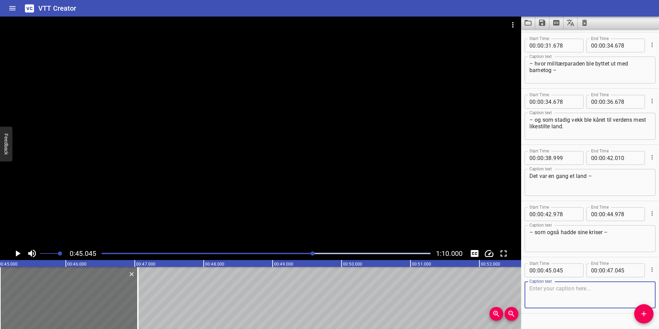
scroll to position [688, 0]
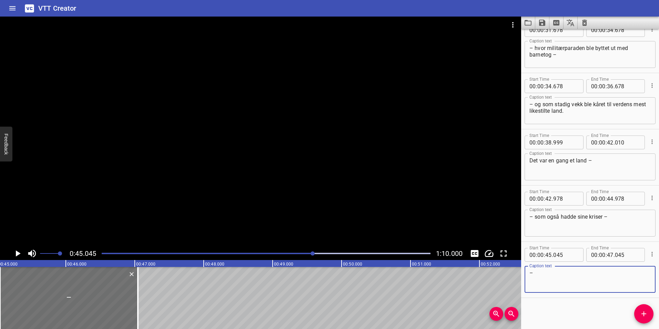
click at [12, 253] on button "Play/Pause" at bounding box center [17, 253] width 13 height 13
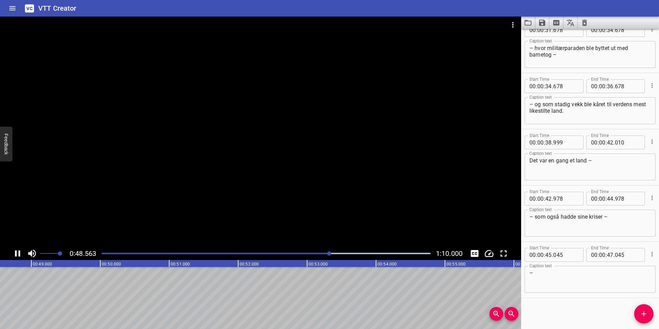
click at [307, 251] on div at bounding box center [266, 254] width 337 height 10
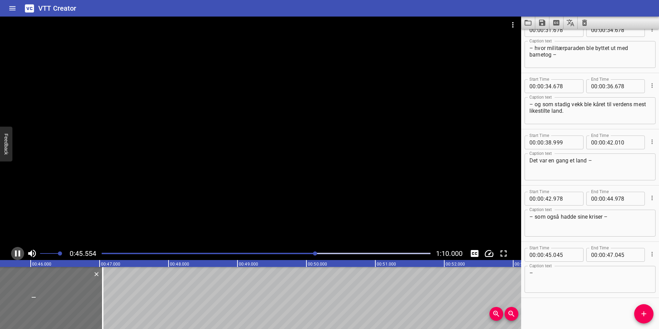
click at [16, 253] on icon "Play/Pause" at bounding box center [17, 253] width 5 height 6
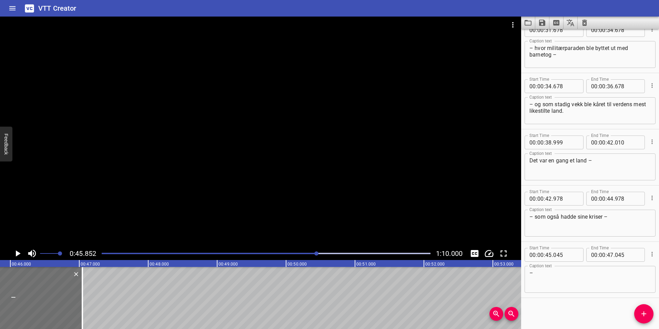
click at [557, 279] on textarea "–" at bounding box center [589, 280] width 121 height 20
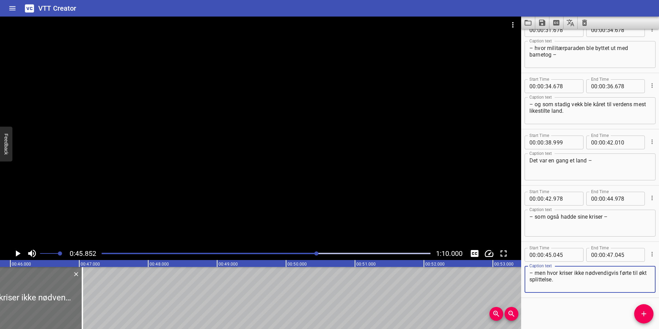
type textarea "– men hvor kriser ikke nødvendigvis førte til økt splittelse."
click at [19, 254] on icon "Play/Pause" at bounding box center [18, 253] width 5 height 6
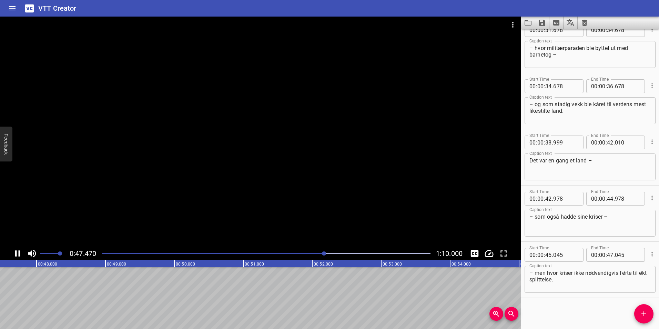
click at [19, 254] on icon "Play/Pause" at bounding box center [17, 253] width 5 height 6
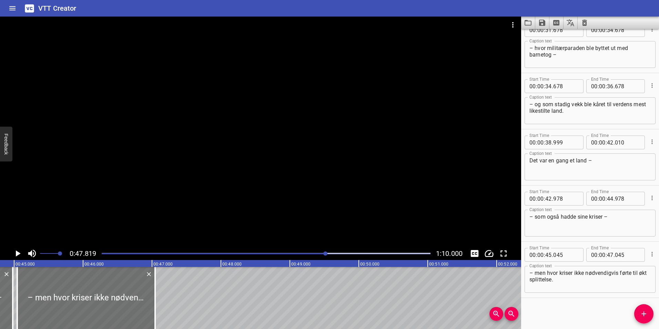
scroll to position [0, 3082]
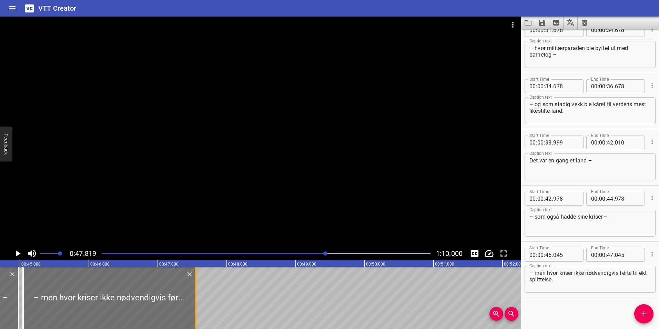
drag, startPoint x: 162, startPoint y: 305, endPoint x: 197, endPoint y: 302, distance: 35.0
click at [197, 302] on div at bounding box center [195, 298] width 7 height 62
type input "550"
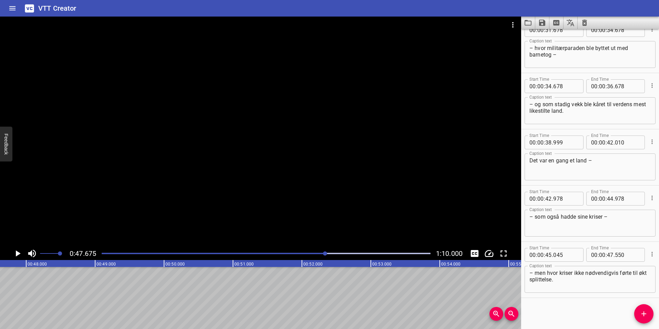
scroll to position [0, 3287]
click at [642, 315] on icon "Add Cue" at bounding box center [644, 314] width 8 height 8
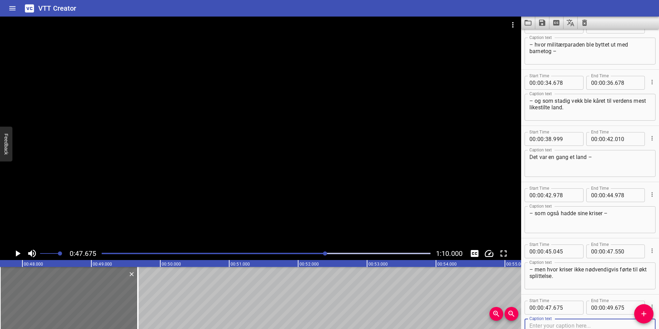
click at [18, 250] on icon "Play/Pause" at bounding box center [17, 253] width 10 height 10
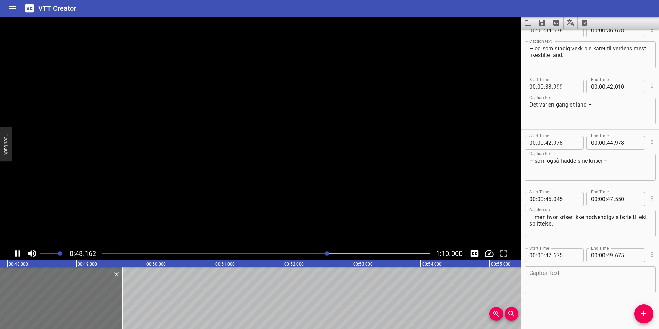
scroll to position [744, 0]
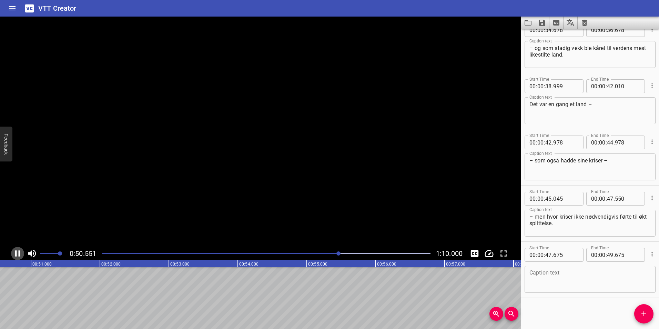
click at [18, 250] on icon "Play/Pause" at bounding box center [17, 253] width 10 height 10
click at [568, 226] on textarea "– men hvor kriser ikke nødvendigvis førte til økt splittelse." at bounding box center [589, 223] width 121 height 20
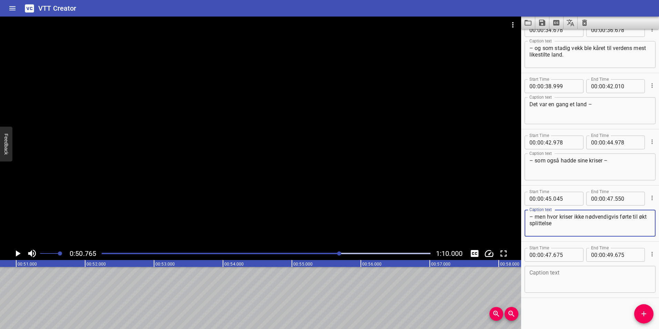
paste textarea "–"
type textarea "– men hvor kriser ikke nødvendigvis førte til økt splittelse –"
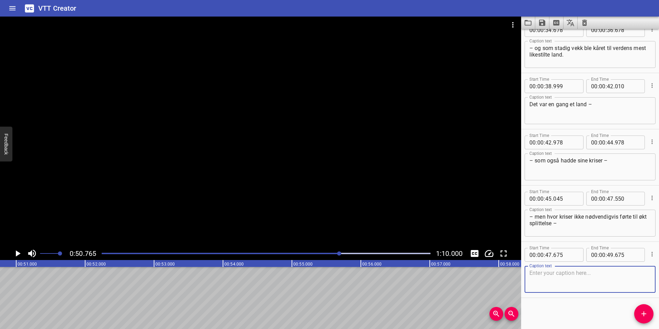
click at [569, 281] on textarea at bounding box center [589, 280] width 121 height 20
paste textarea "–"
type textarea "– men mer samhold."
click at [608, 254] on input "number" at bounding box center [610, 255] width 7 height 14
type input "51"
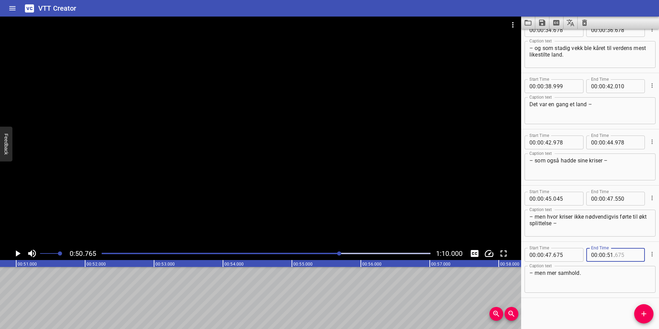
type input "675"
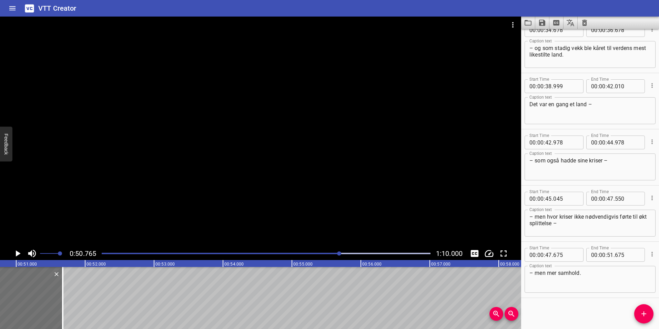
click at [557, 310] on div "Start Time 00 : 00 : 00 . 310 Start Time End Time 00 : 00 : 04 . 850 End Time C…" at bounding box center [590, 179] width 138 height 300
click at [128, 277] on div "Det var en gang et land hvor stillheten hersket – – og fjellene stod for dramat…" at bounding box center [636, 298] width 8273 height 62
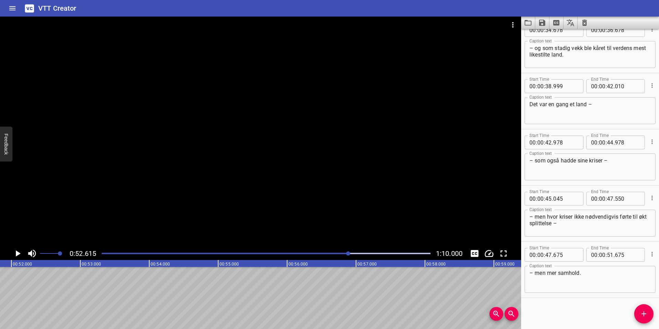
scroll to position [0, 3627]
click at [645, 313] on icon "Add Cue" at bounding box center [643, 313] width 5 height 5
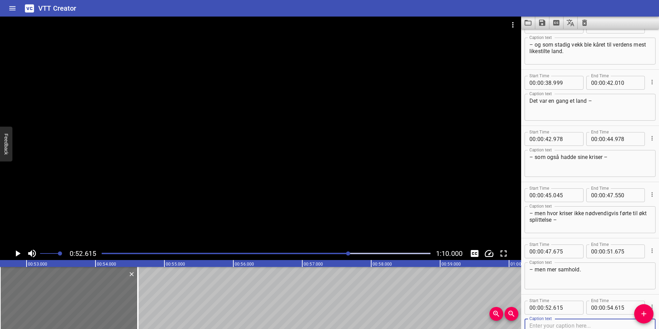
click at [20, 253] on icon "Play/Pause" at bounding box center [17, 253] width 10 height 10
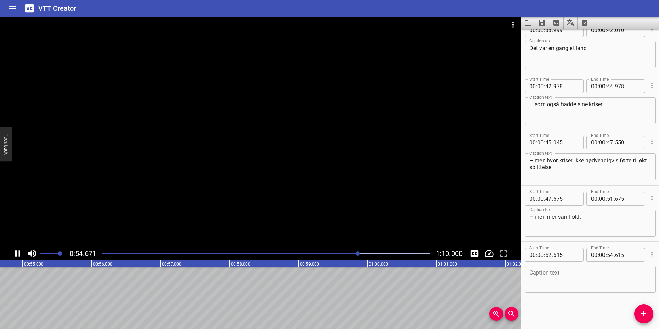
click at [21, 254] on icon "Play/Pause" at bounding box center [17, 253] width 10 height 10
click at [576, 277] on textarea at bounding box center [589, 280] width 121 height 20
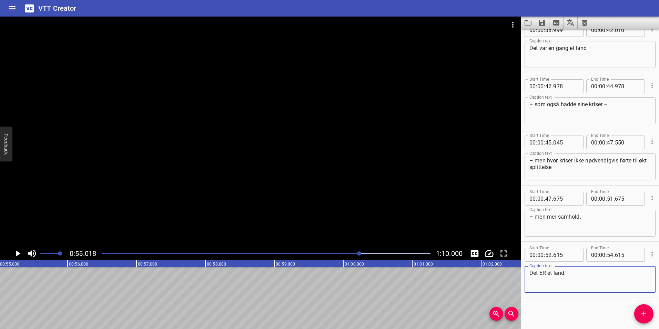
click at [541, 273] on textarea "Det ER et land." at bounding box center [589, 280] width 121 height 20
drag, startPoint x: 541, startPoint y: 273, endPoint x: 591, endPoint y: 282, distance: 50.8
click at [591, 282] on textarea "Det ER et land." at bounding box center [589, 280] width 121 height 20
type textarea "Det ER et land."
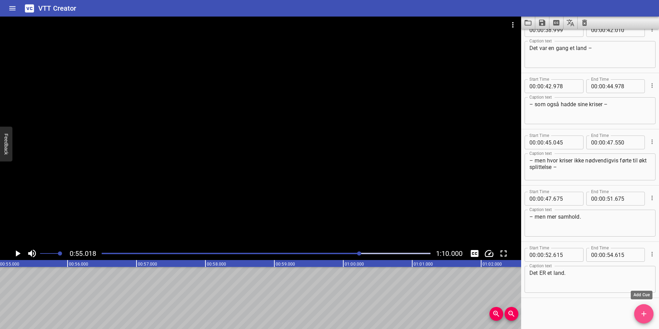
click at [646, 315] on icon "Add Cue" at bounding box center [644, 314] width 8 height 8
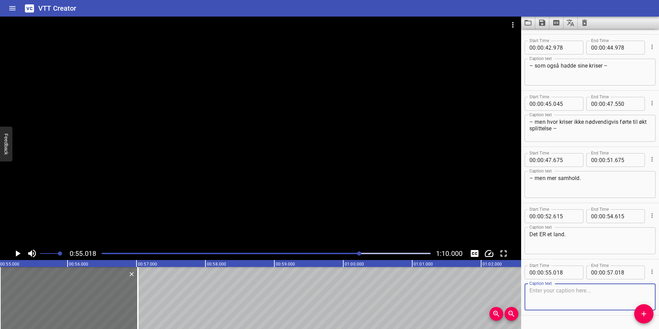
scroll to position [856, 0]
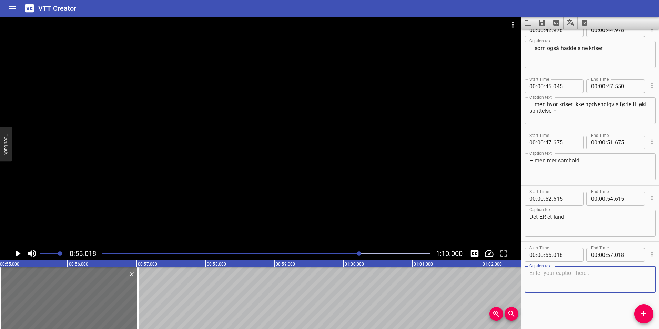
click at [18, 253] on icon "Play/Pause" at bounding box center [18, 253] width 5 height 6
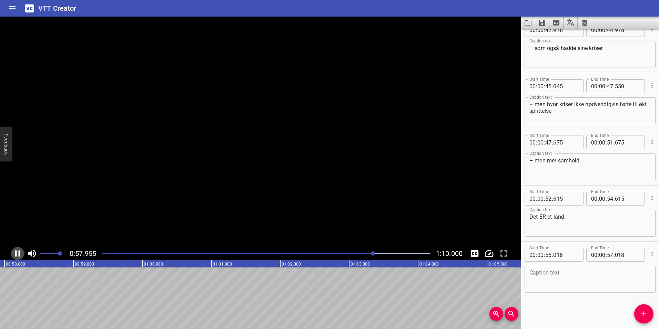
click at [18, 252] on icon "Play/Pause" at bounding box center [17, 253] width 10 height 10
click at [20, 252] on icon "Play/Pause" at bounding box center [17, 253] width 10 height 10
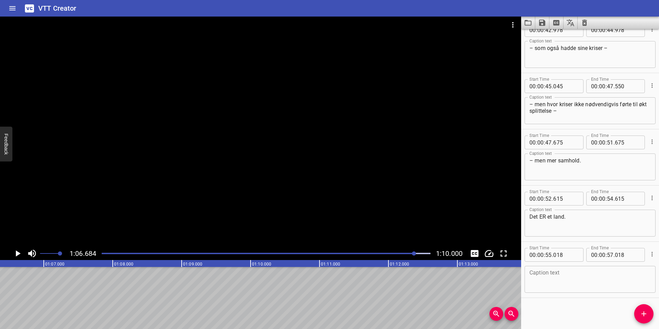
scroll to position [0, 4597]
click at [546, 216] on textarea "Det ER et land." at bounding box center [589, 223] width 121 height 20
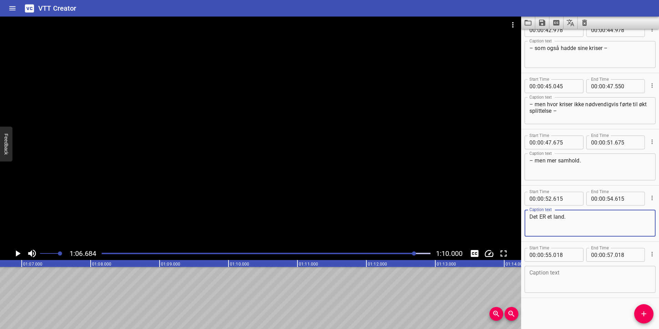
click at [554, 220] on textarea "Det ER et land." at bounding box center [589, 223] width 121 height 20
click at [589, 215] on textarea "Det ER et land." at bounding box center [589, 223] width 121 height 20
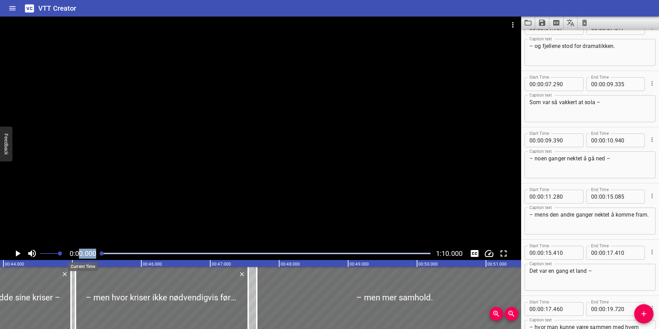
scroll to position [0, 0]
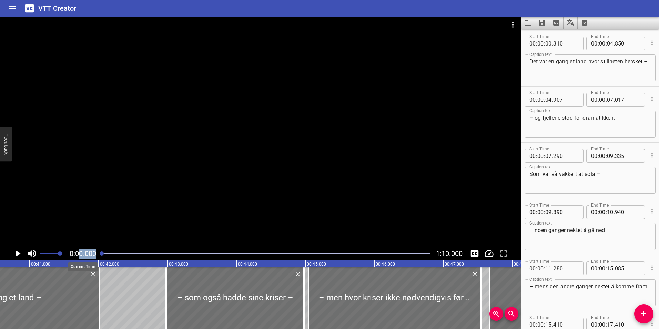
drag, startPoint x: 414, startPoint y: 253, endPoint x: 79, endPoint y: 255, distance: 335.1
click at [79, 255] on div "0:00.000 1:10.000" at bounding box center [260, 253] width 521 height 13
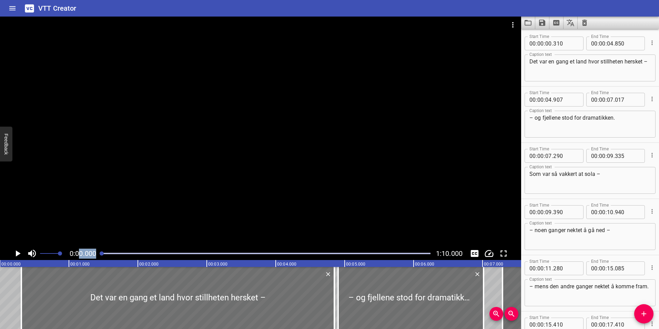
click at [18, 255] on icon "Play/Pause" at bounding box center [17, 253] width 10 height 10
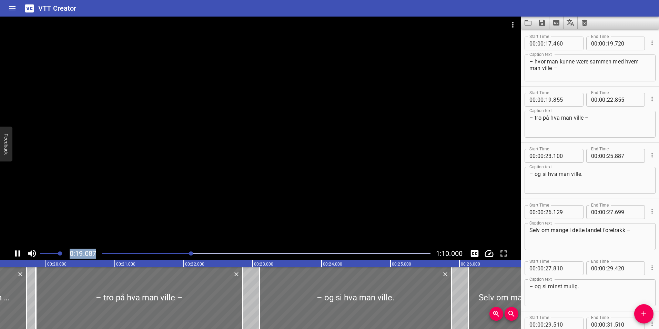
click at [16, 251] on icon "Play/Pause" at bounding box center [17, 253] width 10 height 10
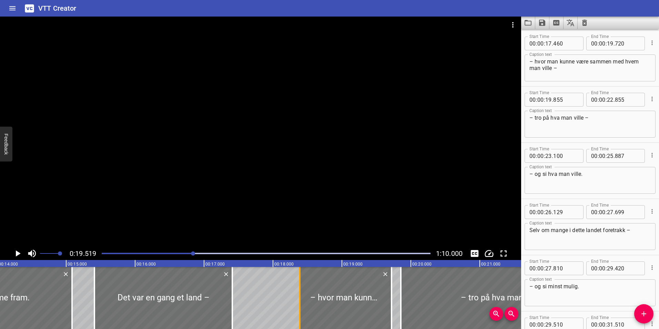
drag, startPoint x: 239, startPoint y: 306, endPoint x: 303, endPoint y: 308, distance: 64.1
click at [303, 308] on div at bounding box center [299, 298] width 7 height 62
type input "18"
type input "390"
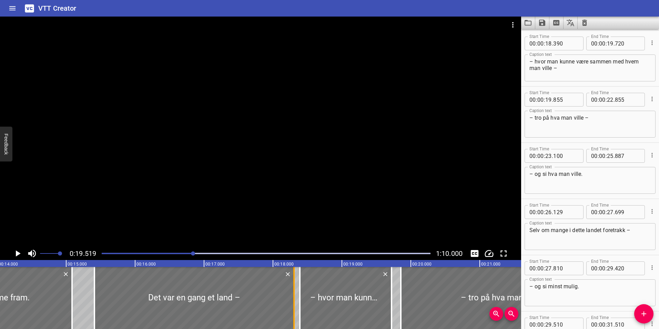
drag, startPoint x: 231, startPoint y: 311, endPoint x: 293, endPoint y: 308, distance: 61.8
click at [293, 308] on div at bounding box center [294, 298] width 7 height 62
type input "18"
type input "305"
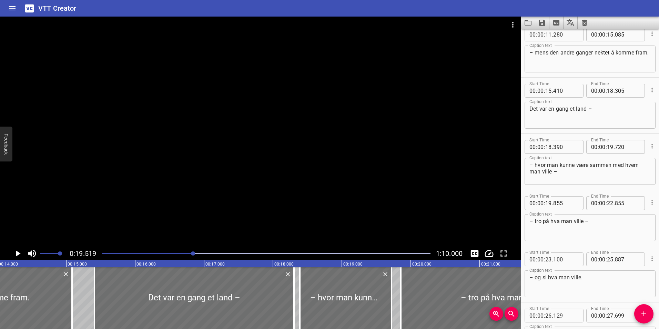
click at [587, 110] on textarea "Det var en gang et land –" at bounding box center [589, 115] width 121 height 20
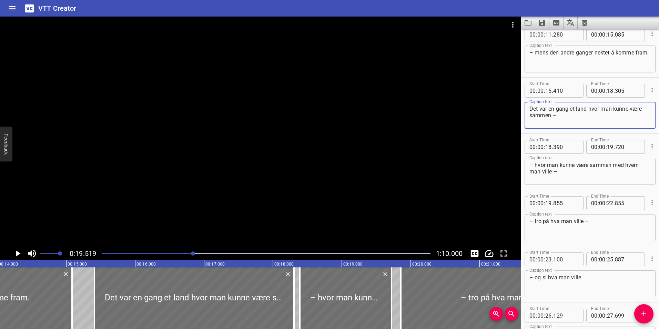
type textarea "Det var en gang et land hvor man kunne være sammen –"
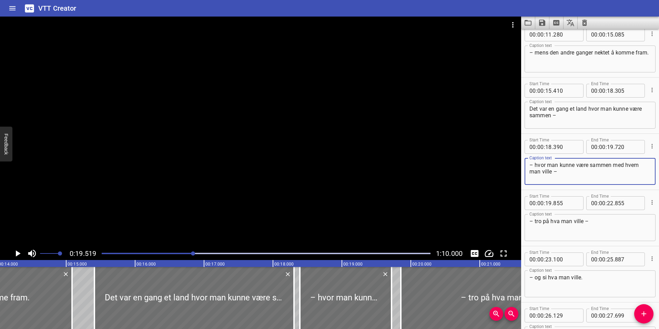
drag, startPoint x: 611, startPoint y: 165, endPoint x: 536, endPoint y: 167, distance: 75.9
click at [536, 167] on textarea "– hvor man kunne være sammen med hvem man ville –" at bounding box center [589, 172] width 121 height 20
type textarea "– med hvem man ville –"
click at [171, 253] on div "Play progress" at bounding box center [29, 253] width 329 height 1
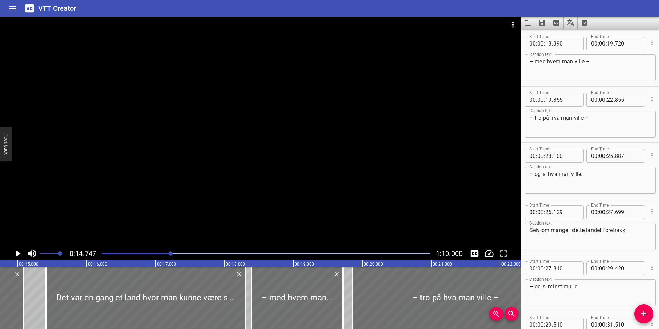
click at [17, 256] on icon "Play/Pause" at bounding box center [18, 253] width 5 height 6
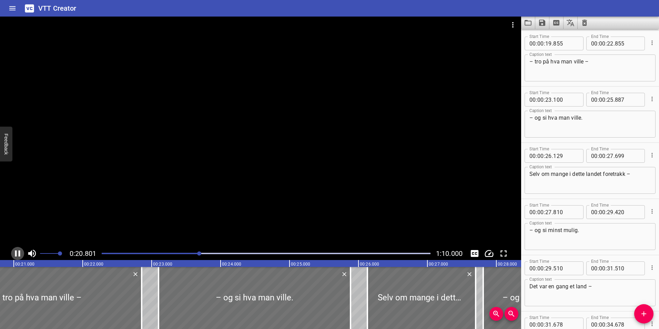
click at [15, 252] on icon "Play/Pause" at bounding box center [17, 253] width 5 height 6
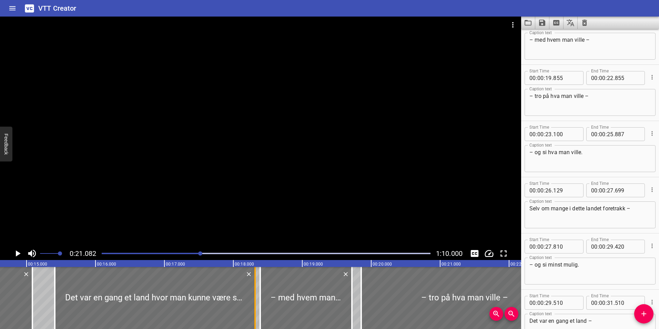
drag, startPoint x: 254, startPoint y: 295, endPoint x: 255, endPoint y: 306, distance: 10.4
click at [255, 306] on div at bounding box center [254, 298] width 1 height 62
type input "315"
click at [19, 255] on icon "Play/Pause" at bounding box center [17, 253] width 10 height 10
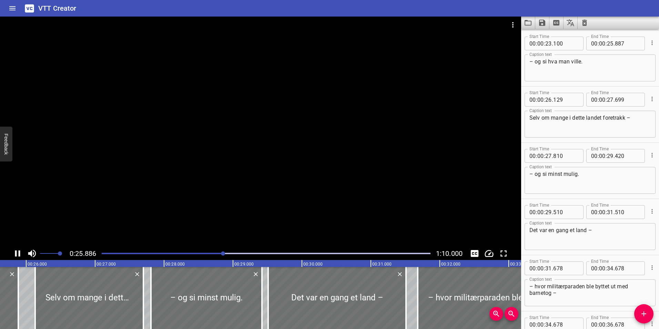
scroll to position [0, 1785]
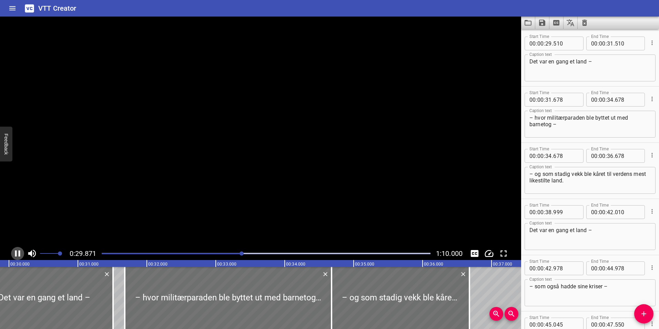
click at [18, 253] on icon "Play/Pause" at bounding box center [17, 253] width 10 height 10
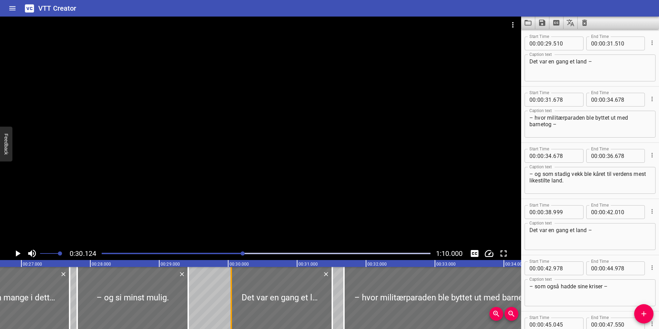
drag, startPoint x: 195, startPoint y: 298, endPoint x: 232, endPoint y: 296, distance: 36.9
click at [232, 296] on div at bounding box center [231, 298] width 1 height 62
type input "30"
type input "045"
click at [225, 253] on div "Play progress" at bounding box center [79, 253] width 329 height 1
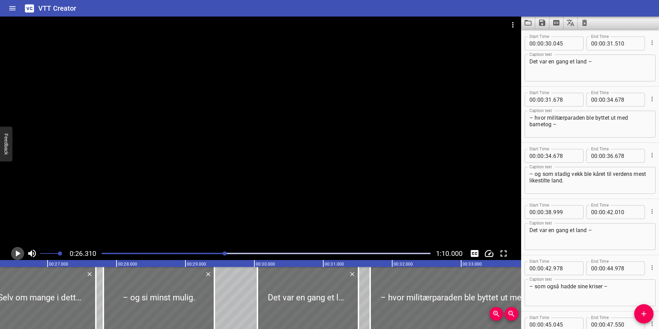
click at [17, 256] on icon "Play/Pause" at bounding box center [17, 253] width 10 height 10
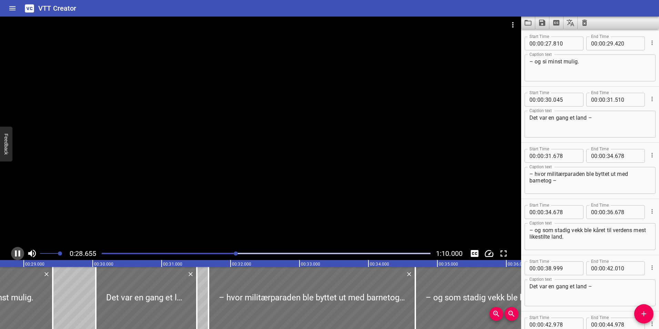
click at [16, 255] on icon "Play/Pause" at bounding box center [17, 253] width 5 height 6
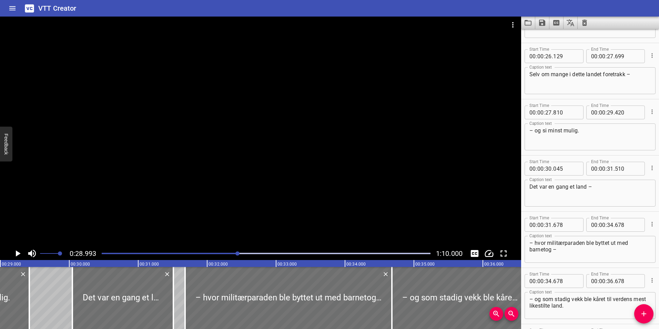
click at [602, 75] on textarea "Selv om mange i dette landet foretrakk –" at bounding box center [589, 81] width 121 height 20
type textarea "Selv om mange i dette landet ofte foretrakk –"
click at [536, 131] on textarea "– og si minst mulig." at bounding box center [589, 137] width 121 height 20
type textarea "– å si minst mulig."
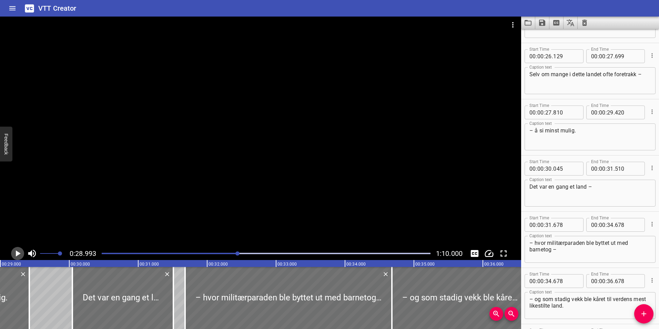
click at [19, 252] on icon "Play/Pause" at bounding box center [17, 253] width 10 height 10
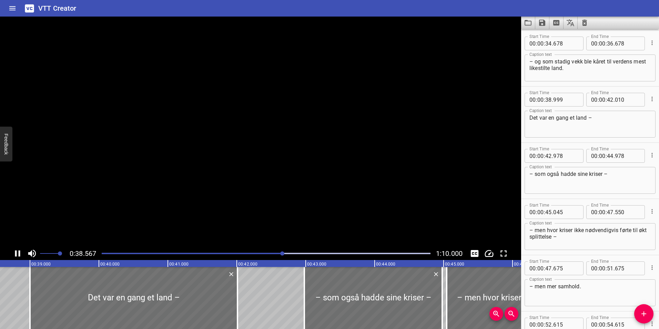
click at [19, 252] on icon "Play/Pause" at bounding box center [17, 253] width 5 height 6
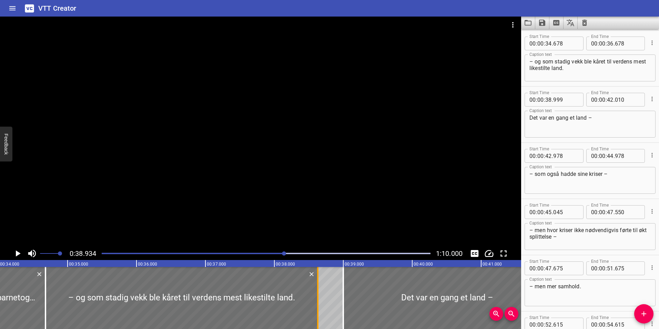
drag, startPoint x: 185, startPoint y: 312, endPoint x: 319, endPoint y: 301, distance: 134.9
click at [319, 301] on div at bounding box center [317, 298] width 7 height 62
type input "38"
type input "628"
click at [269, 253] on div "Play progress" at bounding box center [120, 253] width 329 height 1
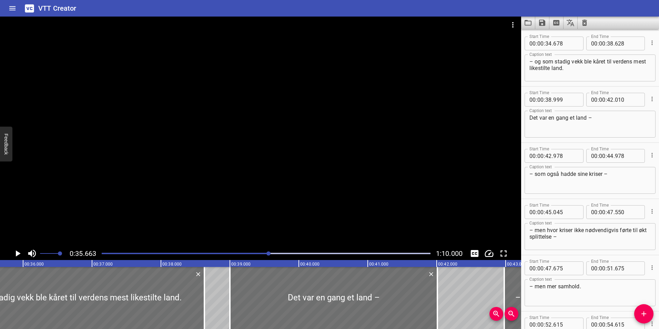
click at [231, 252] on div at bounding box center [266, 254] width 337 height 10
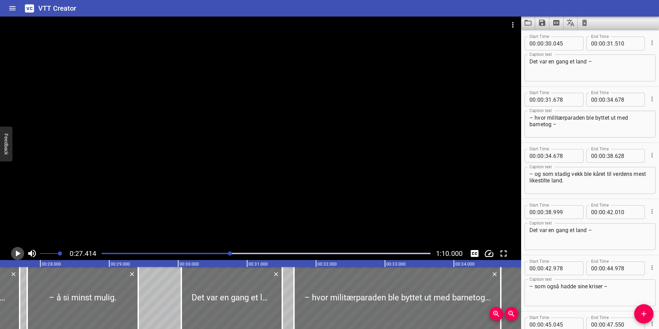
click at [20, 254] on icon "Play/Pause" at bounding box center [17, 253] width 10 height 10
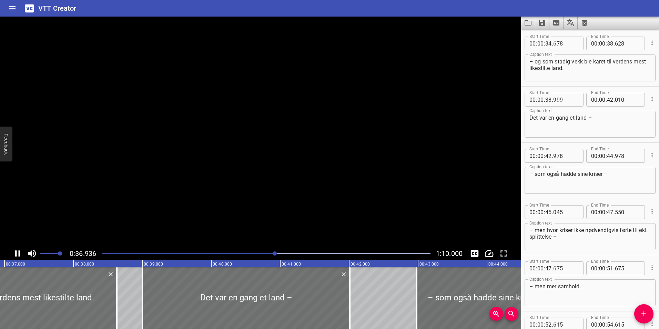
click at [20, 254] on icon "Play/Pause" at bounding box center [17, 253] width 5 height 6
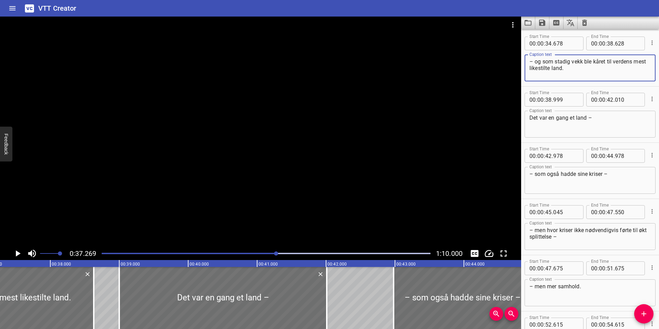
click at [578, 62] on textarea "– og som stadig vekk ble kåret til verdens mest likestilte land." at bounding box center [589, 68] width 121 height 20
type textarea "– og som stadig ble kåret til verdens mest likestilte land."
click at [17, 253] on icon "Play/Pause" at bounding box center [18, 253] width 5 height 6
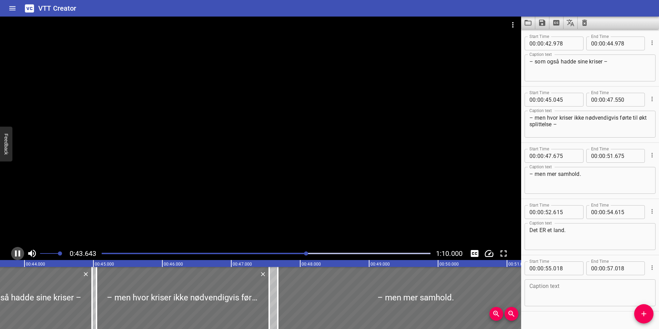
click at [18, 254] on icon "Play/Pause" at bounding box center [17, 253] width 10 height 10
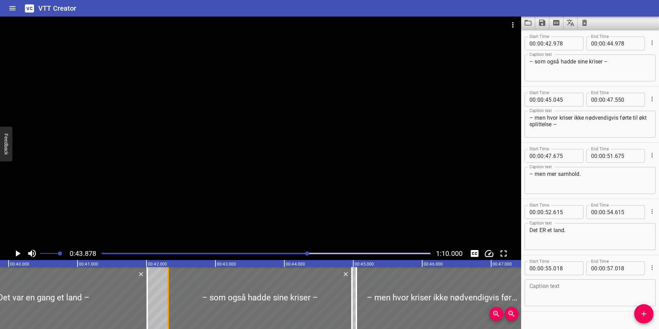
drag, startPoint x: 213, startPoint y: 306, endPoint x: 167, endPoint y: 305, distance: 45.9
click at [167, 305] on div at bounding box center [168, 298] width 7 height 62
type input "313"
click at [14, 255] on icon "Play/Pause" at bounding box center [17, 253] width 10 height 10
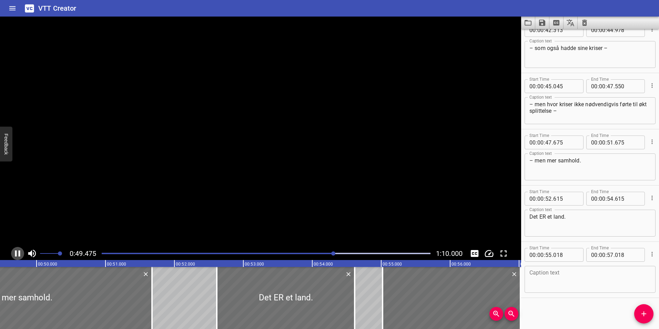
click at [14, 255] on icon "Play/Pause" at bounding box center [17, 253] width 10 height 10
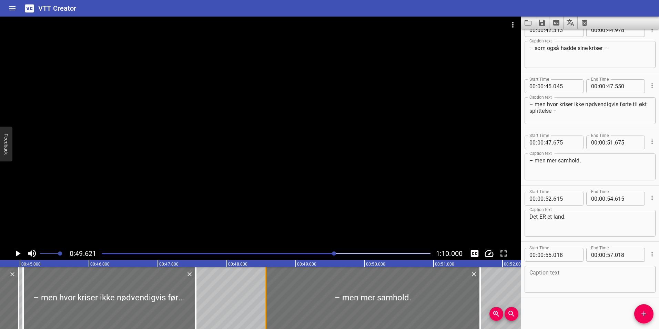
drag, startPoint x: 204, startPoint y: 313, endPoint x: 266, endPoint y: 305, distance: 61.8
click at [266, 305] on div at bounding box center [265, 298] width 1 height 62
type input "48"
type input "565"
drag, startPoint x: 195, startPoint y: 307, endPoint x: 220, endPoint y: 305, distance: 25.2
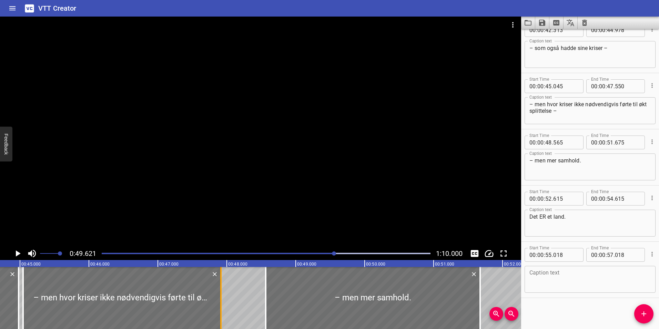
click at [220, 305] on div at bounding box center [220, 298] width 1 height 62
type input "915"
click at [314, 253] on div "Play progress" at bounding box center [170, 253] width 329 height 1
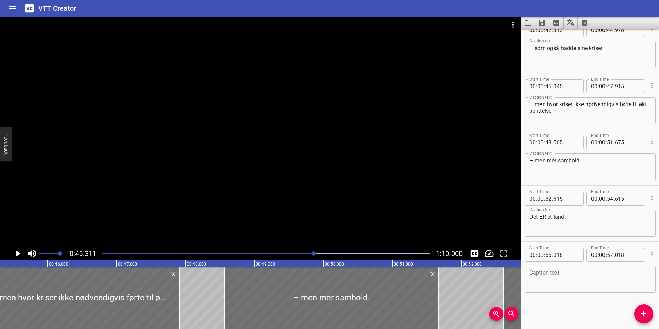
click at [21, 253] on icon "Play/Pause" at bounding box center [17, 253] width 10 height 10
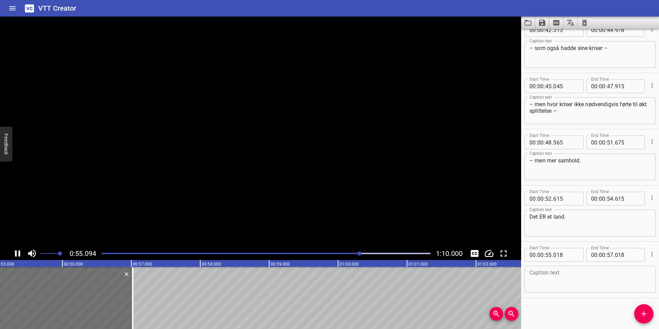
click at [21, 253] on icon "Play/Pause" at bounding box center [17, 253] width 10 height 10
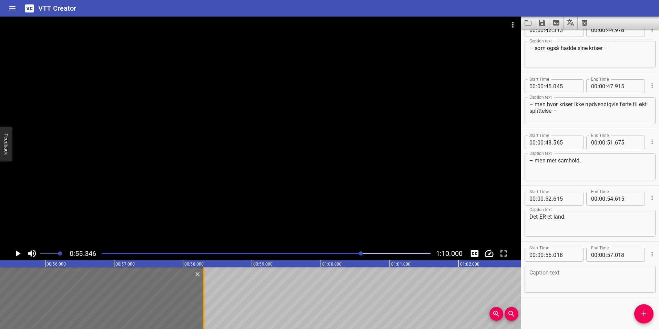
drag, startPoint x: 116, startPoint y: 294, endPoint x: 204, endPoint y: 295, distance: 88.3
click at [204, 295] on div at bounding box center [203, 298] width 7 height 62
type input "58"
type input "298"
click at [348, 254] on div at bounding box center [266, 254] width 337 height 10
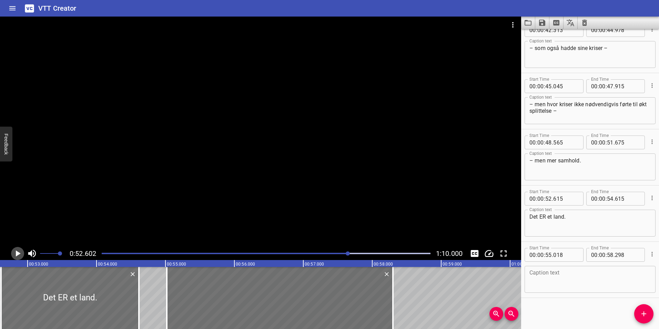
click at [17, 255] on icon "Play/Pause" at bounding box center [18, 253] width 5 height 6
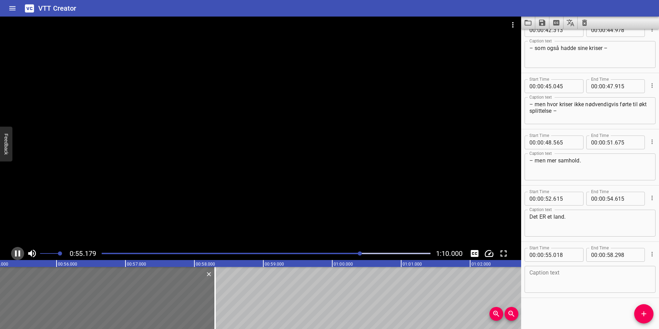
click at [17, 255] on icon "Play/Pause" at bounding box center [17, 253] width 10 height 10
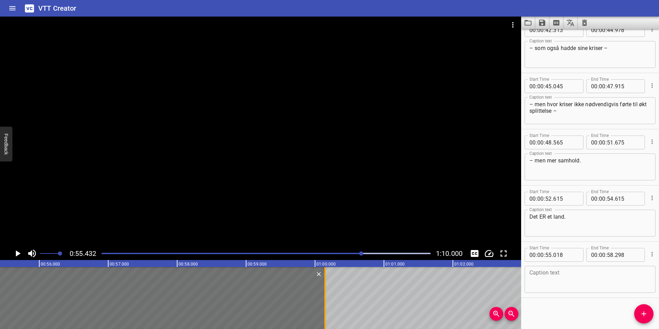
drag, startPoint x: 198, startPoint y: 309, endPoint x: 325, endPoint y: 300, distance: 127.5
click at [325, 300] on div at bounding box center [324, 298] width 1 height 62
type input "01"
type input "00"
type input "143"
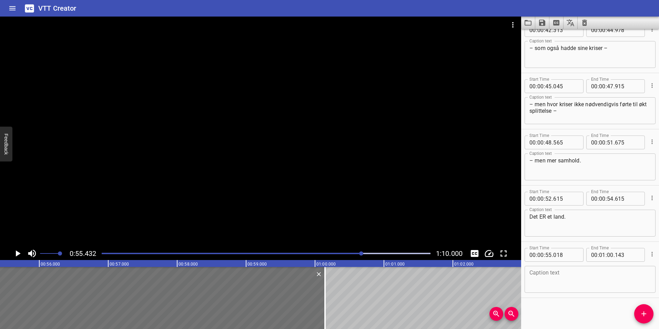
click at [313, 253] on div "Play progress" at bounding box center [197, 253] width 329 height 1
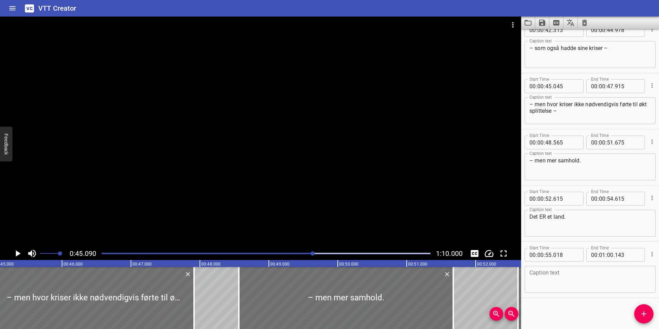
scroll to position [0, 3109]
click at [16, 251] on icon "Play/Pause" at bounding box center [17, 253] width 10 height 10
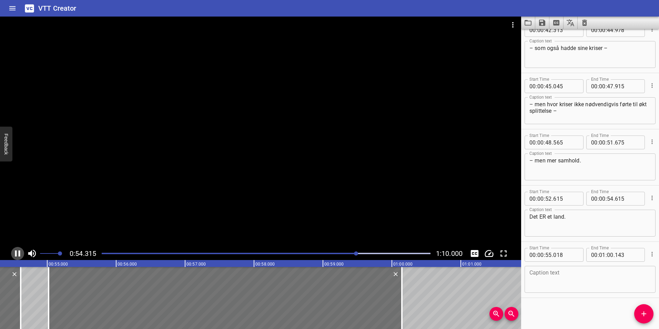
click at [17, 256] on icon "Play/Pause" at bounding box center [17, 253] width 10 height 10
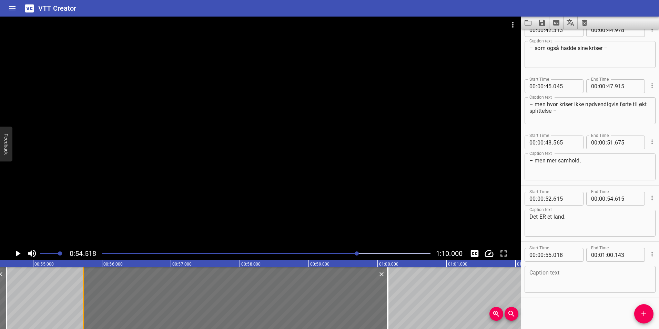
drag, startPoint x: 34, startPoint y: 298, endPoint x: 83, endPoint y: 302, distance: 49.1
click at [83, 302] on div at bounding box center [83, 298] width 1 height 62
type input "728"
click at [341, 253] on div "Play progress" at bounding box center [193, 253] width 329 height 1
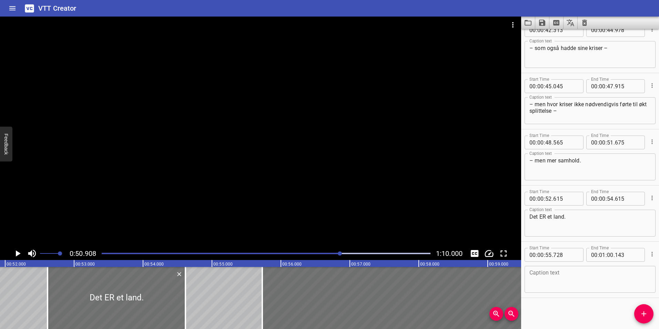
scroll to position [0, 3510]
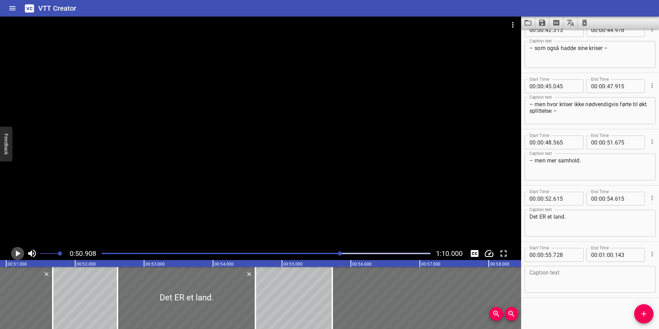
click at [17, 258] on icon "Play/Pause" at bounding box center [17, 253] width 10 height 10
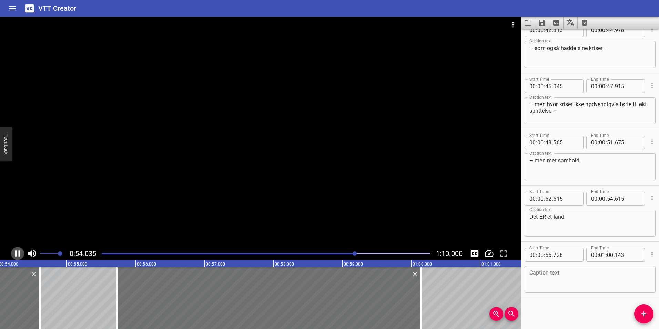
click at [18, 256] on icon "Play/Pause" at bounding box center [17, 253] width 10 height 10
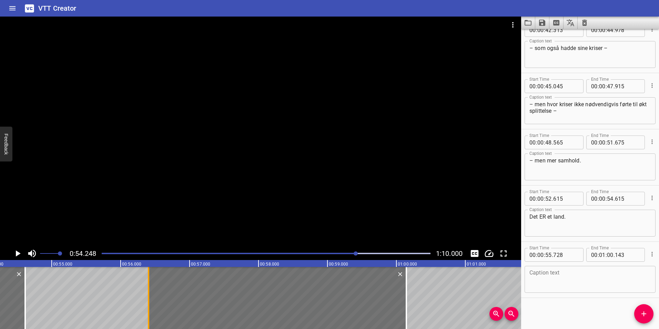
drag, startPoint x: 101, startPoint y: 304, endPoint x: 147, endPoint y: 304, distance: 46.5
click at [147, 304] on div at bounding box center [148, 298] width 7 height 62
type input "56"
type input "403"
click at [333, 254] on div at bounding box center [266, 254] width 337 height 10
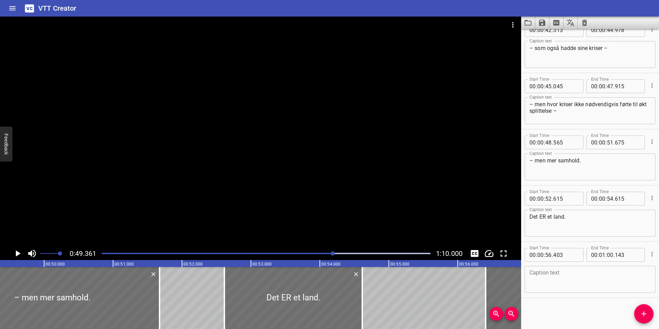
click at [19, 253] on icon "Play/Pause" at bounding box center [18, 253] width 5 height 6
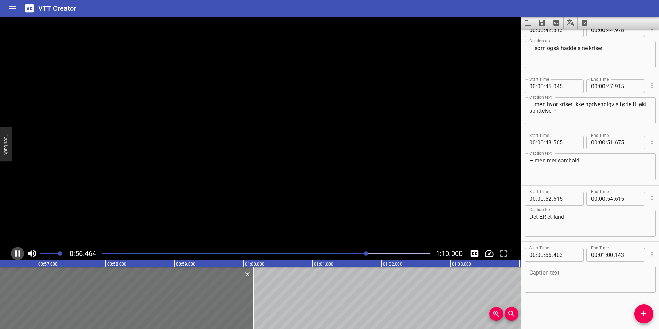
click at [19, 253] on icon "Play/Pause" at bounding box center [17, 253] width 5 height 6
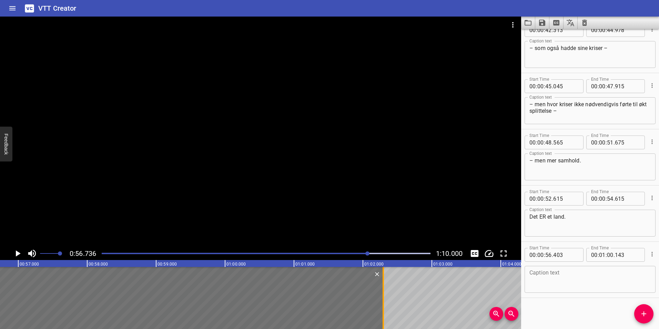
drag, startPoint x: 235, startPoint y: 292, endPoint x: 382, endPoint y: 292, distance: 147.2
click at [382, 292] on div at bounding box center [383, 298] width 7 height 62
type input "02"
type input "293"
click at [333, 253] on div "Play progress" at bounding box center [204, 253] width 329 height 1
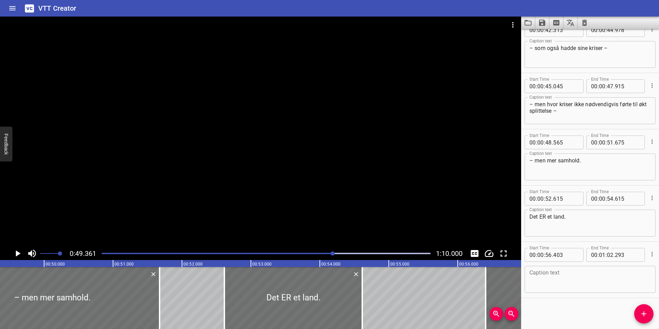
click at [19, 252] on icon "Play/Pause" at bounding box center [18, 253] width 5 height 6
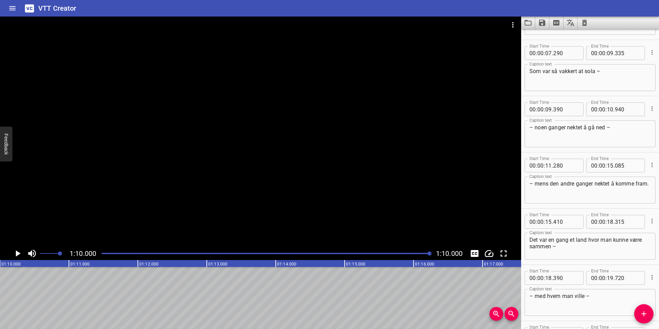
scroll to position [0, 0]
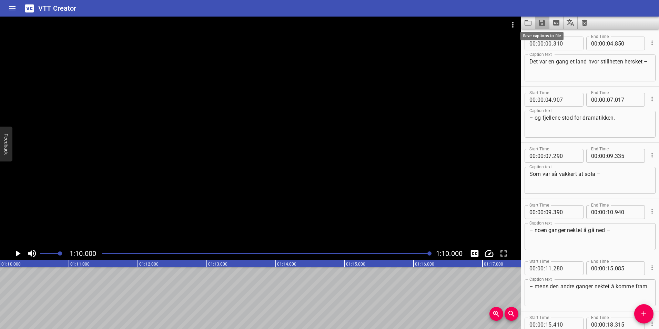
click at [540, 25] on icon "Save captions to file" at bounding box center [542, 23] width 6 height 6
click at [568, 39] on li "Save to VTT file" at bounding box center [560, 38] width 51 height 12
click at [471, 2] on div "VTT Creator" at bounding box center [329, 8] width 659 height 17
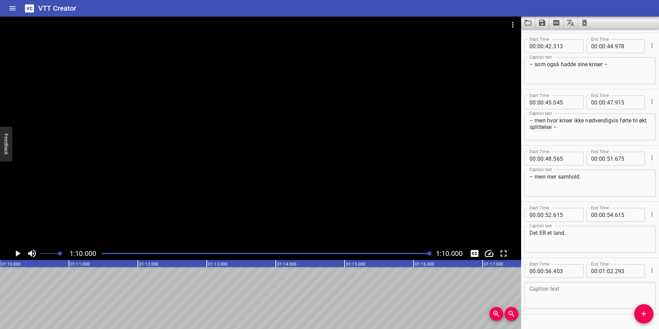
scroll to position [856, 0]
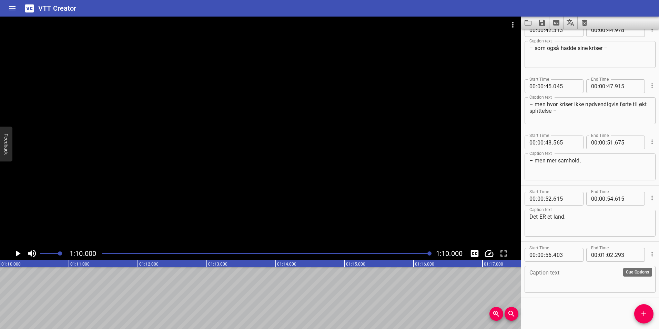
click at [649, 252] on icon "Cue Options" at bounding box center [652, 254] width 7 height 7
click at [582, 287] on div at bounding box center [329, 164] width 659 height 329
click at [649, 256] on icon "Cue Options" at bounding box center [652, 254] width 7 height 7
click at [552, 324] on div at bounding box center [329, 164] width 659 height 329
click at [558, 303] on div "Start Time 00 : 00 : 00 . 310 Start Time End Time 00 : 00 : 04 . 850 End Time C…" at bounding box center [590, 179] width 138 height 300
